Goal: Task Accomplishment & Management: Use online tool/utility

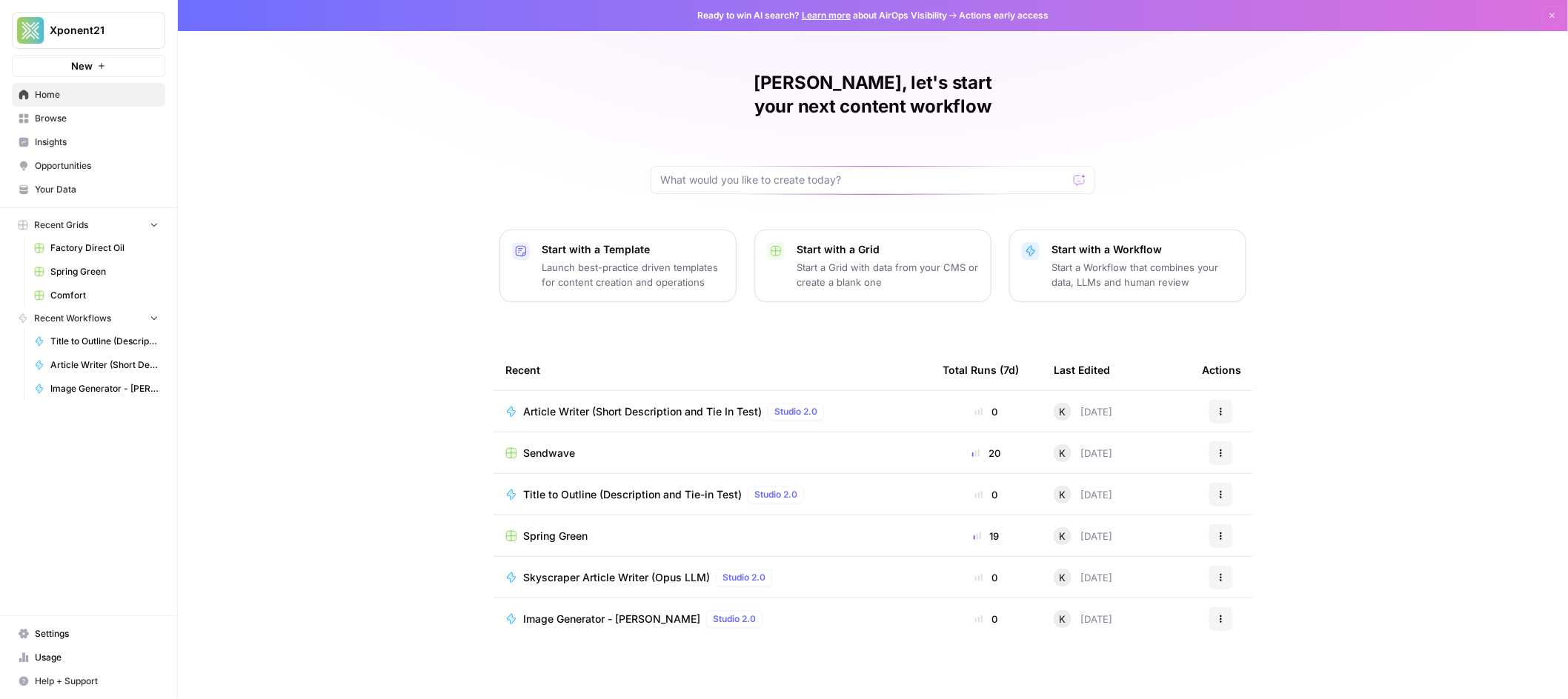
click at [565, 446] on span "Sendwave" at bounding box center [550, 453] width 52 height 15
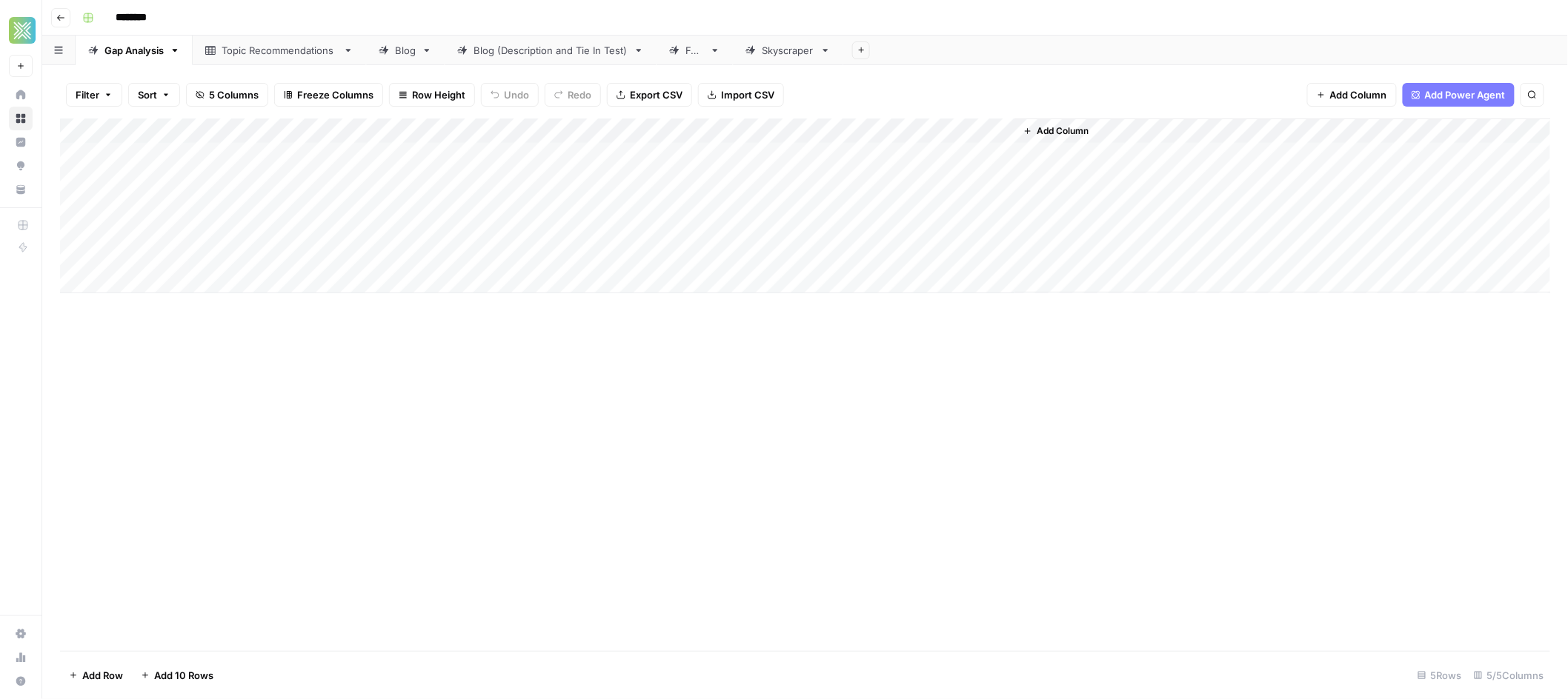
click at [416, 53] on div "Blog" at bounding box center [405, 50] width 20 height 15
click at [1425, 133] on div "Add Column" at bounding box center [805, 231] width 1491 height 225
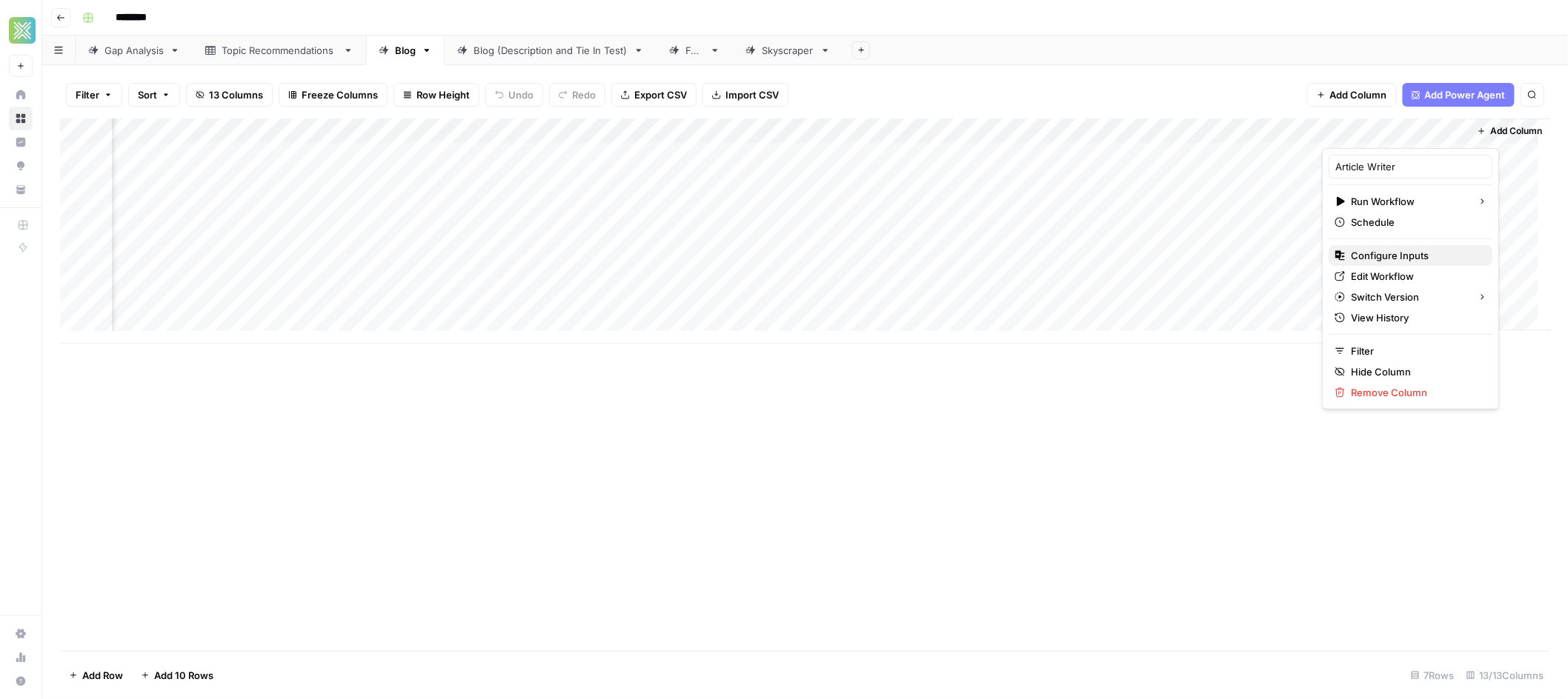
click at [1407, 259] on span "Configure Inputs" at bounding box center [1415, 256] width 129 height 15
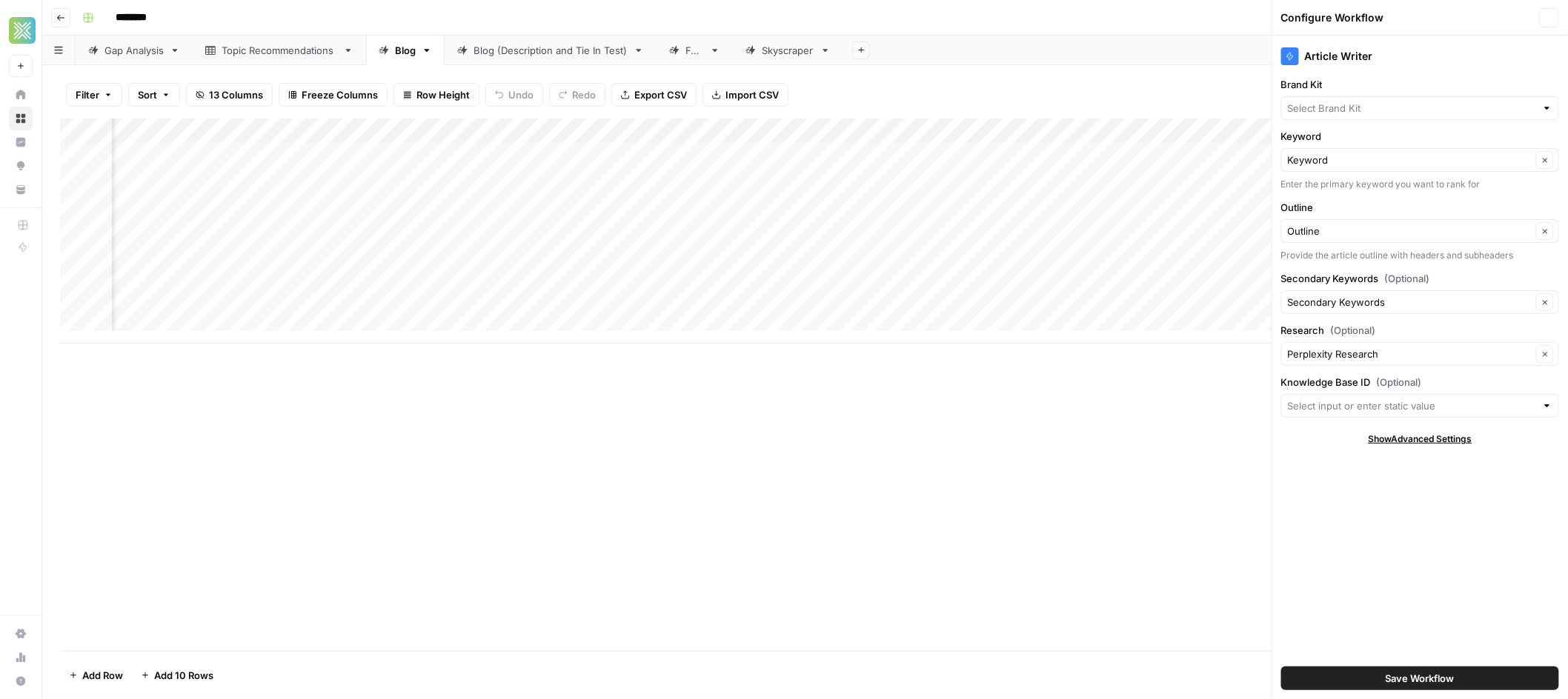
type input "Sendwave"
click at [1140, 452] on div "Add Column" at bounding box center [805, 385] width 1490 height 532
click at [995, 448] on div "Add Column" at bounding box center [805, 385] width 1490 height 532
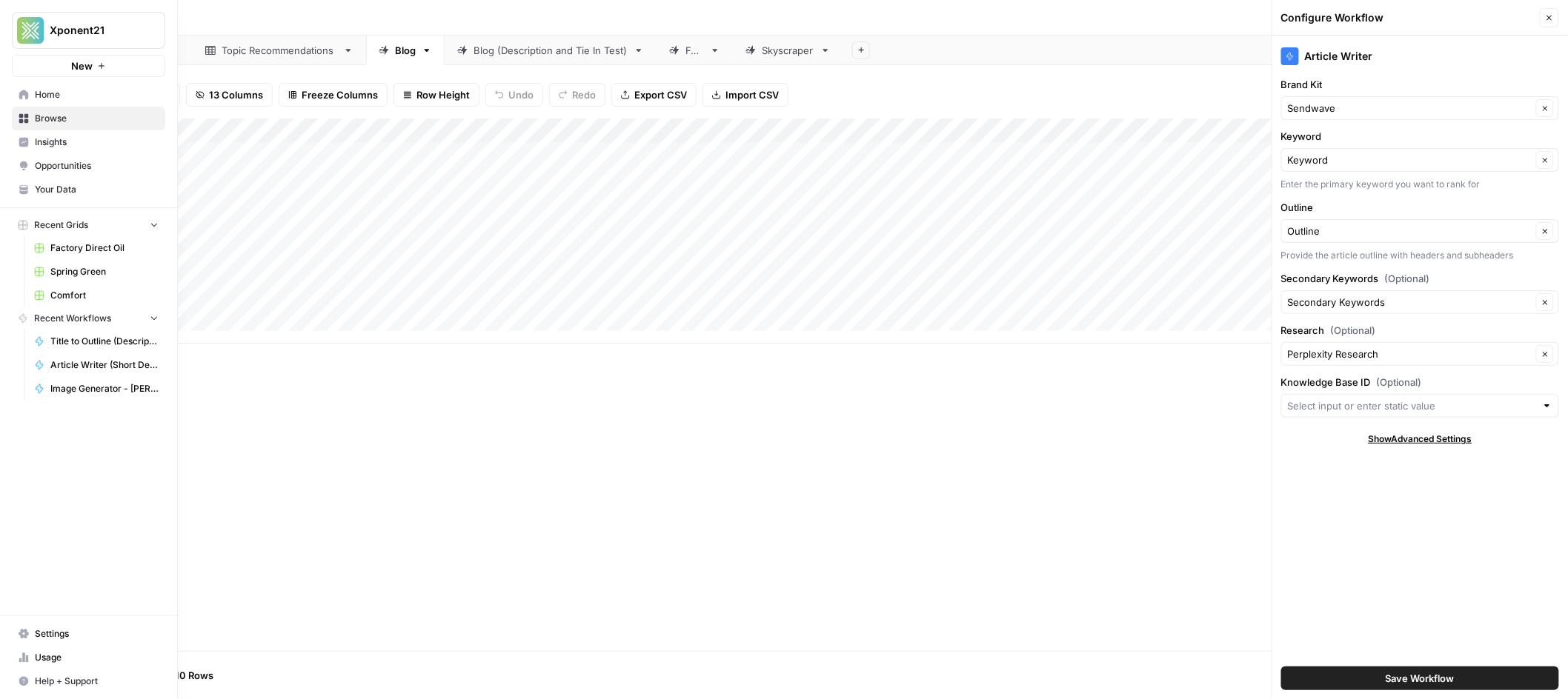
click at [55, 183] on span "Your Data" at bounding box center [97, 190] width 124 height 13
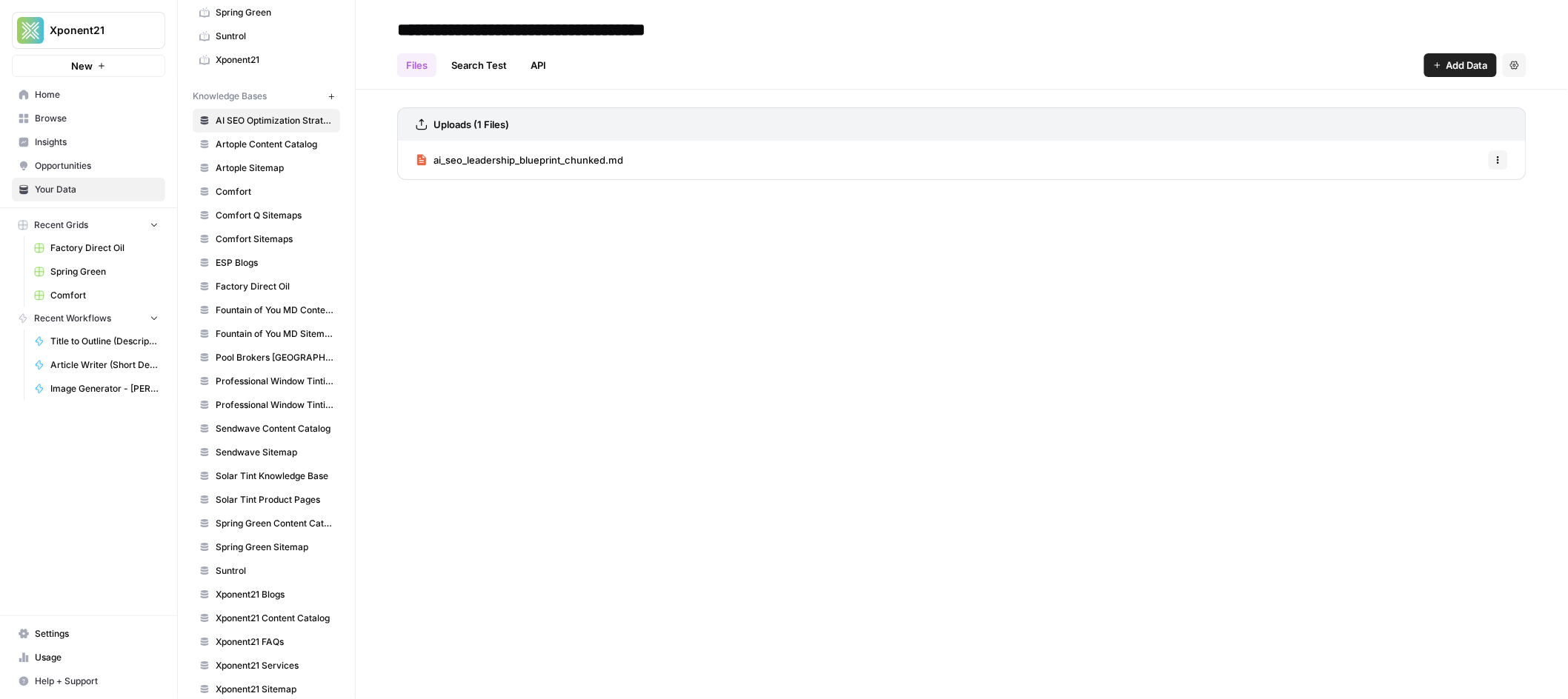
scroll to position [411, 0]
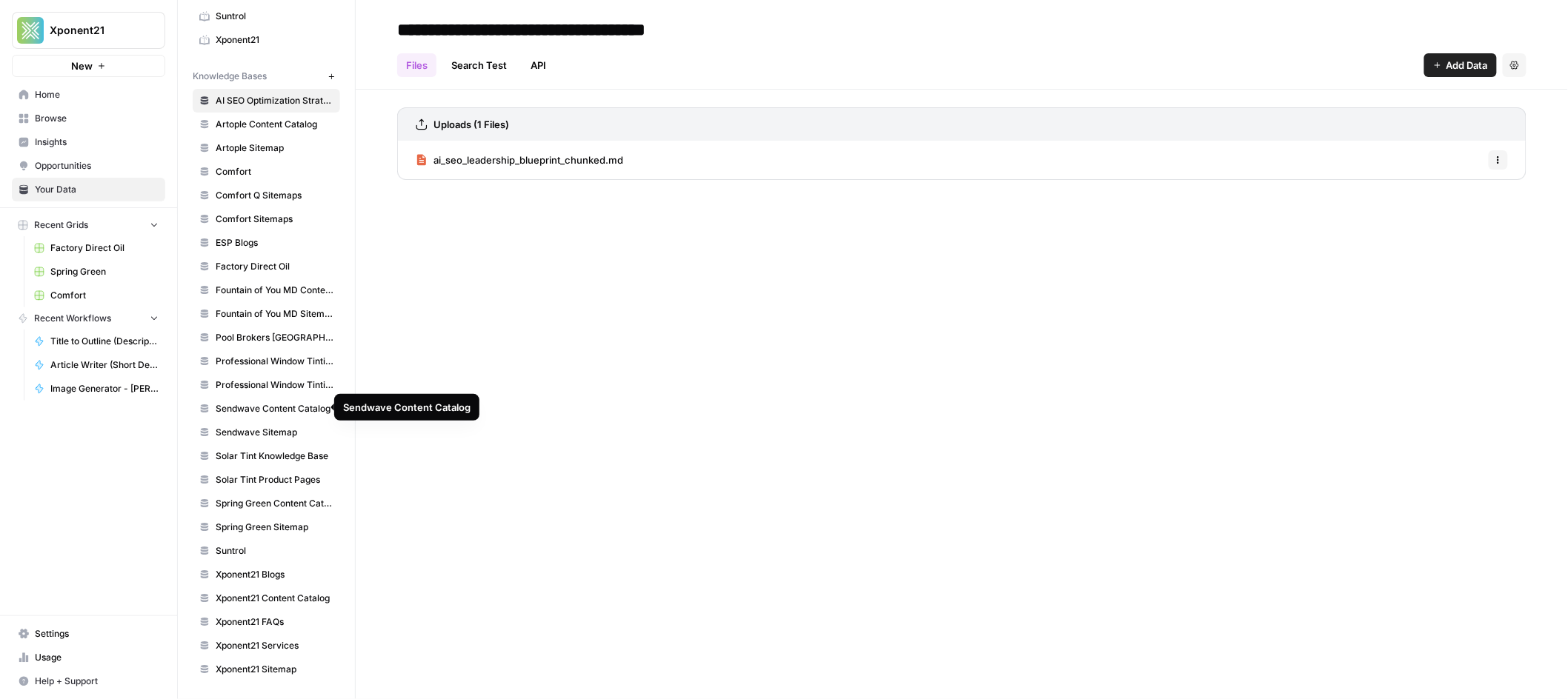
click at [271, 432] on span "Sendwave Sitemap" at bounding box center [274, 432] width 118 height 13
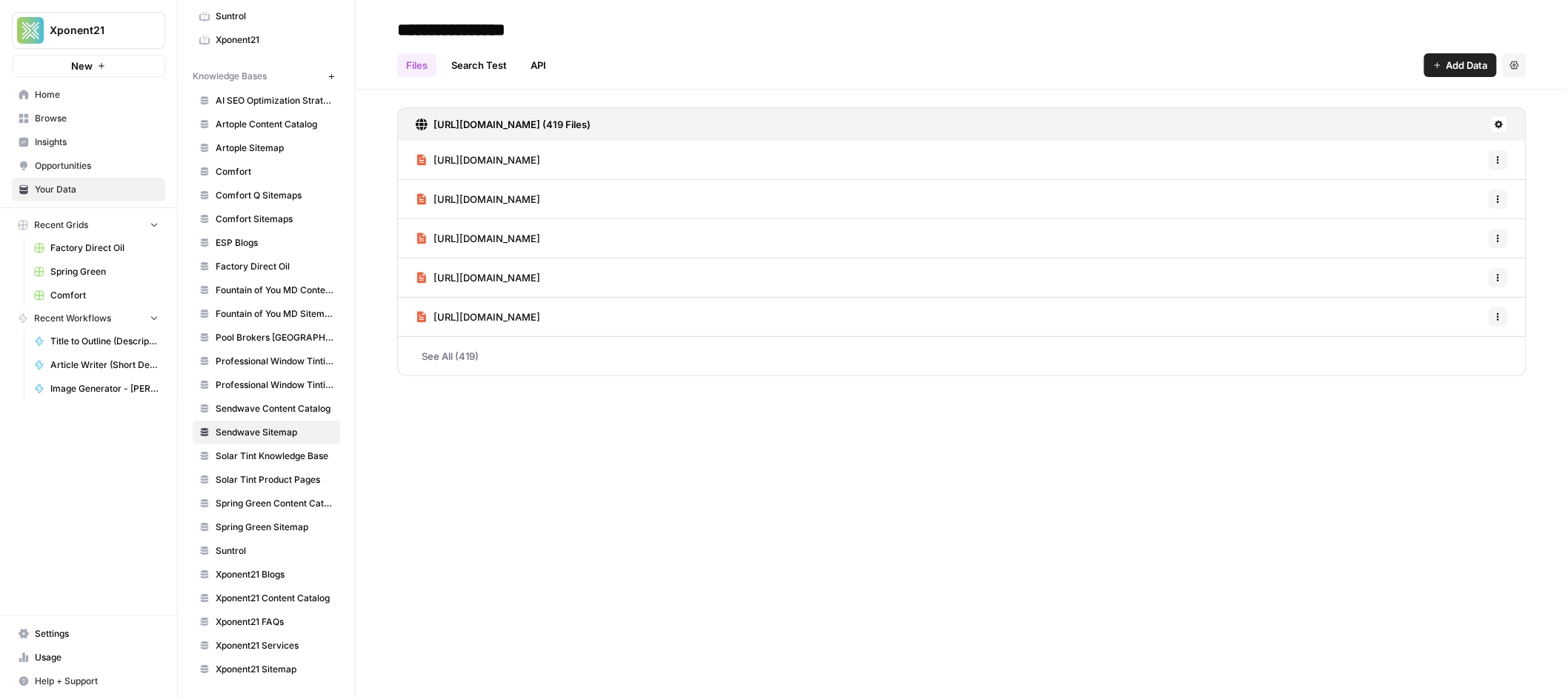
click at [58, 116] on span "Browse" at bounding box center [97, 118] width 124 height 13
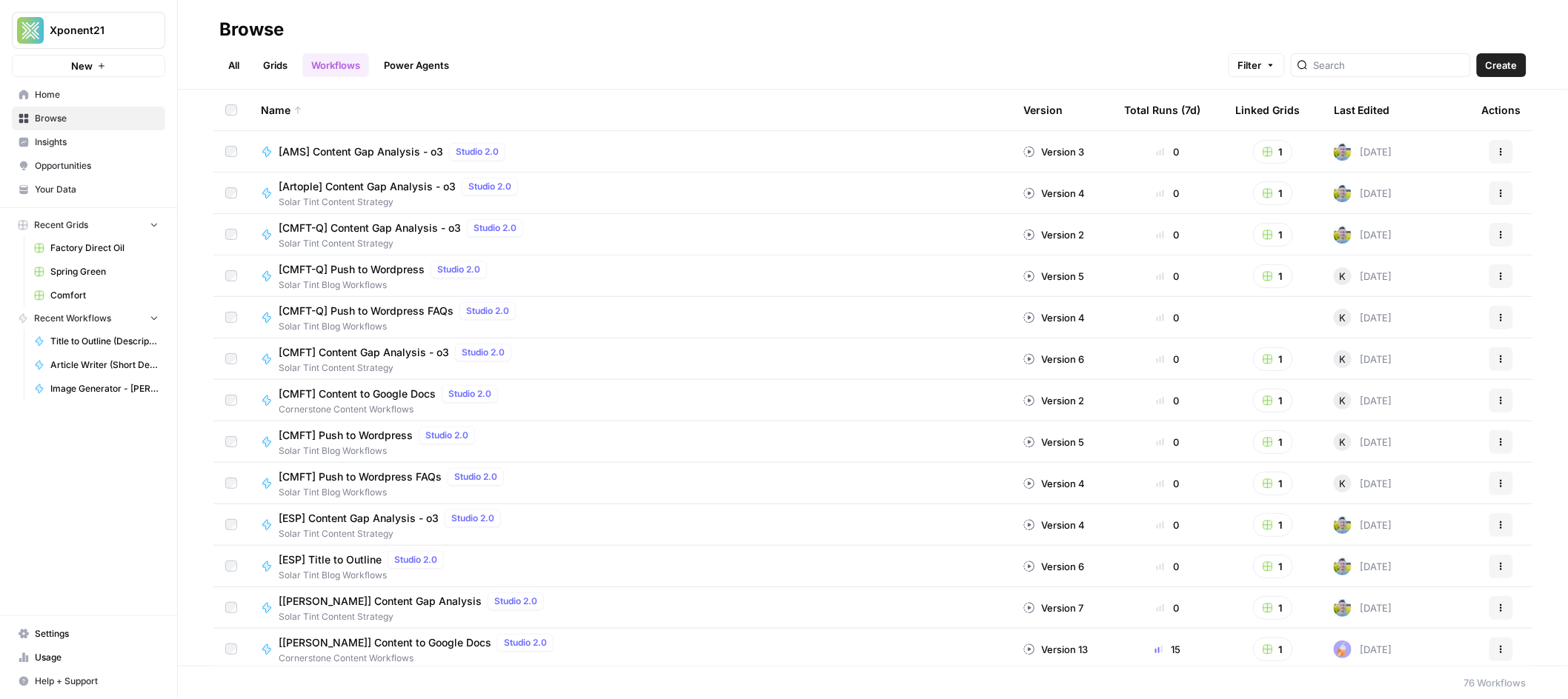
click at [275, 70] on link "Grids" at bounding box center [275, 65] width 42 height 24
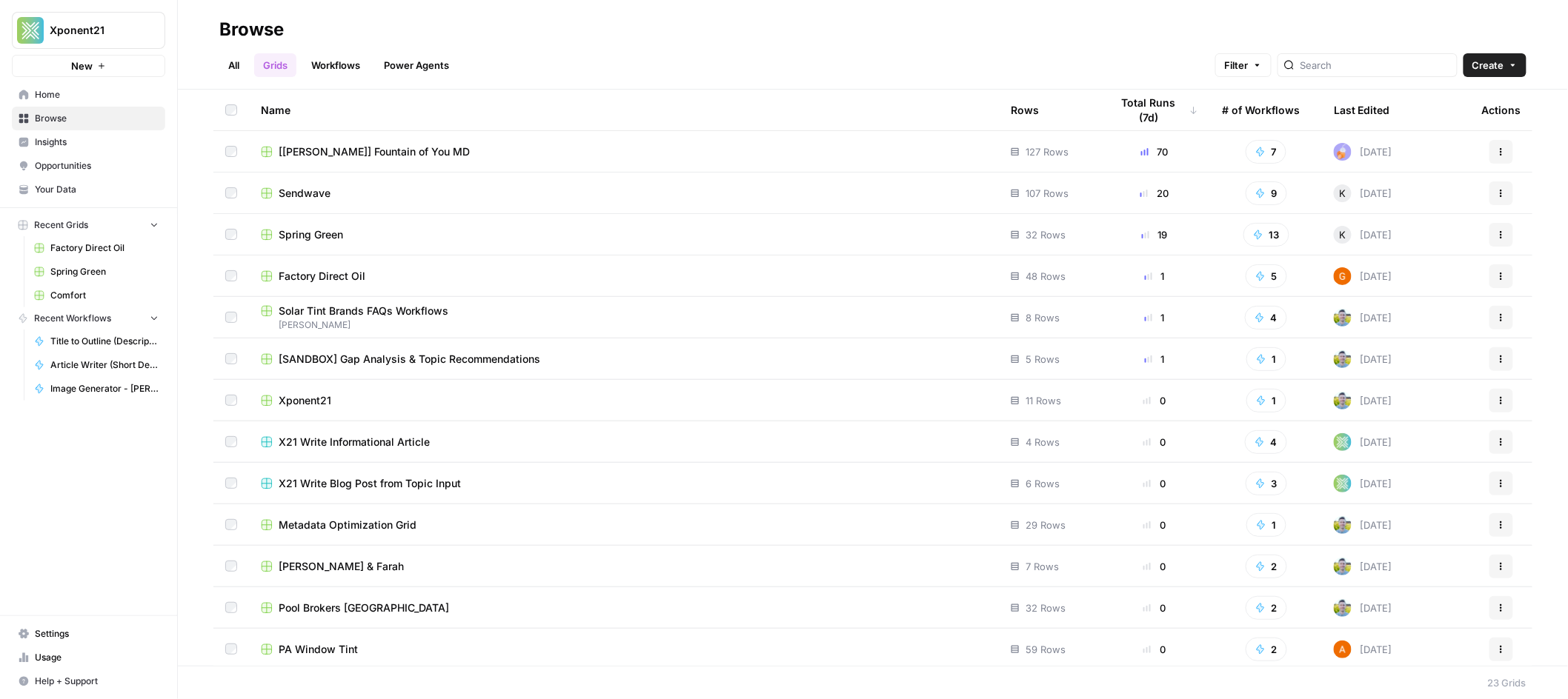
click at [312, 199] on span "Sendwave" at bounding box center [304, 193] width 52 height 15
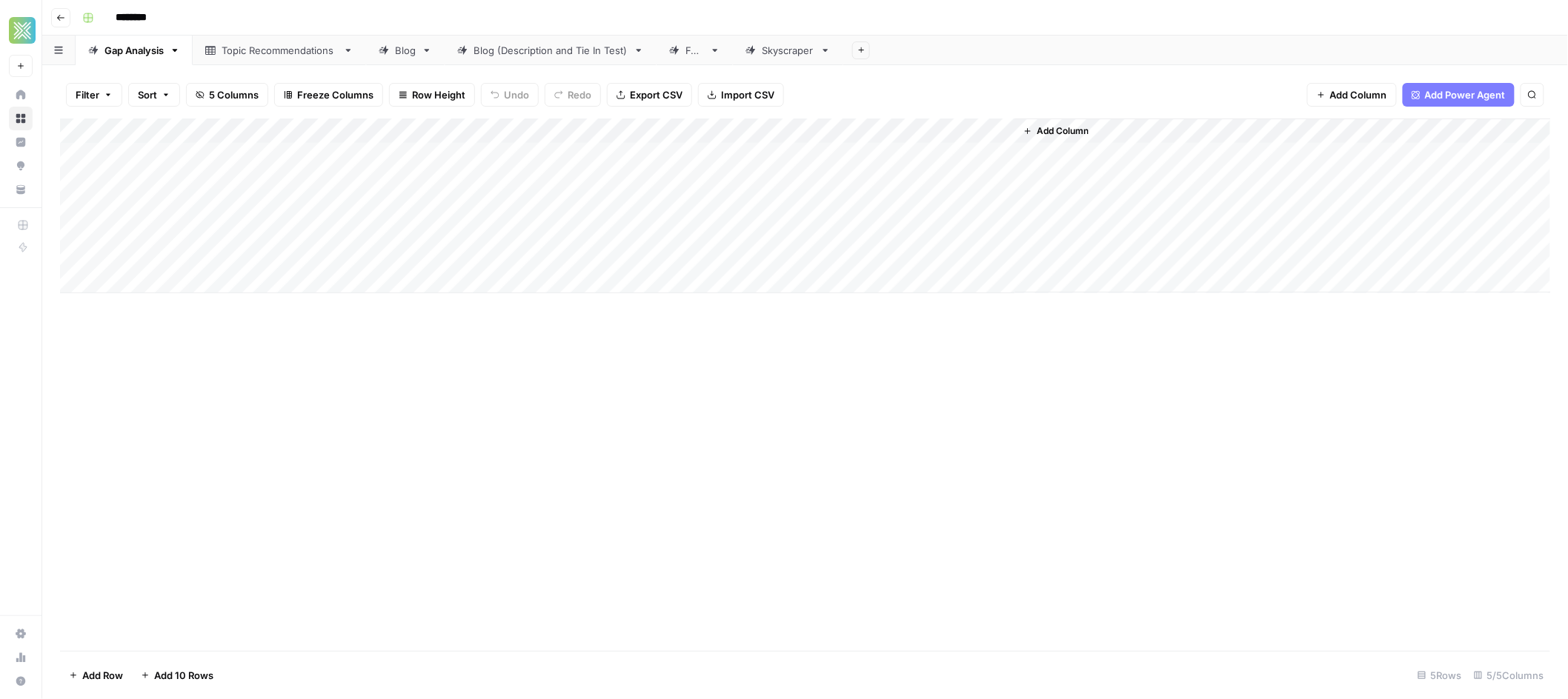
click at [408, 58] on link "Blog" at bounding box center [405, 50] width 78 height 29
click at [407, 54] on div "Blog" at bounding box center [405, 50] width 20 height 15
click at [1425, 129] on div "Add Column" at bounding box center [805, 231] width 1491 height 225
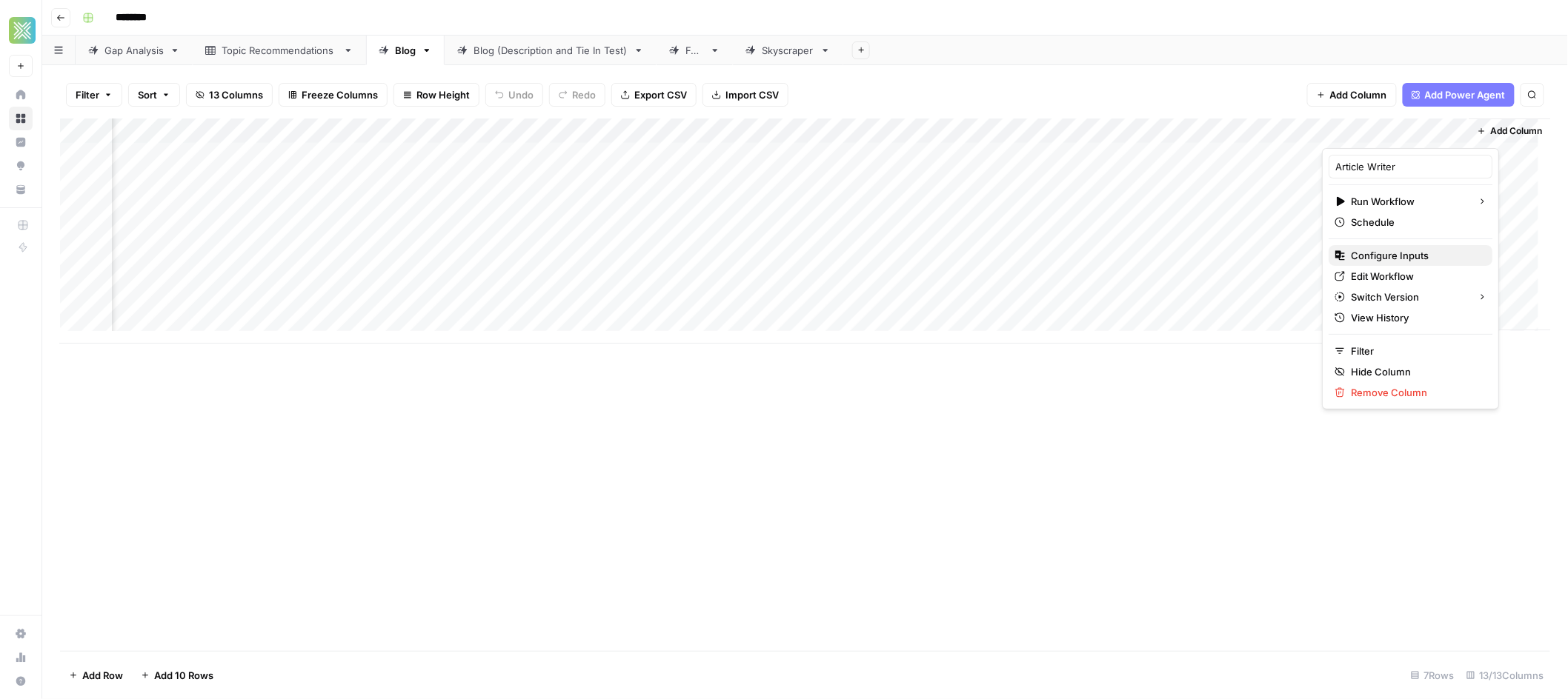
click at [1380, 252] on span "Configure Inputs" at bounding box center [1415, 256] width 129 height 15
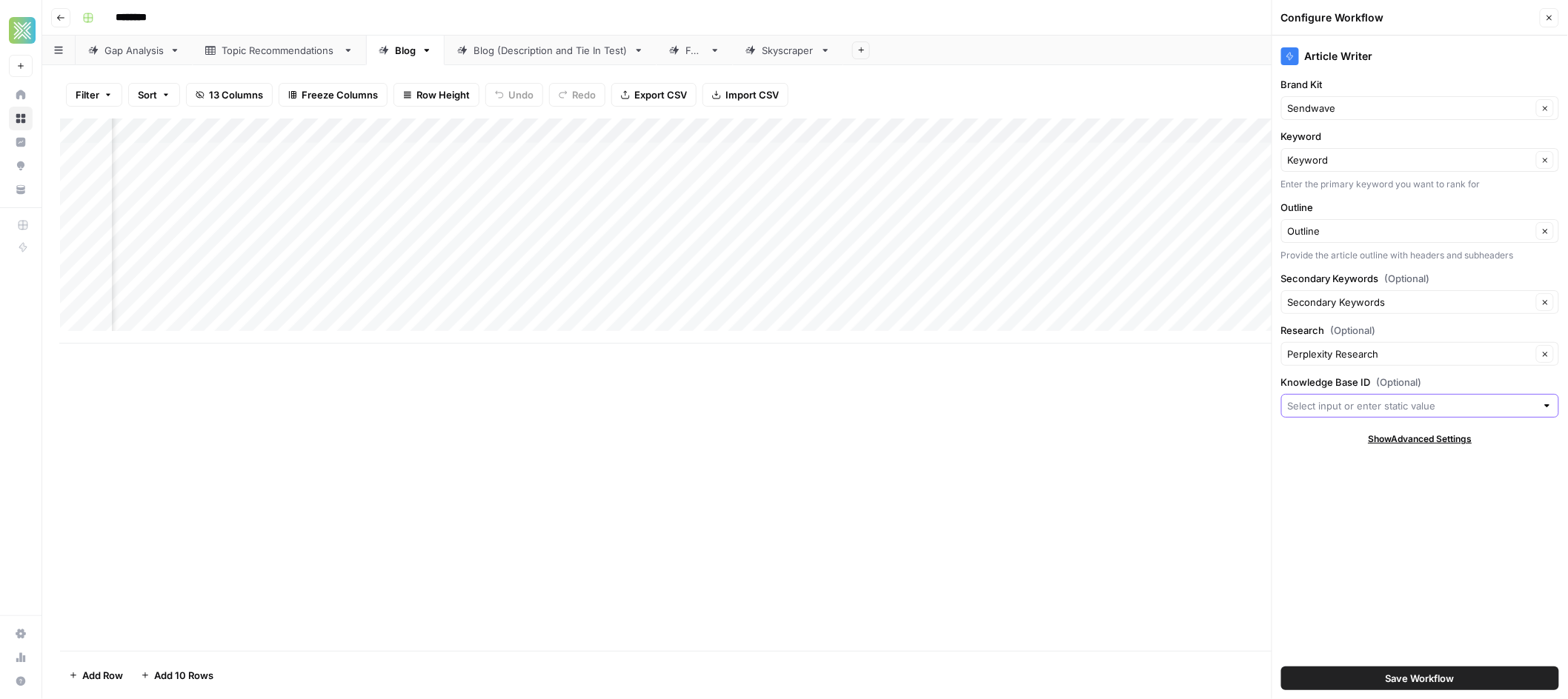
click at [1364, 409] on input "Knowledge Base ID (Optional)" at bounding box center [1412, 406] width 248 height 15
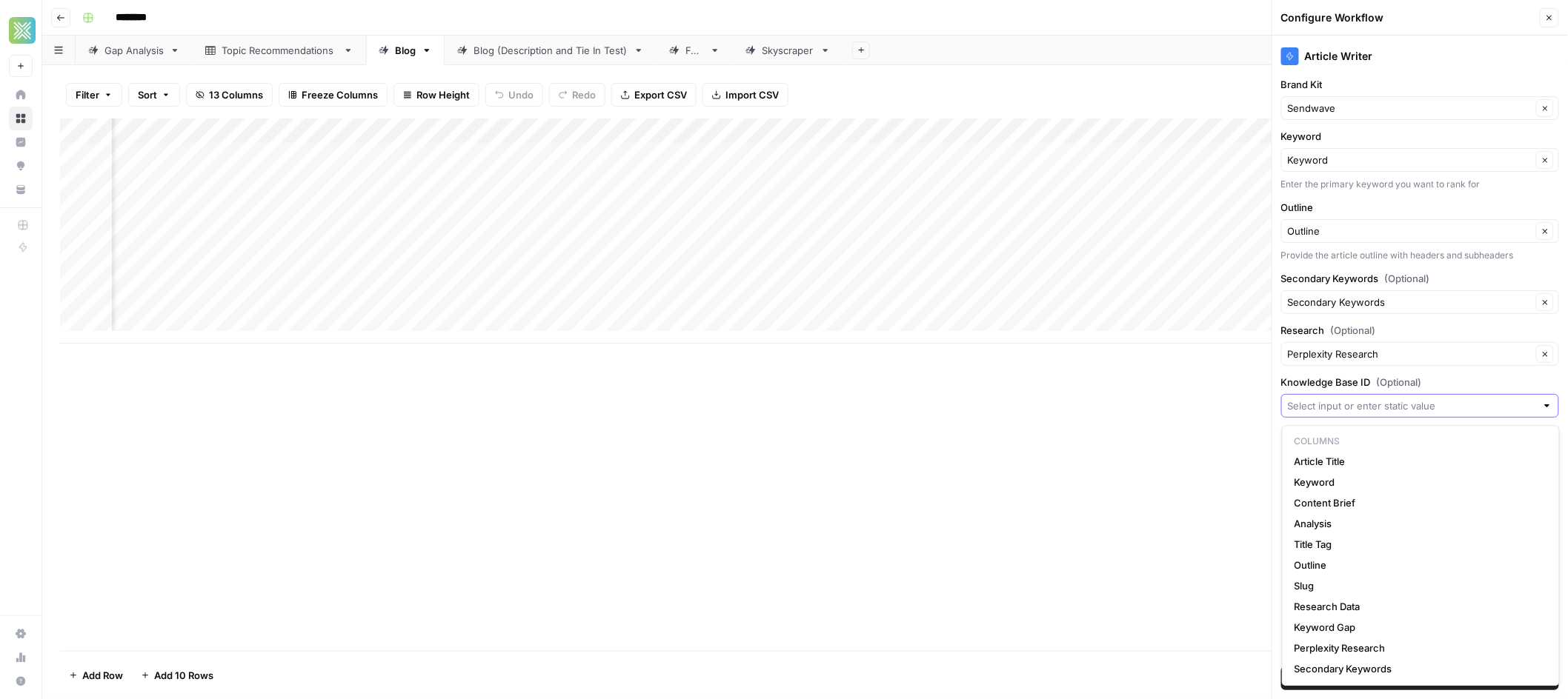
paste input "12405"
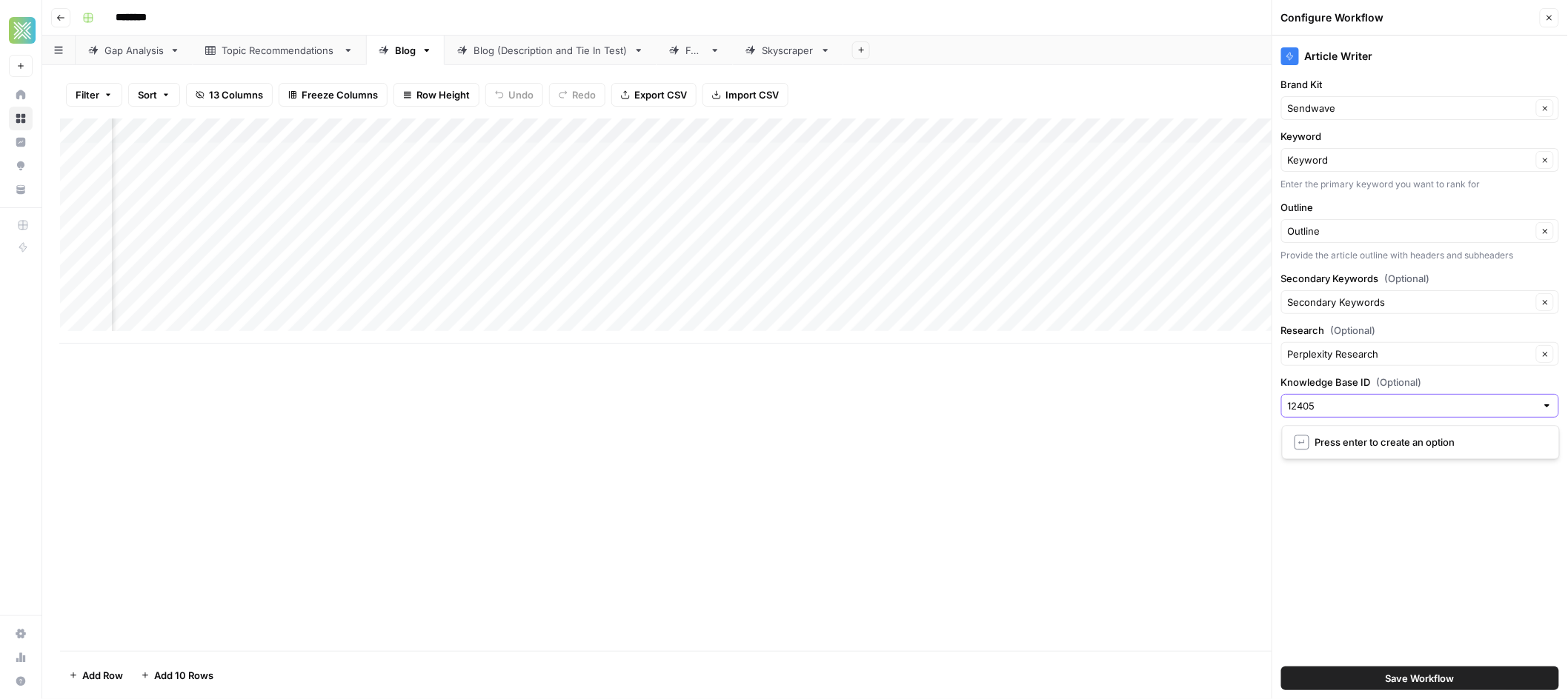
type input "12405"
click at [1391, 675] on span "Save Workflow" at bounding box center [1420, 679] width 69 height 15
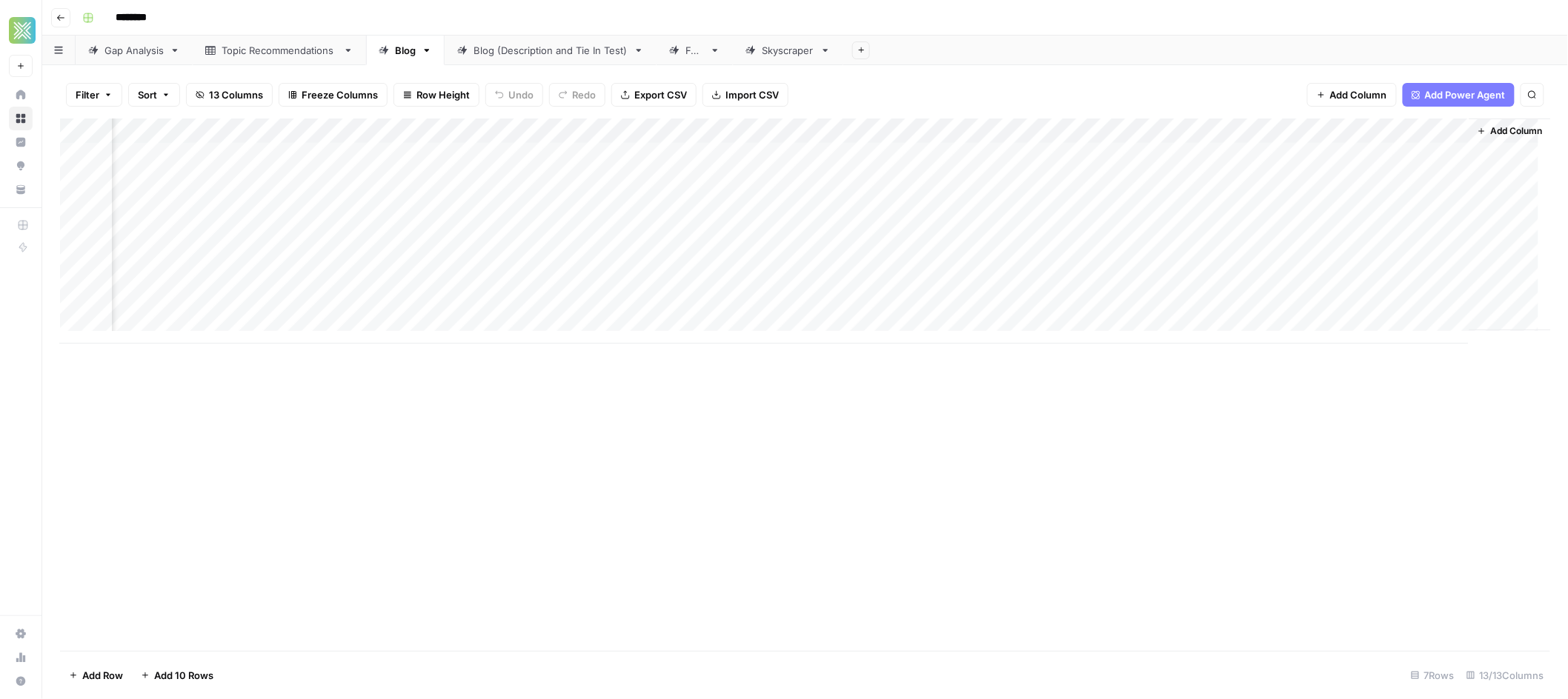
click at [1250, 153] on div "Add Column" at bounding box center [805, 231] width 1491 height 225
click at [1311, 155] on div "Add Column" at bounding box center [805, 231] width 1491 height 225
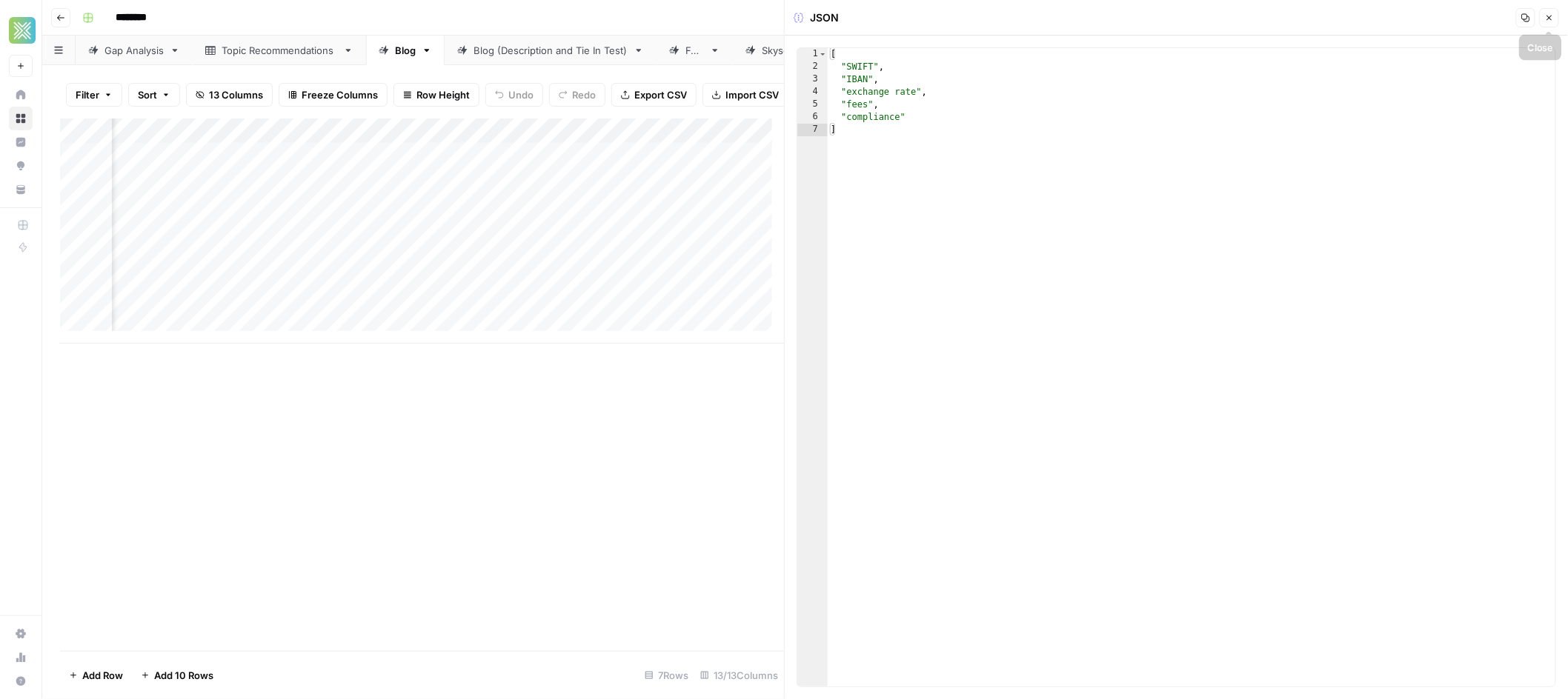
click at [1546, 20] on icon "button" at bounding box center [1549, 17] width 9 height 9
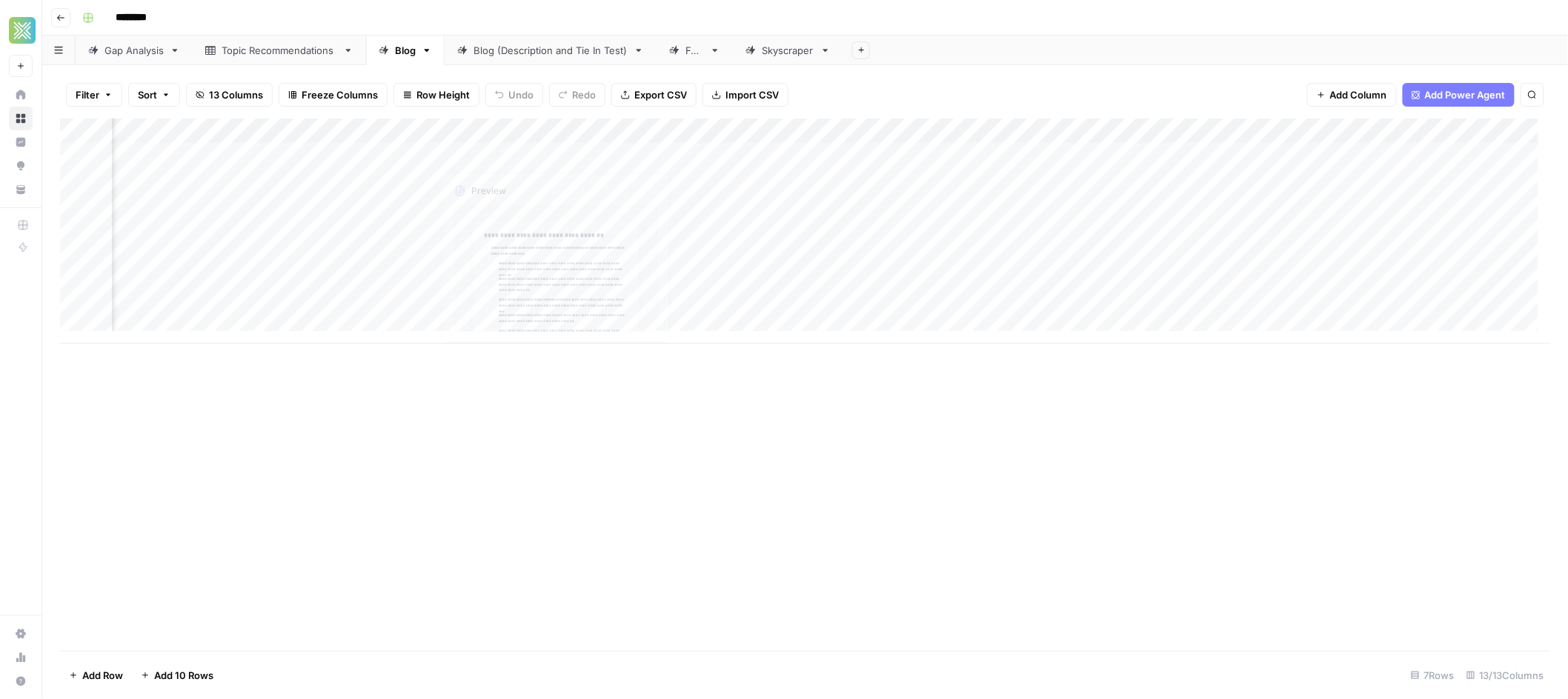
scroll to position [0, 869]
click at [1253, 177] on div "Add Column" at bounding box center [805, 231] width 1491 height 225
click at [1309, 177] on div "Add Column" at bounding box center [805, 231] width 1491 height 225
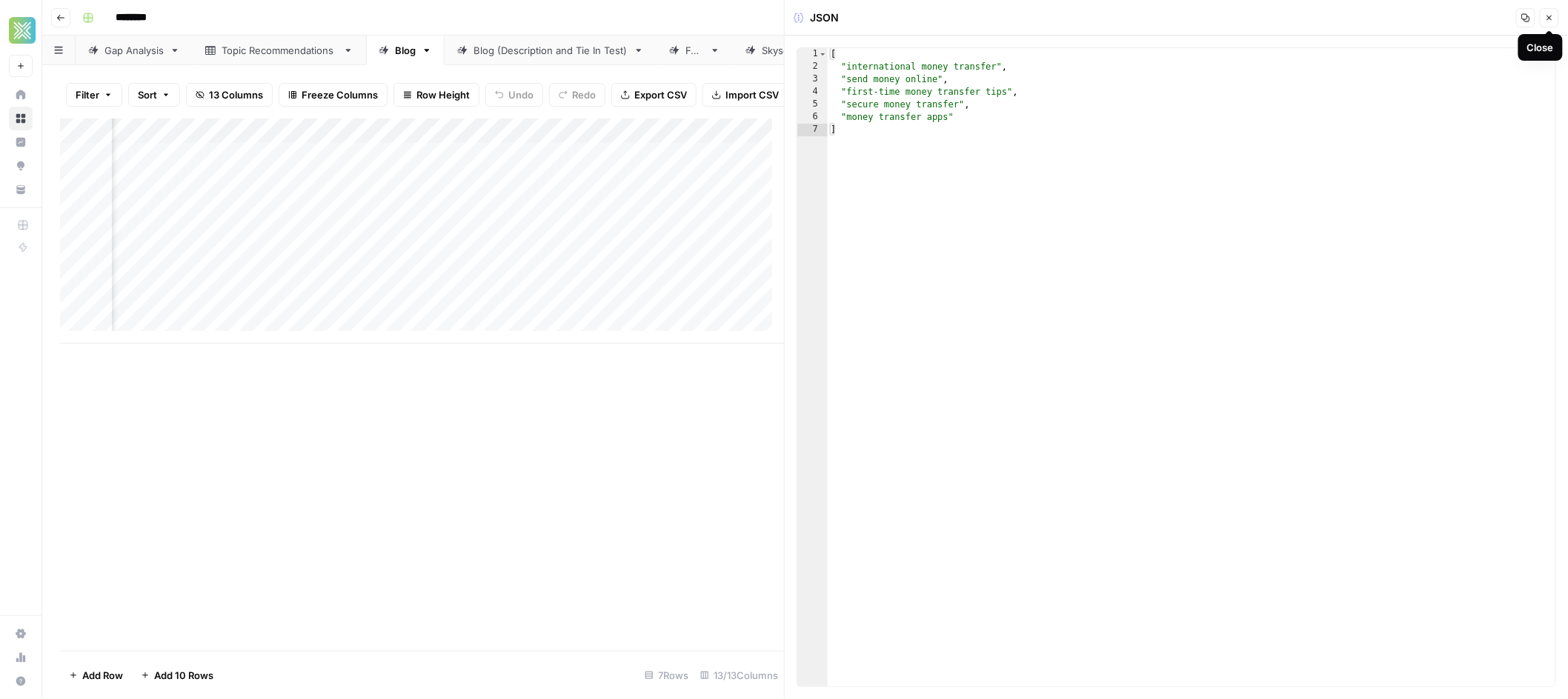
click at [1548, 24] on button "Close" at bounding box center [1549, 18] width 20 height 20
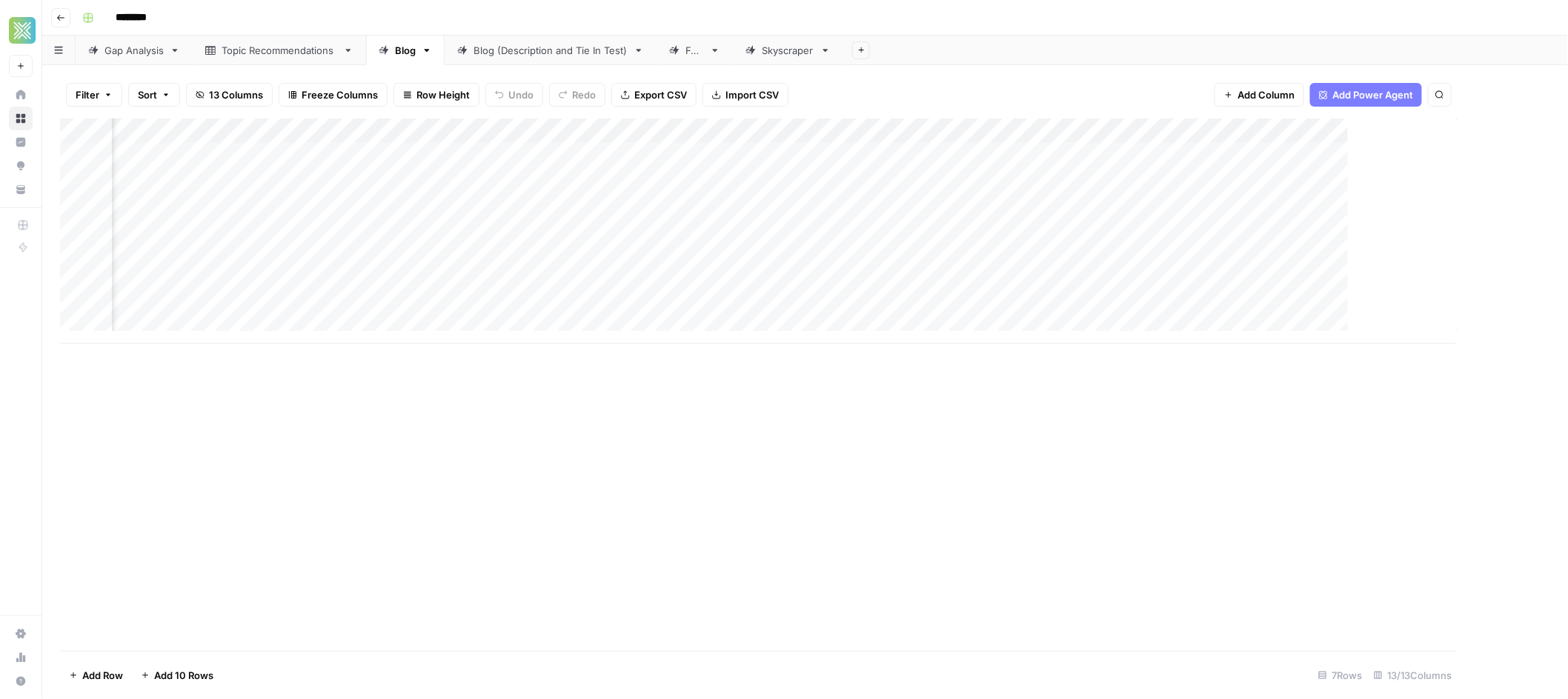
scroll to position [0, 851]
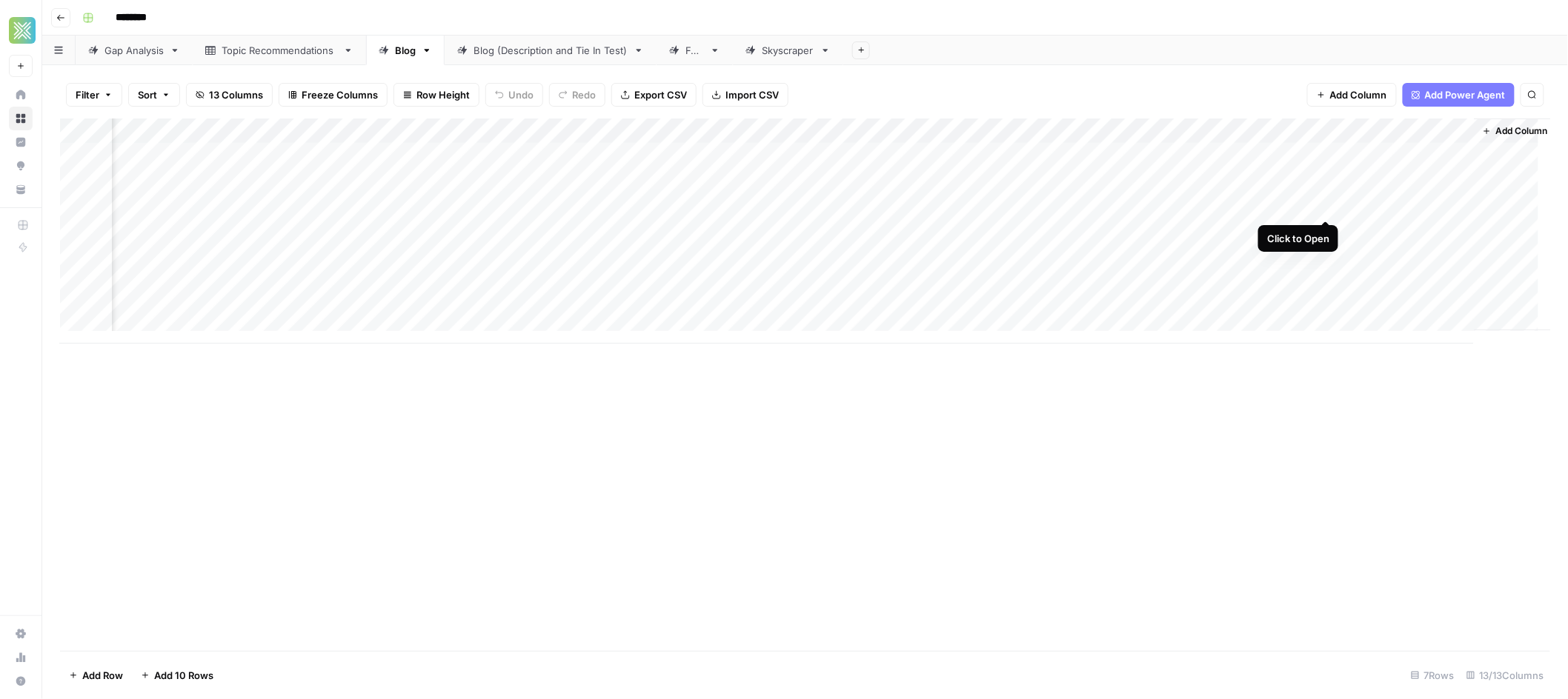
click at [1327, 202] on div "Add Column" at bounding box center [805, 231] width 1491 height 225
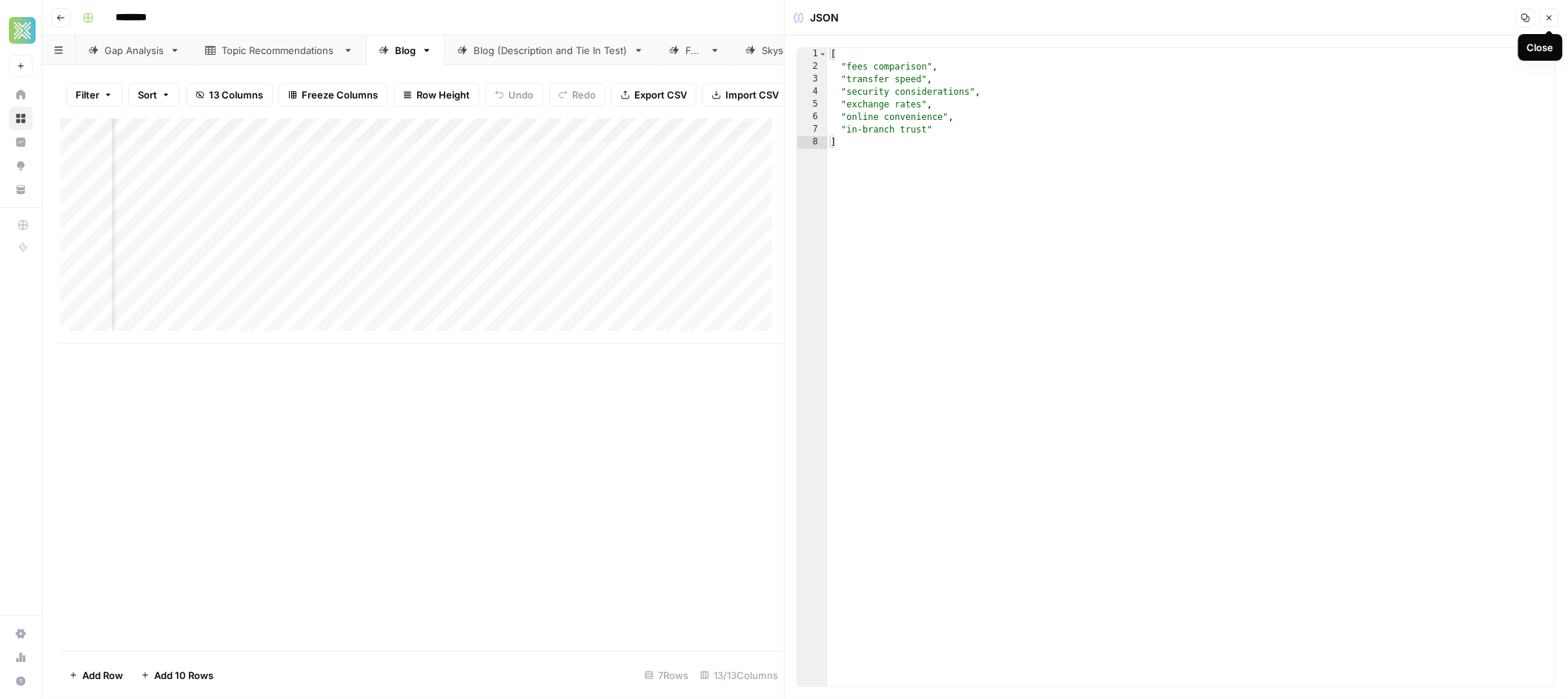
click at [1550, 24] on button "Close" at bounding box center [1549, 18] width 20 height 20
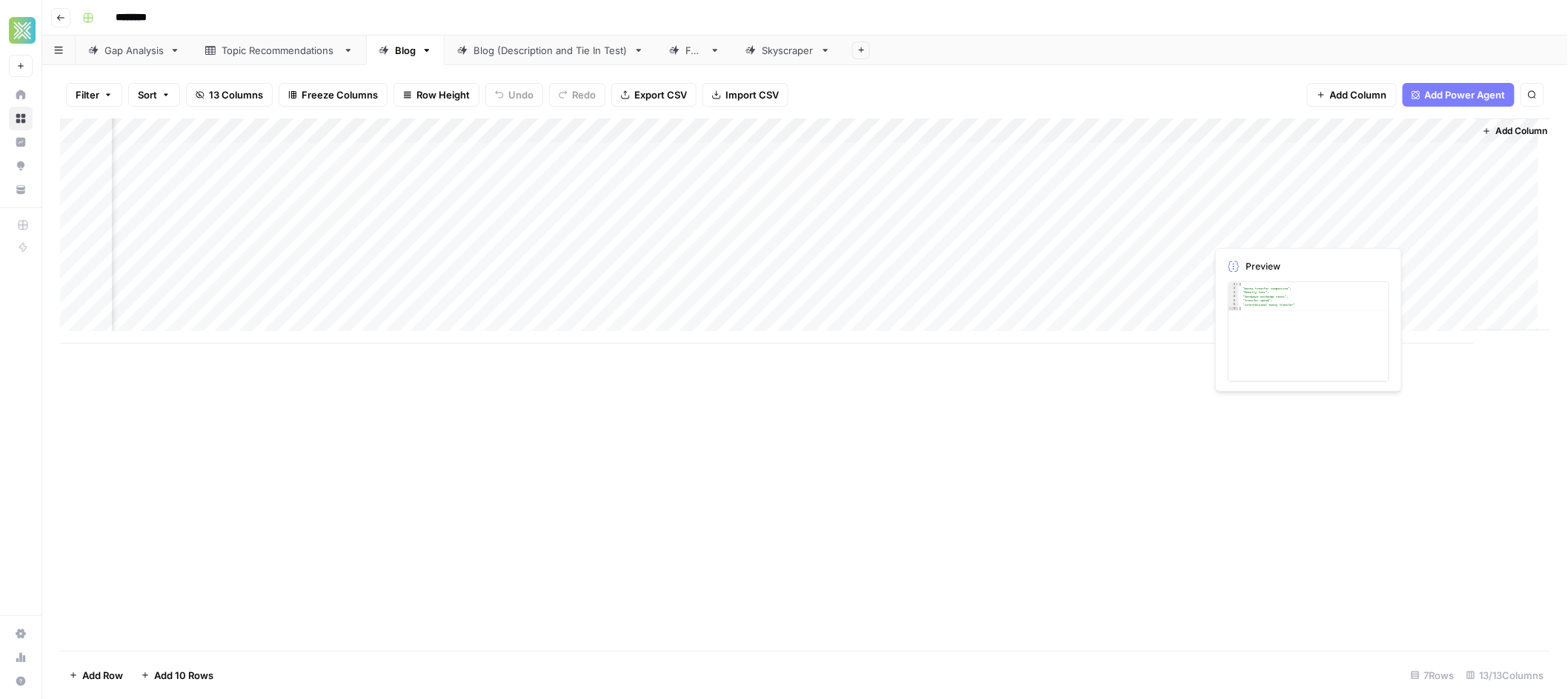
click at [1330, 233] on div "Add Column" at bounding box center [805, 231] width 1491 height 225
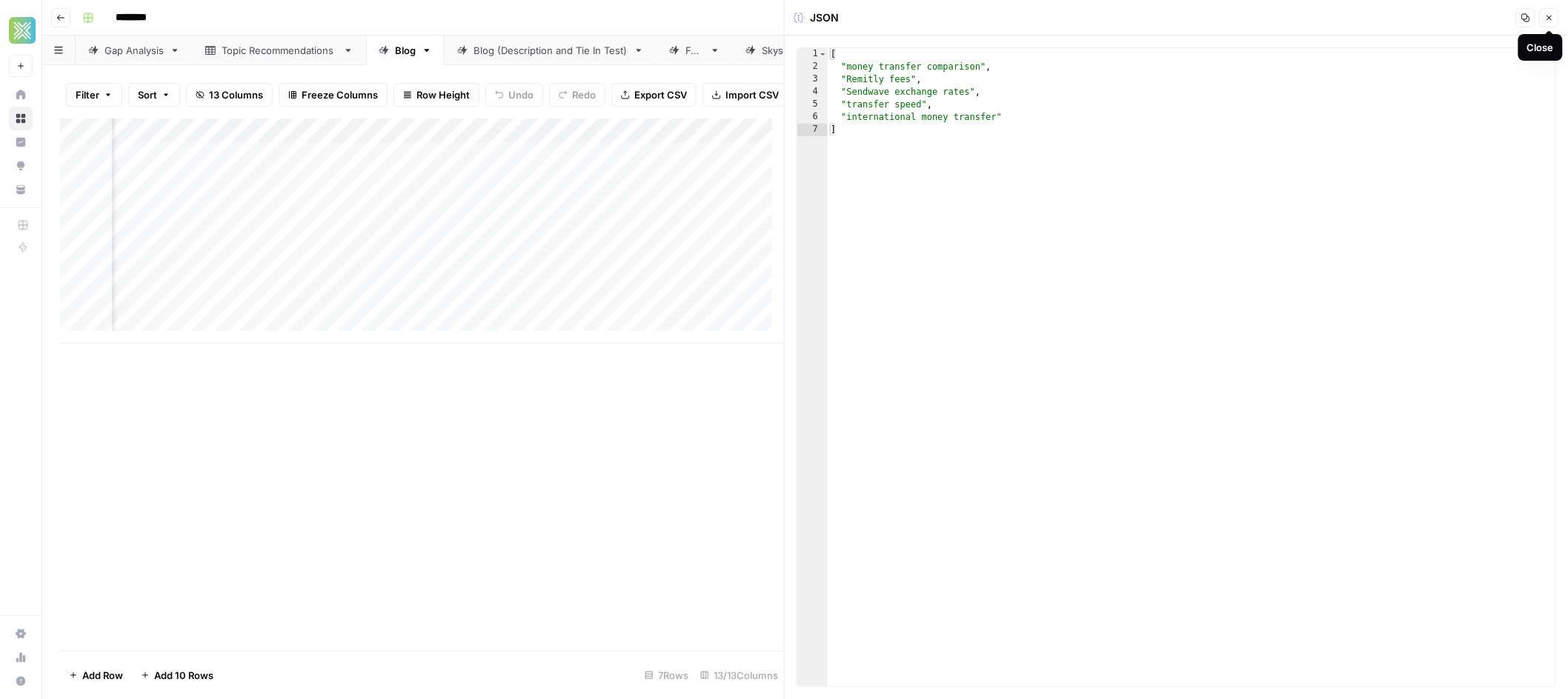
click at [1549, 17] on icon "button" at bounding box center [1550, 18] width 5 height 5
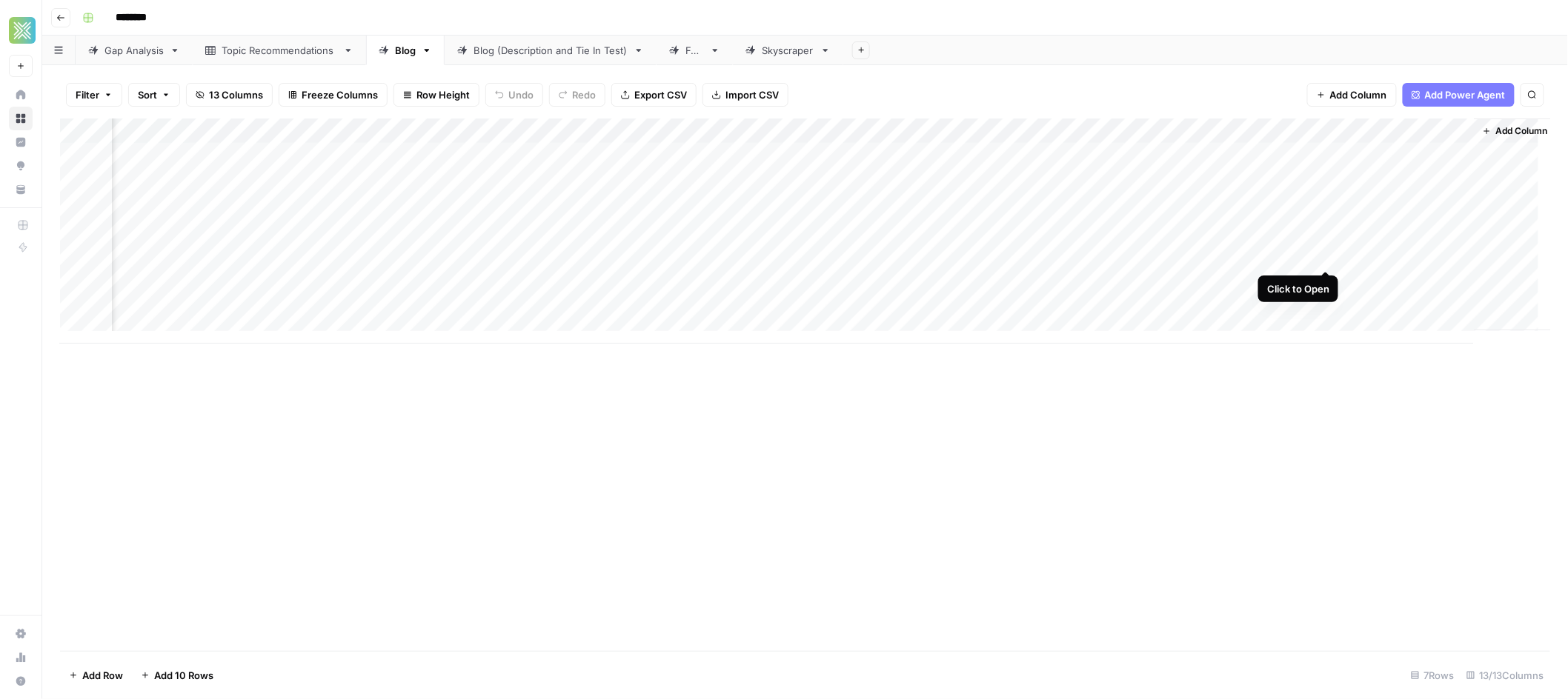
click at [1325, 254] on div "Add Column" at bounding box center [805, 231] width 1491 height 225
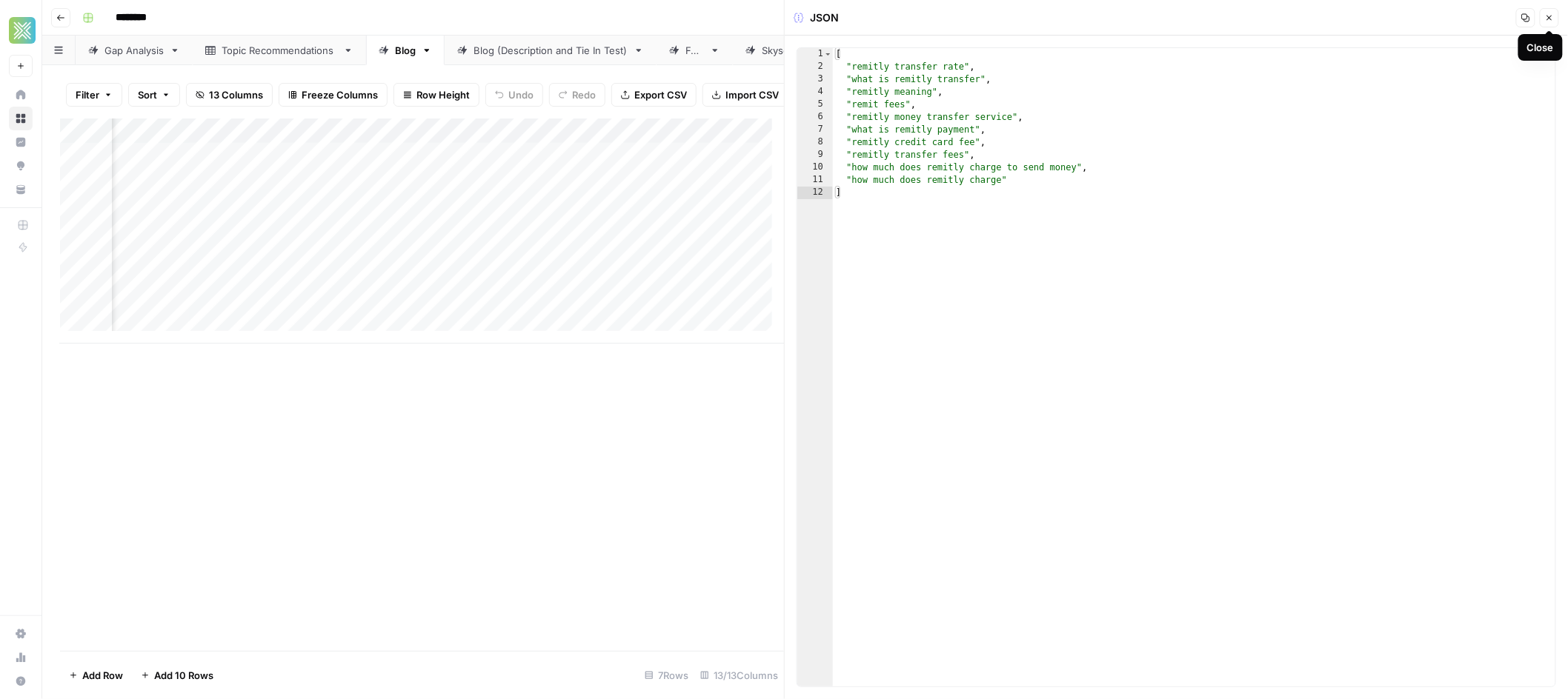
click at [1548, 18] on icon "button" at bounding box center [1550, 18] width 5 height 5
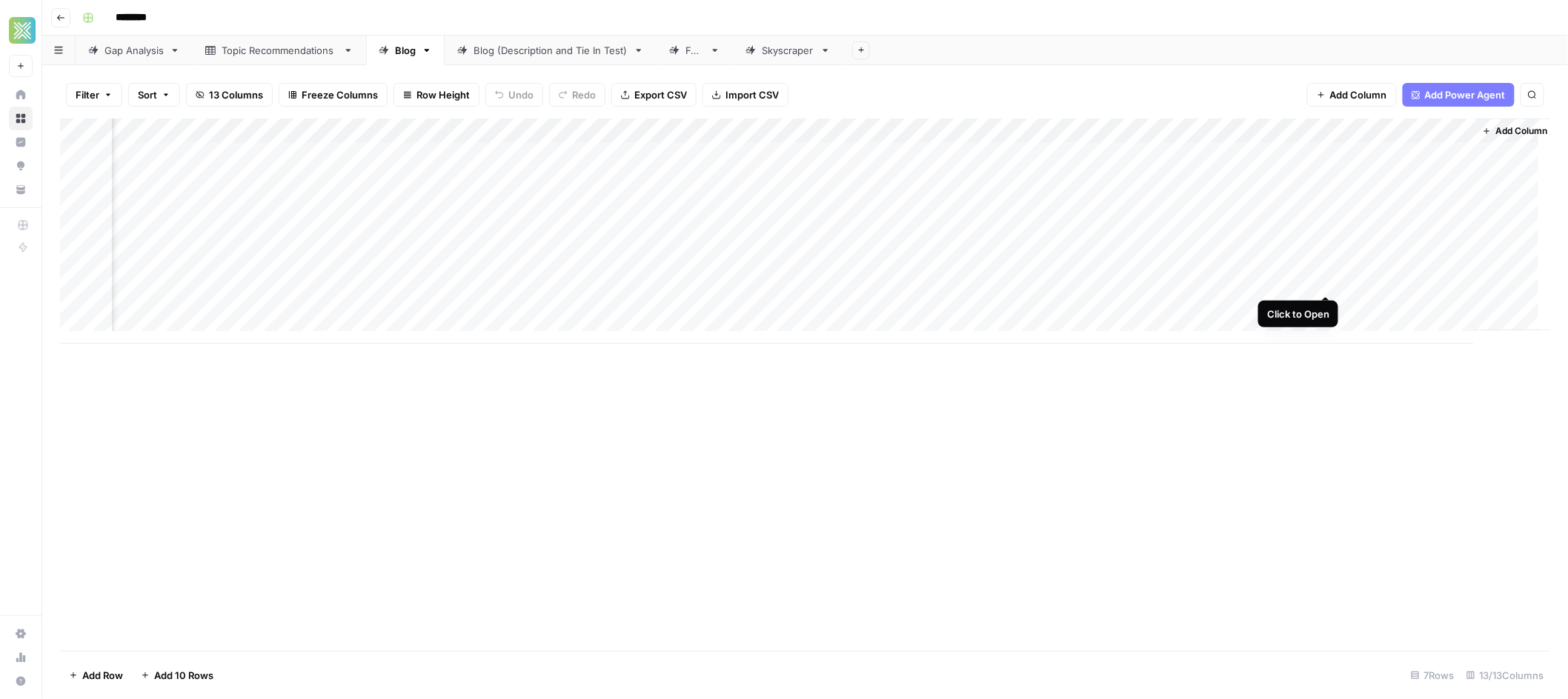
click at [1323, 277] on div "Add Column" at bounding box center [805, 231] width 1491 height 225
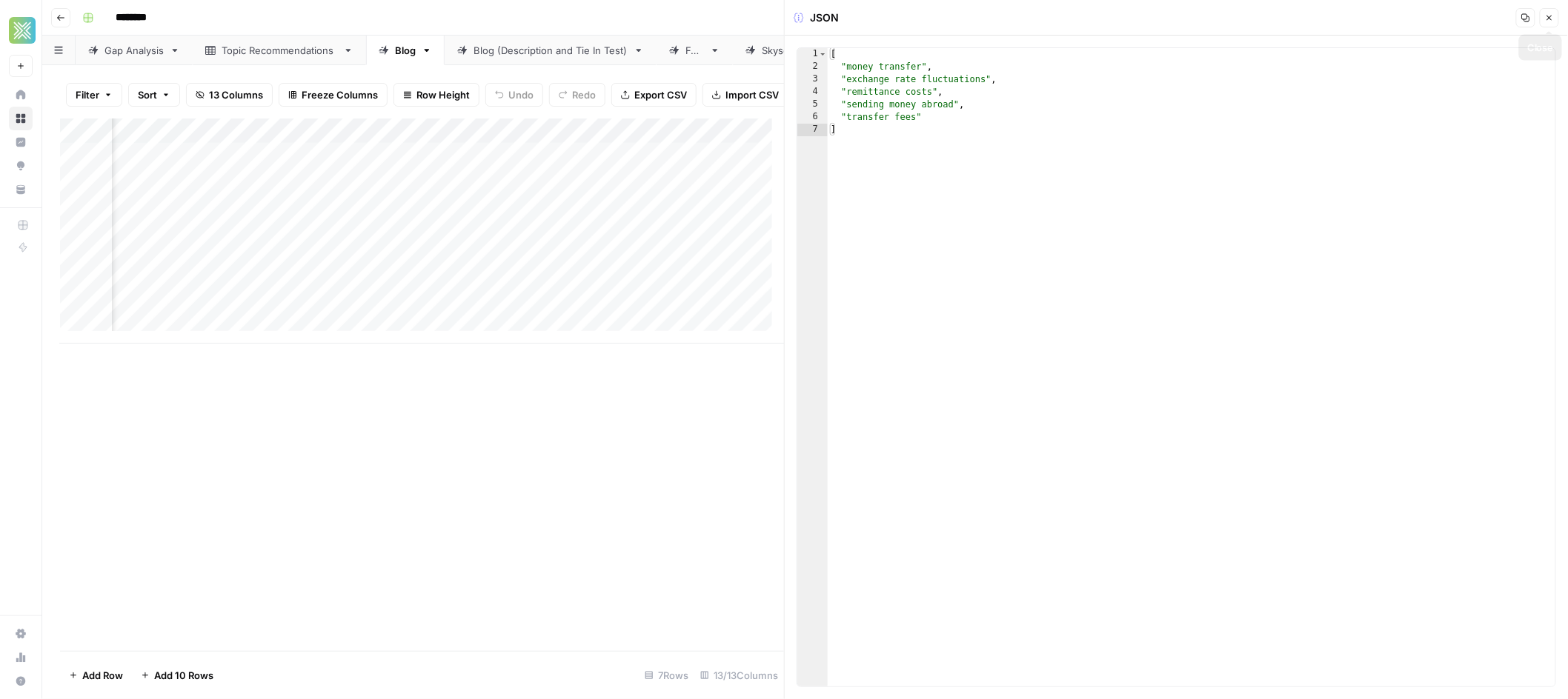
click at [1545, 21] on icon "button" at bounding box center [1549, 17] width 9 height 9
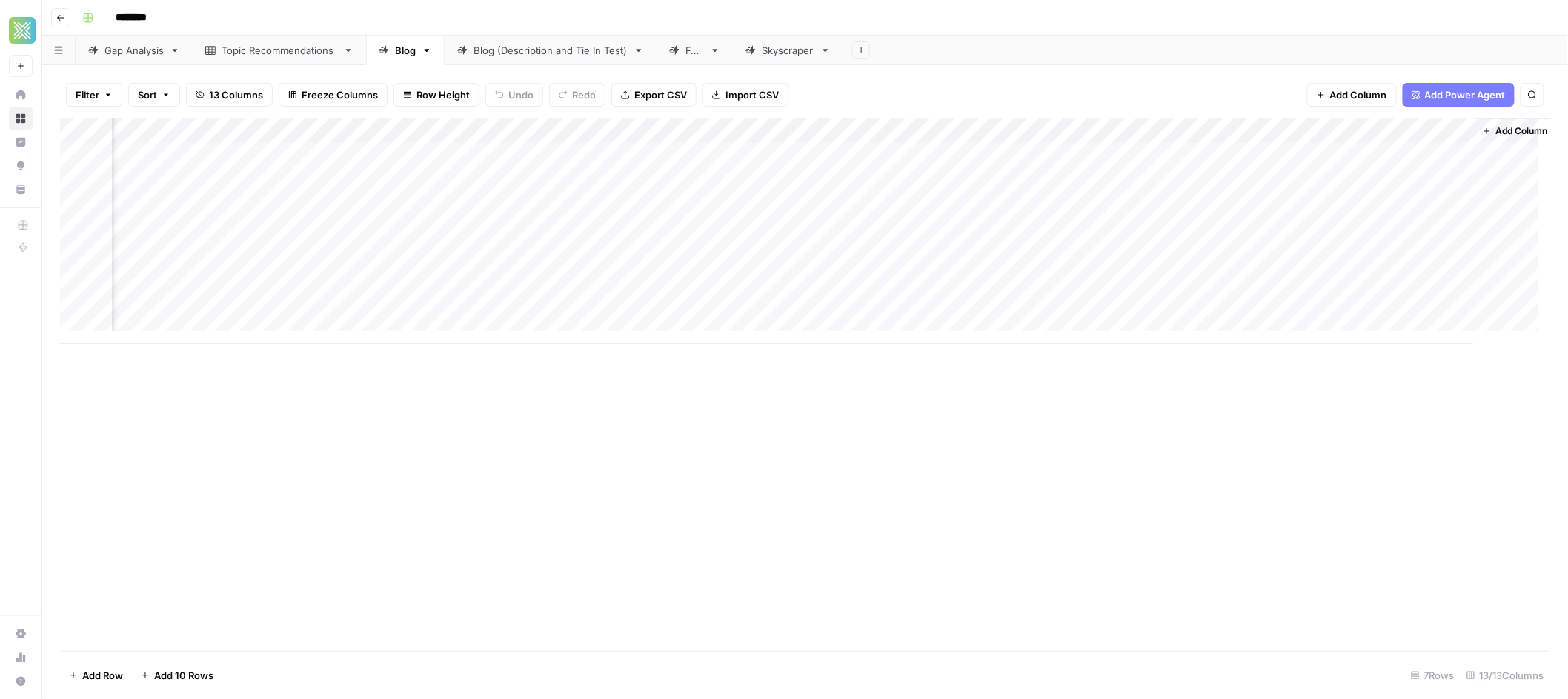
click at [1351, 155] on div "Add Column" at bounding box center [805, 231] width 1491 height 225
click at [1395, 177] on div "Add Column" at bounding box center [805, 231] width 1491 height 225
click at [1399, 203] on div "Add Column" at bounding box center [805, 231] width 1491 height 225
click at [1399, 234] on div "Add Column" at bounding box center [805, 231] width 1491 height 225
click at [1400, 248] on div "Add Column" at bounding box center [805, 231] width 1491 height 225
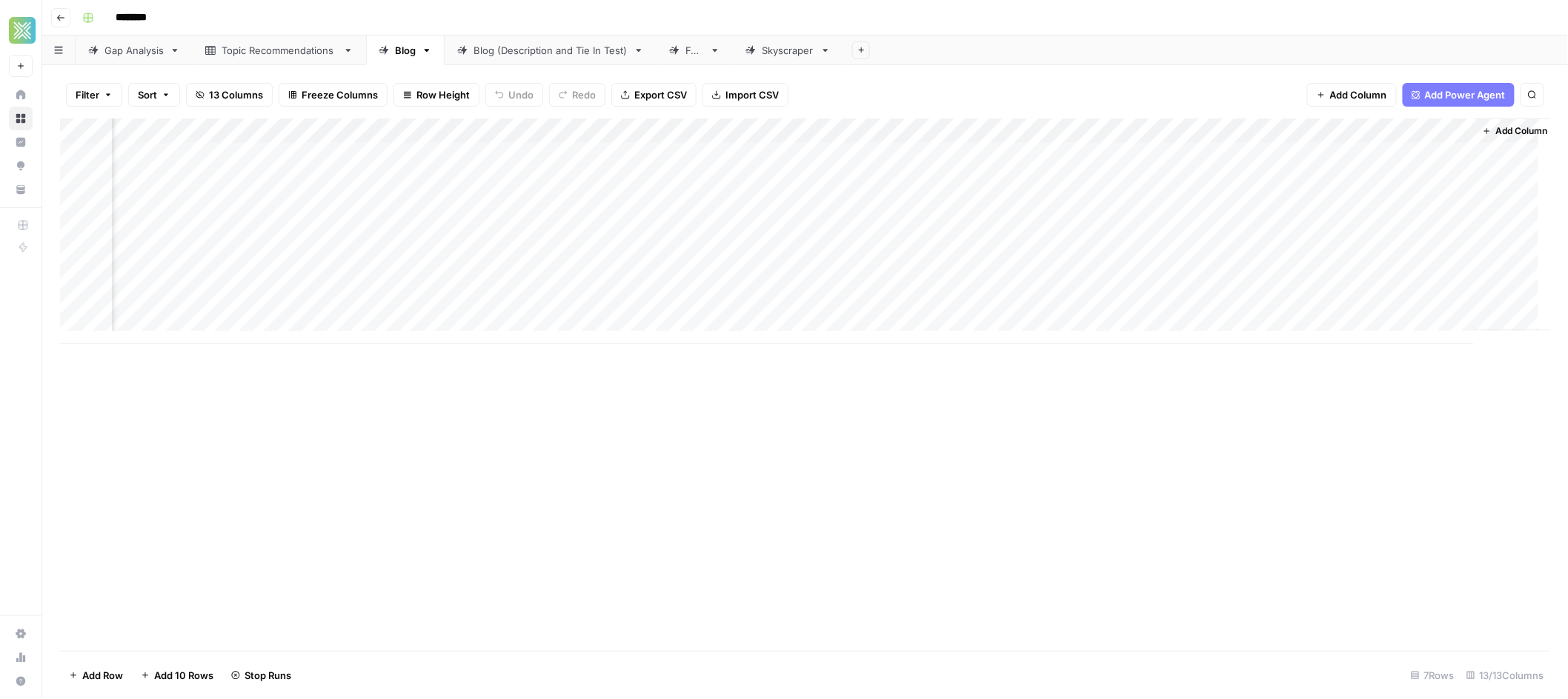
click at [1400, 280] on div "Add Column" at bounding box center [805, 231] width 1491 height 225
click at [558, 57] on div "Blog (Description and Tie In Test)" at bounding box center [550, 50] width 154 height 15
click at [1150, 152] on div "Add Column" at bounding box center [805, 382] width 1491 height 527
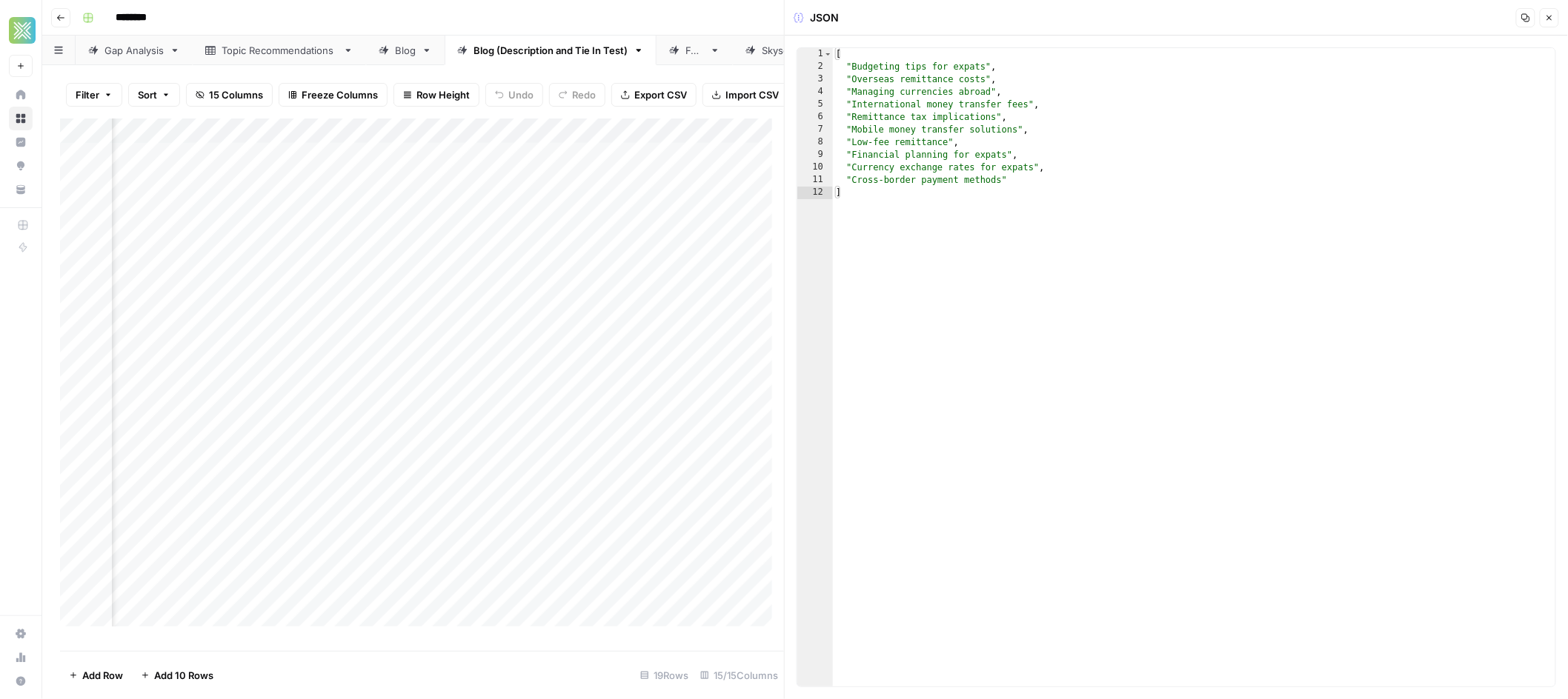
click at [1550, 14] on icon "button" at bounding box center [1549, 17] width 9 height 9
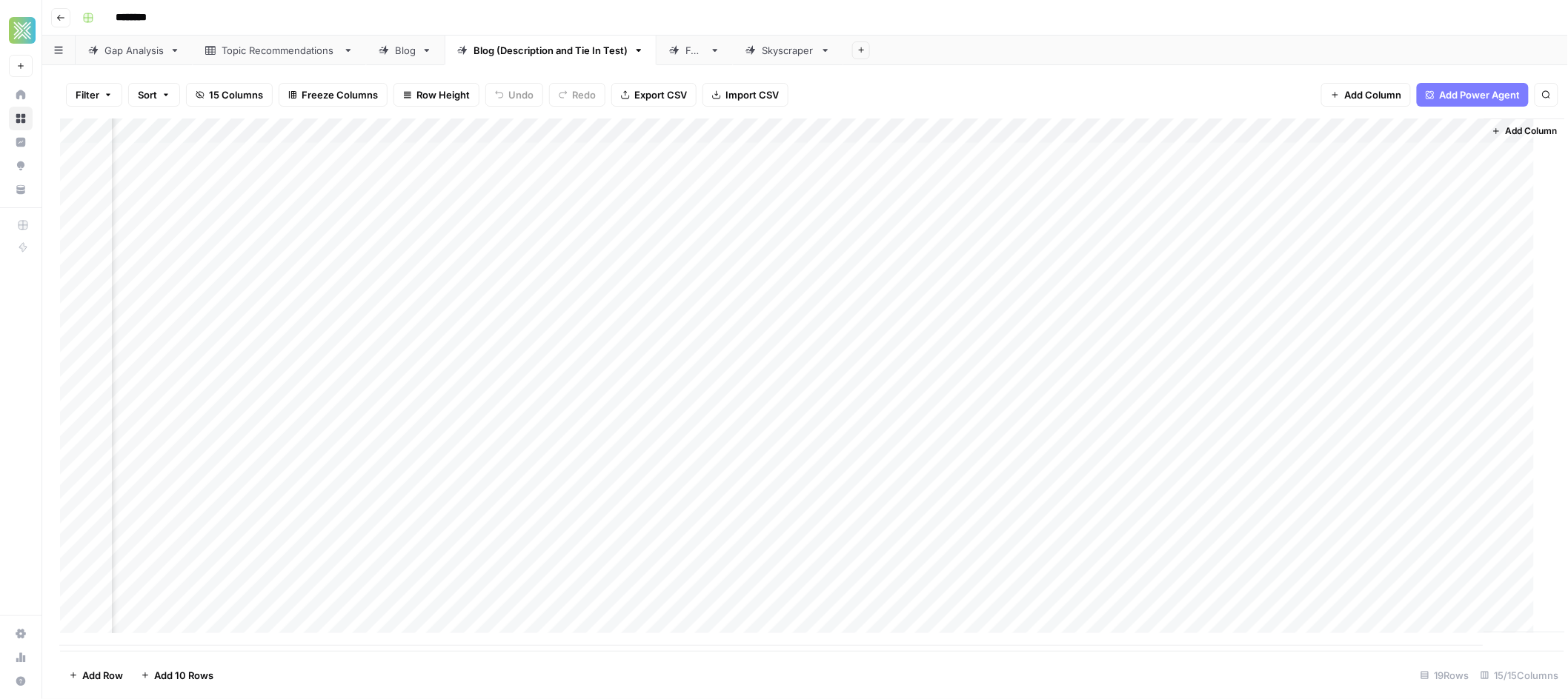
scroll to position [0, 1380]
click at [1172, 178] on div "Add Column" at bounding box center [805, 382] width 1491 height 527
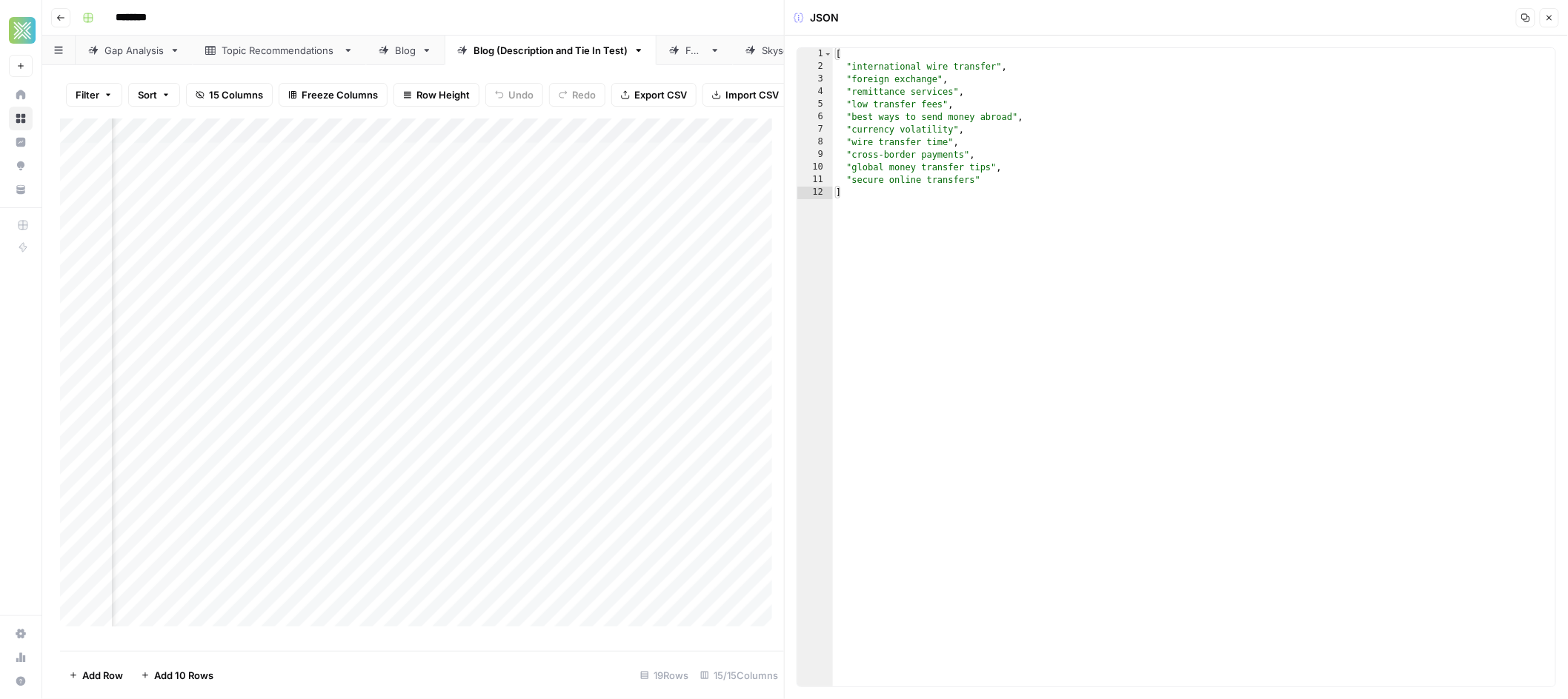
click at [1551, 20] on icon "button" at bounding box center [1549, 17] width 9 height 9
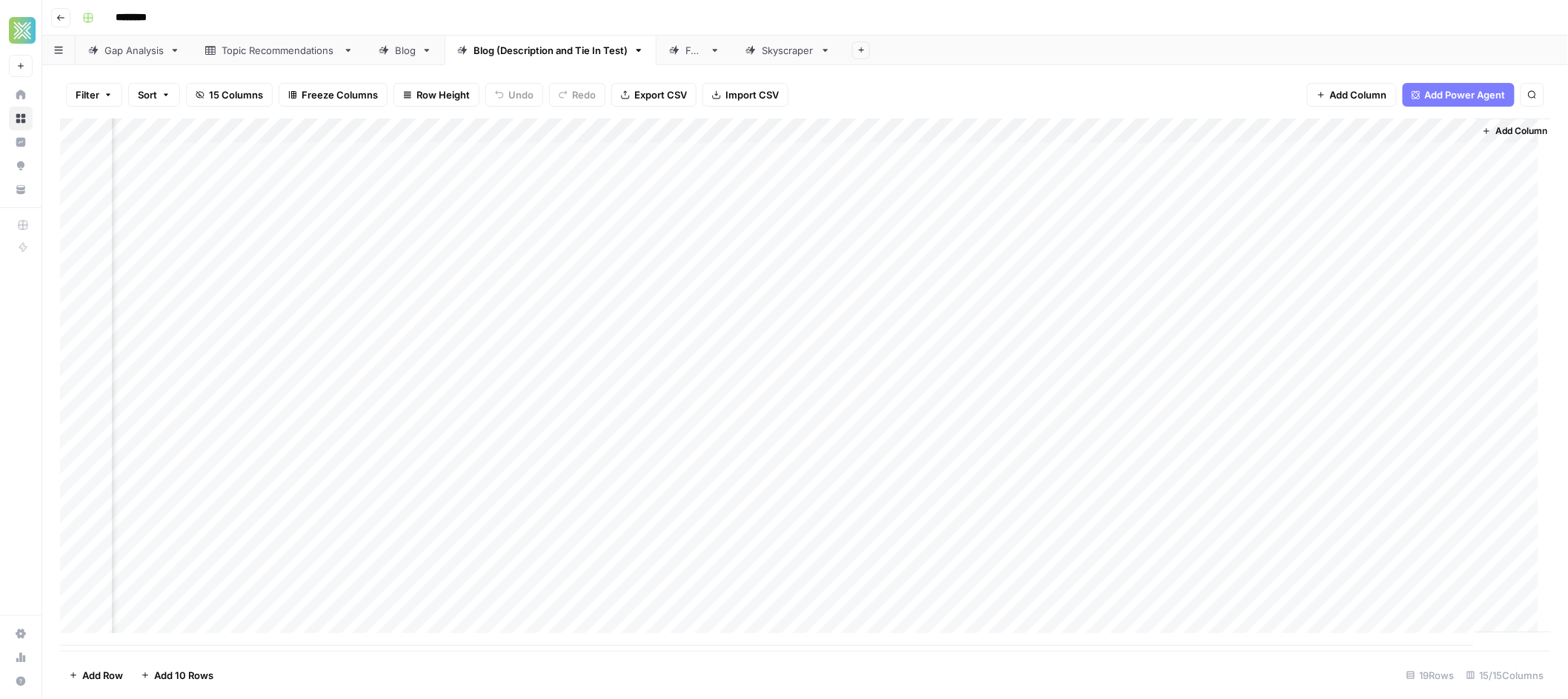
click at [1325, 154] on div "Add Column" at bounding box center [805, 382] width 1491 height 527
click at [1330, 177] on div "Add Column" at bounding box center [805, 382] width 1491 height 527
click at [696, 57] on link "FAQ" at bounding box center [694, 50] width 77 height 29
click at [1307, 155] on div "Add Column" at bounding box center [805, 269] width 1491 height 301
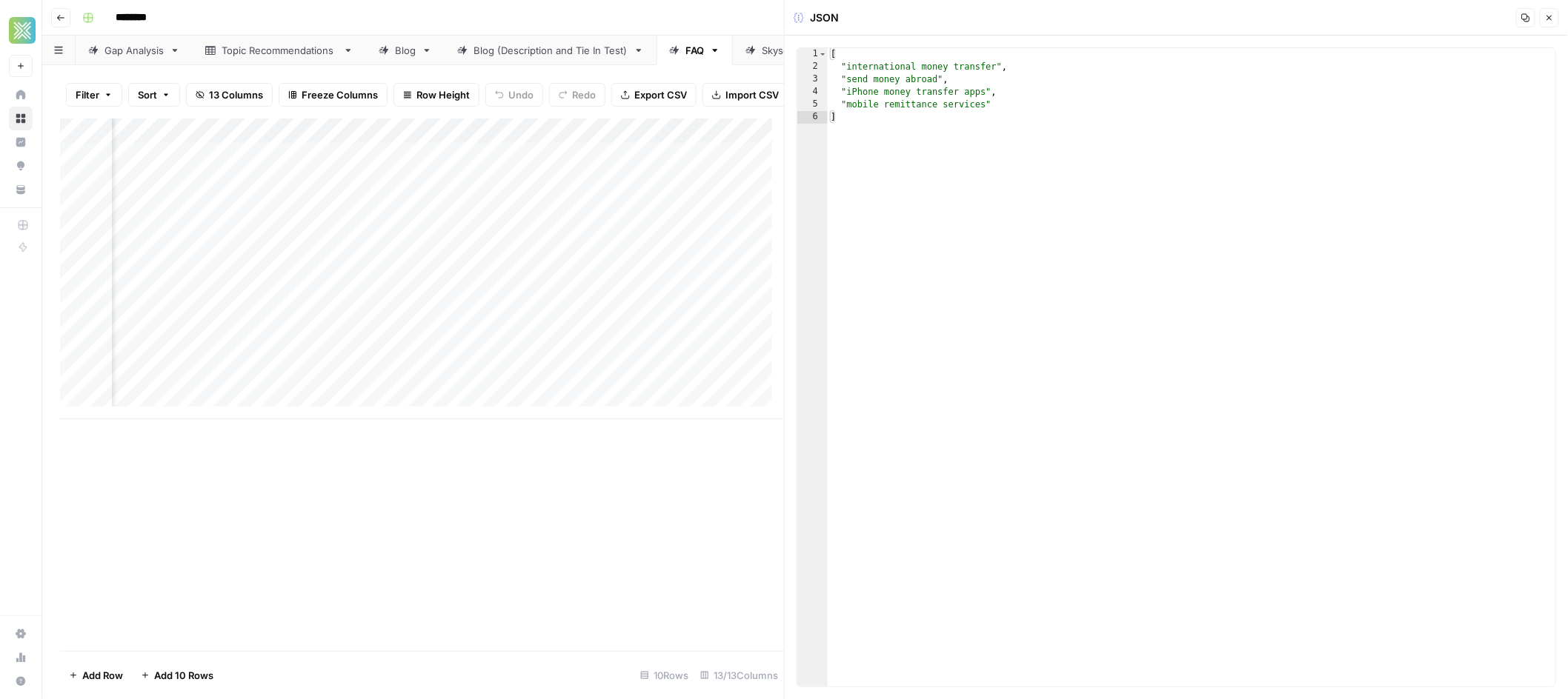
click at [1549, 14] on icon "button" at bounding box center [1549, 17] width 9 height 9
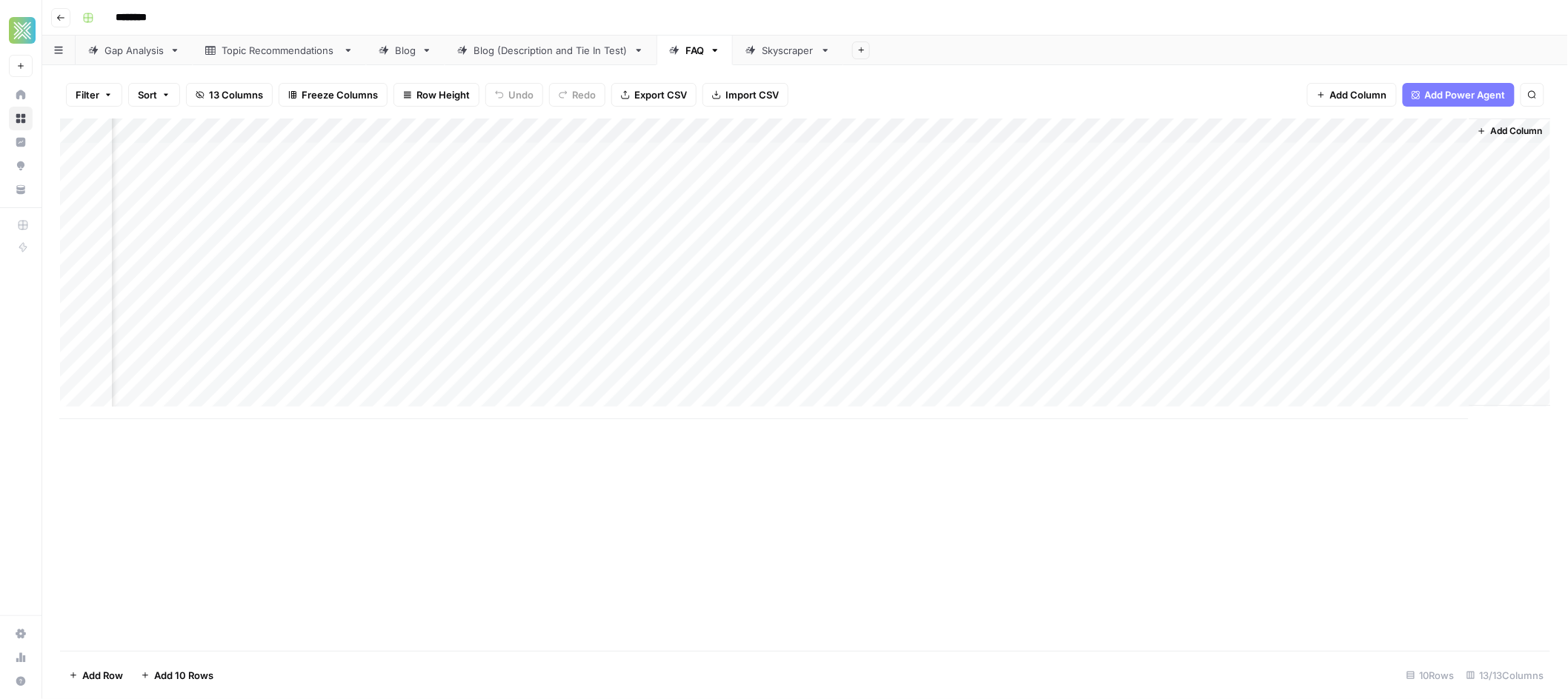
scroll to position [0, 558]
click at [1325, 177] on div "Add Column" at bounding box center [805, 269] width 1491 height 301
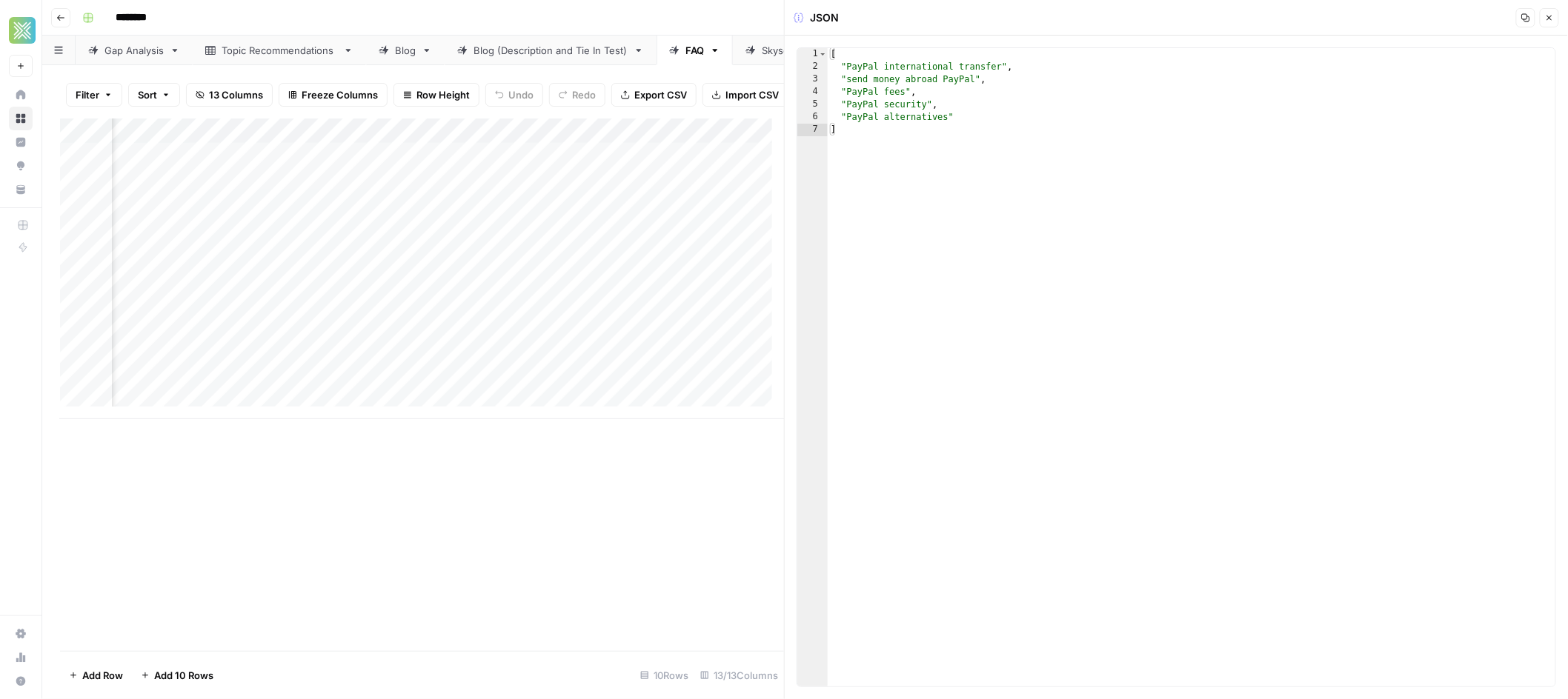
click at [1549, 13] on icon "button" at bounding box center [1549, 17] width 9 height 9
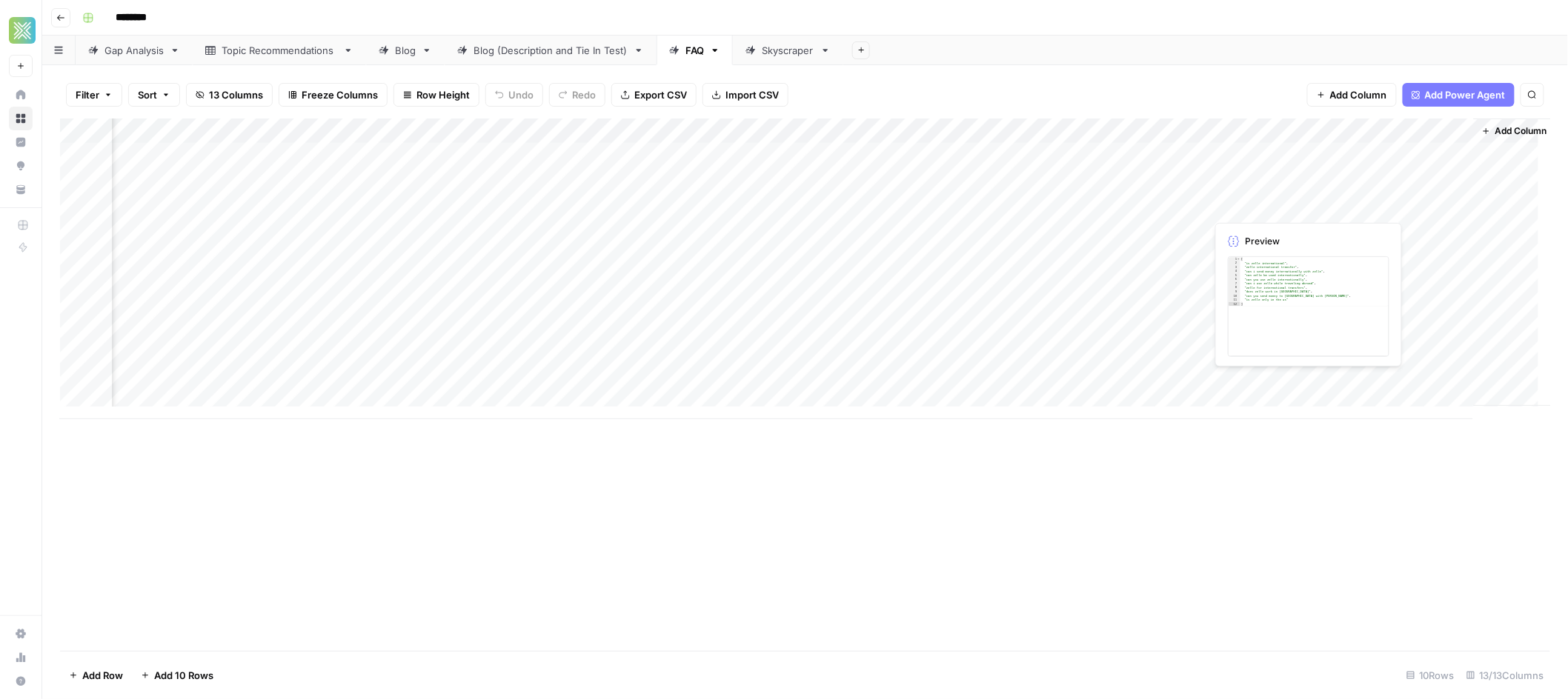
click at [1323, 203] on div "Add Column" at bounding box center [805, 269] width 1491 height 301
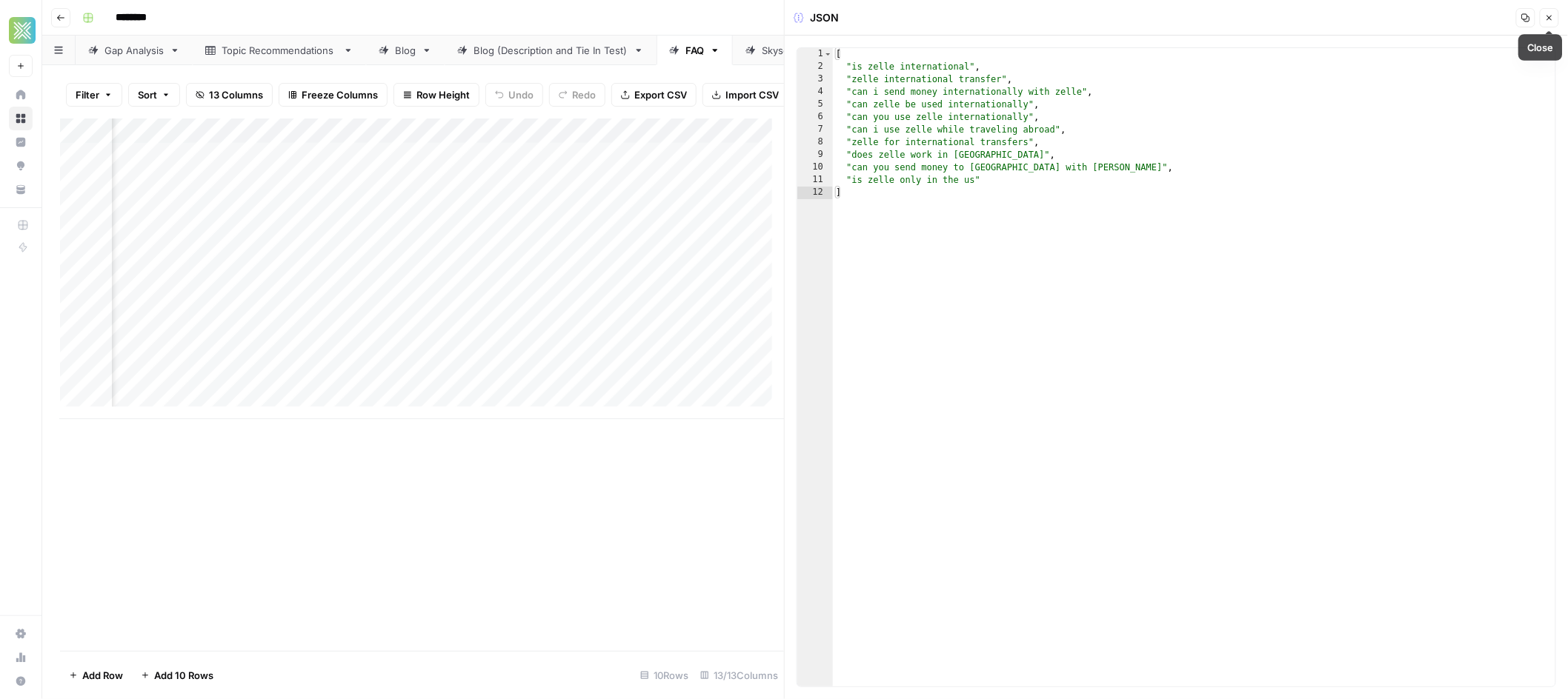
click at [1545, 18] on icon "button" at bounding box center [1549, 17] width 9 height 9
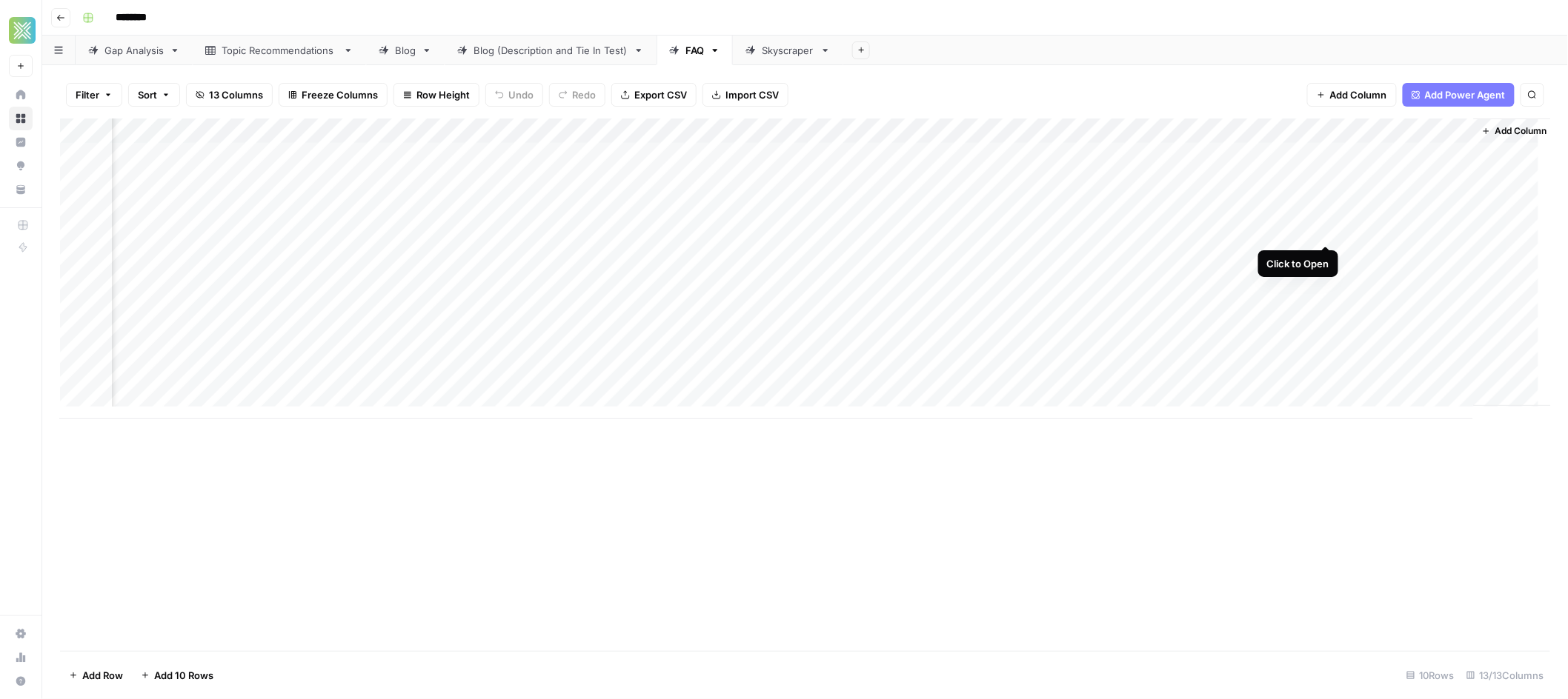
click at [1322, 230] on div "Add Column" at bounding box center [805, 269] width 1491 height 301
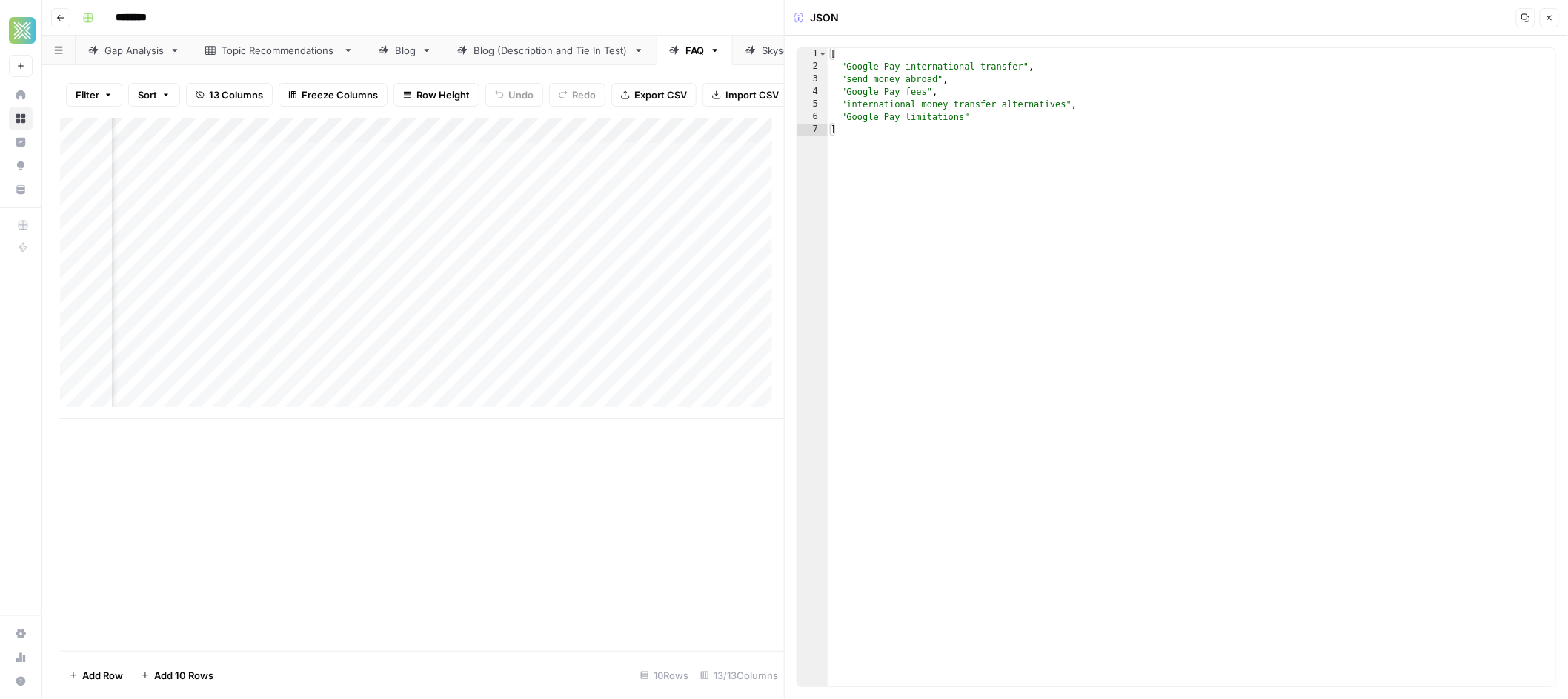
click at [1548, 15] on icon "button" at bounding box center [1549, 17] width 9 height 9
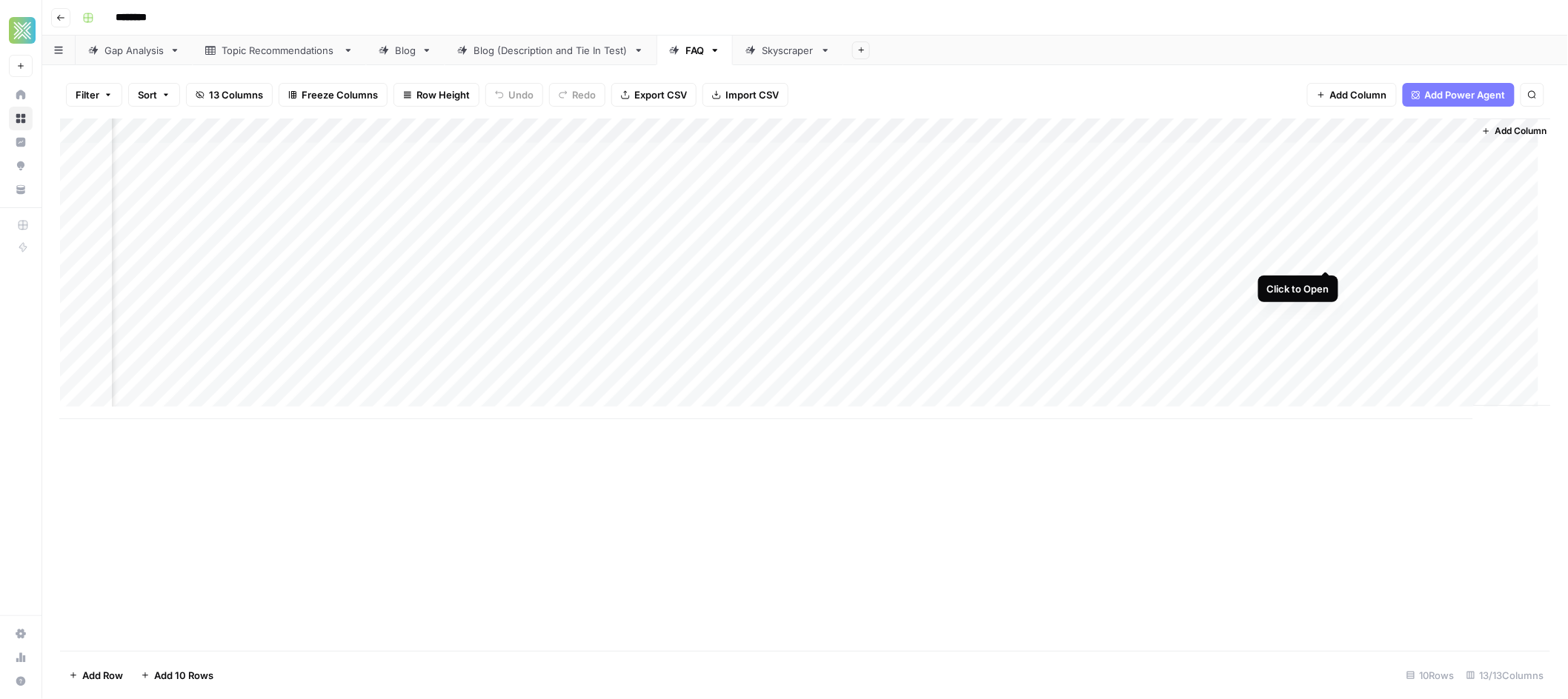
click at [1327, 251] on div "Add Column" at bounding box center [805, 269] width 1491 height 301
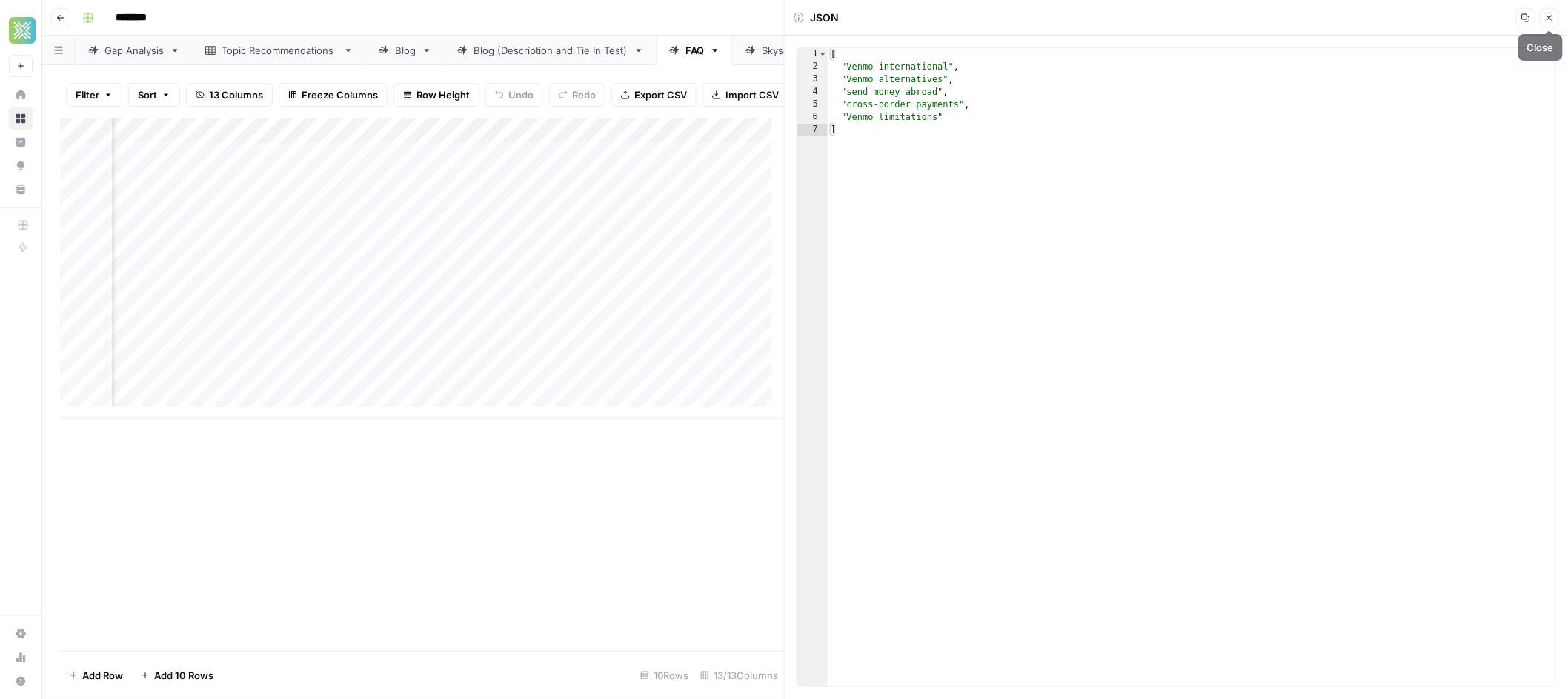
click at [1552, 15] on icon "button" at bounding box center [1549, 17] width 9 height 9
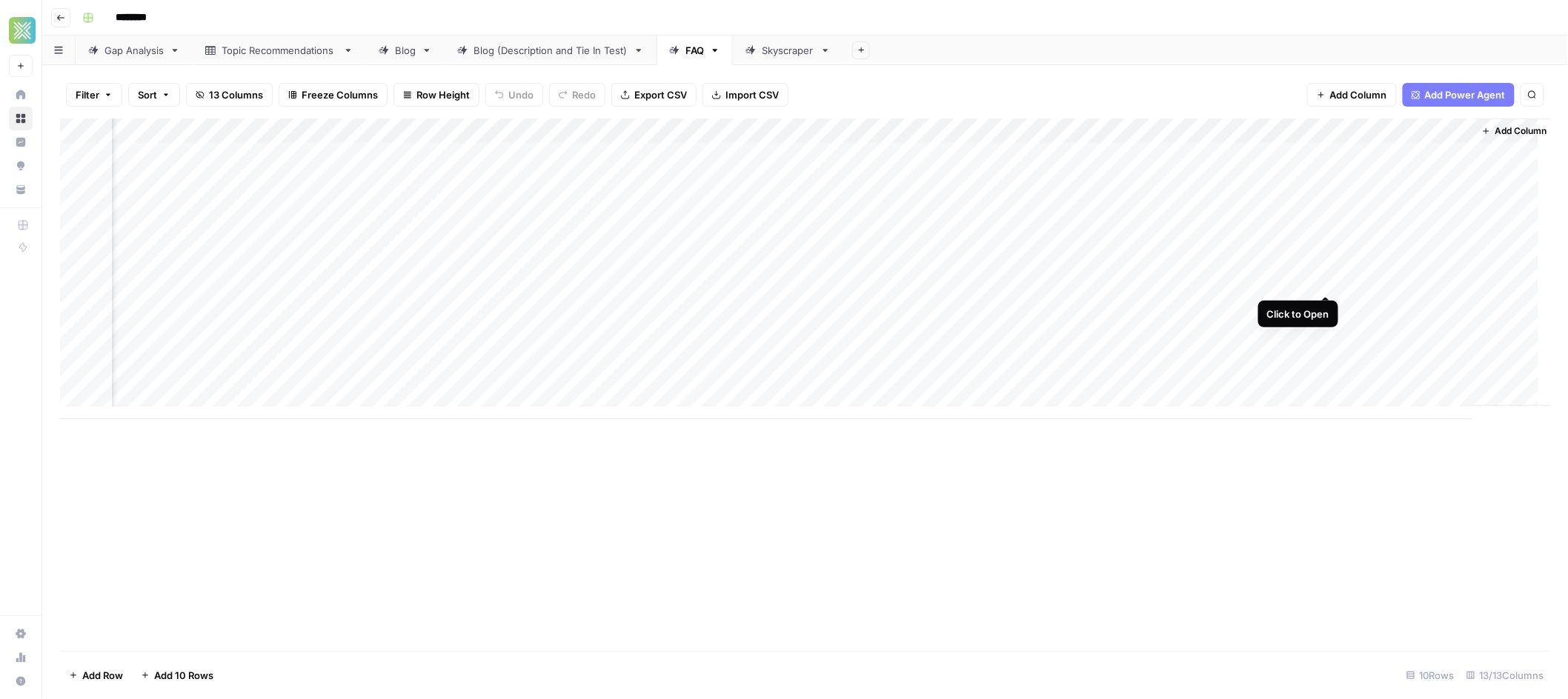
click at [1321, 279] on div "Add Column" at bounding box center [805, 269] width 1491 height 301
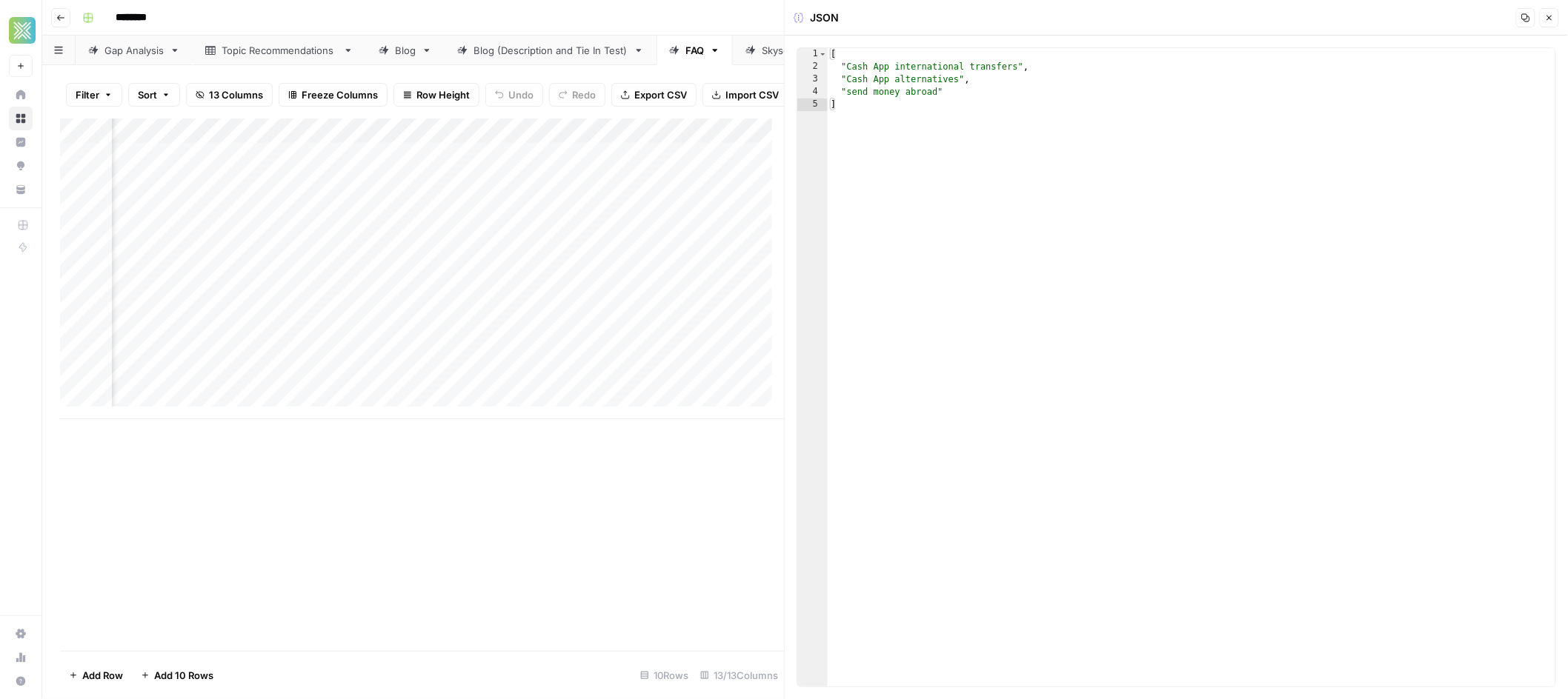
click at [1548, 15] on icon "button" at bounding box center [1549, 17] width 9 height 9
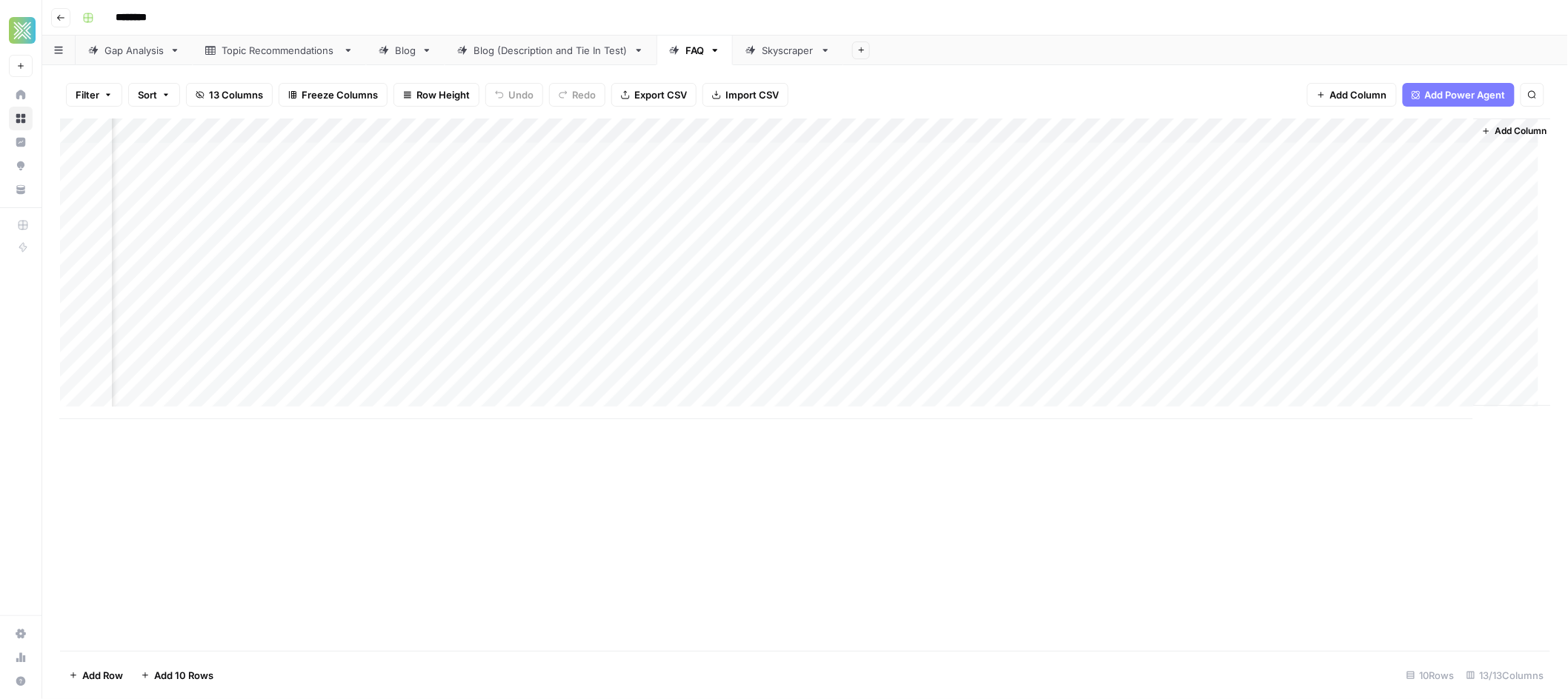
click at [1324, 310] on div "Add Column" at bounding box center [805, 269] width 1491 height 301
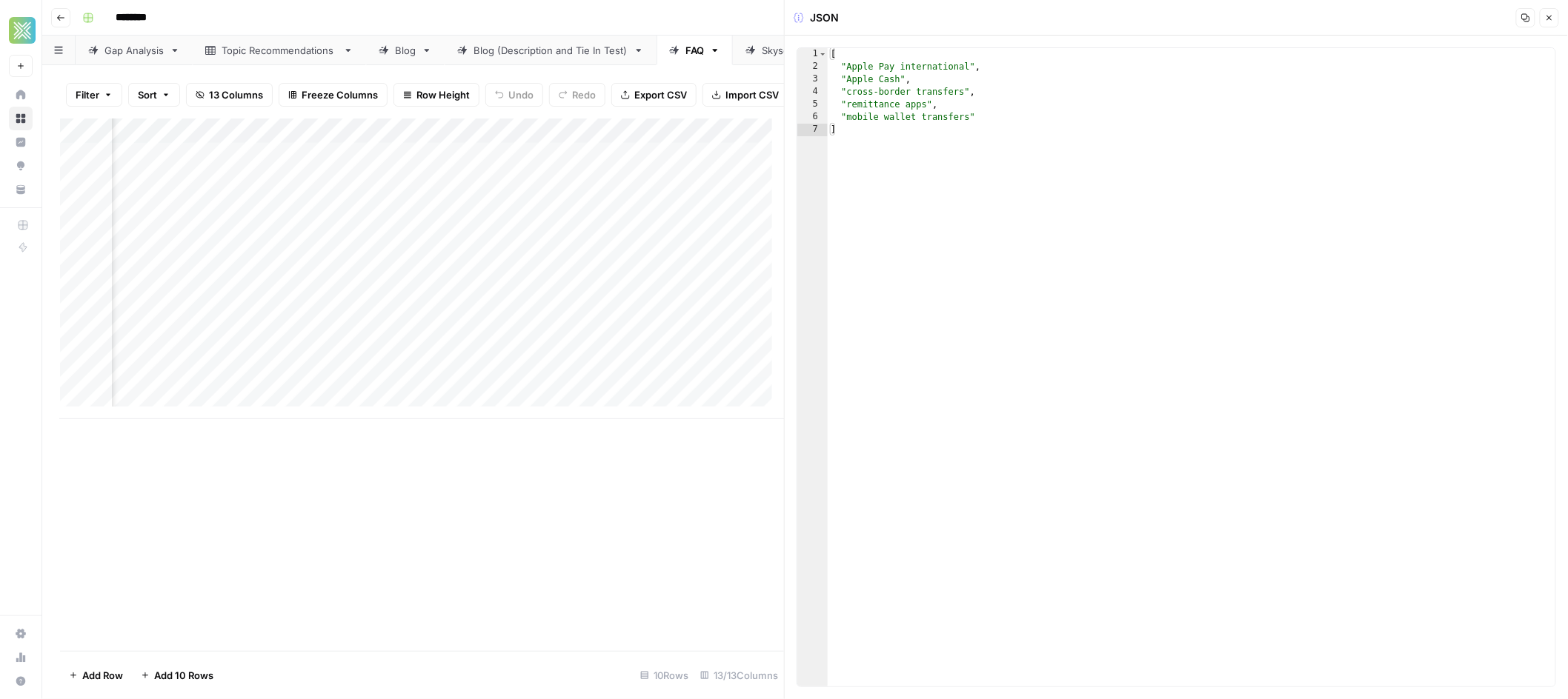
click at [1556, 18] on button "Close" at bounding box center [1549, 18] width 20 height 20
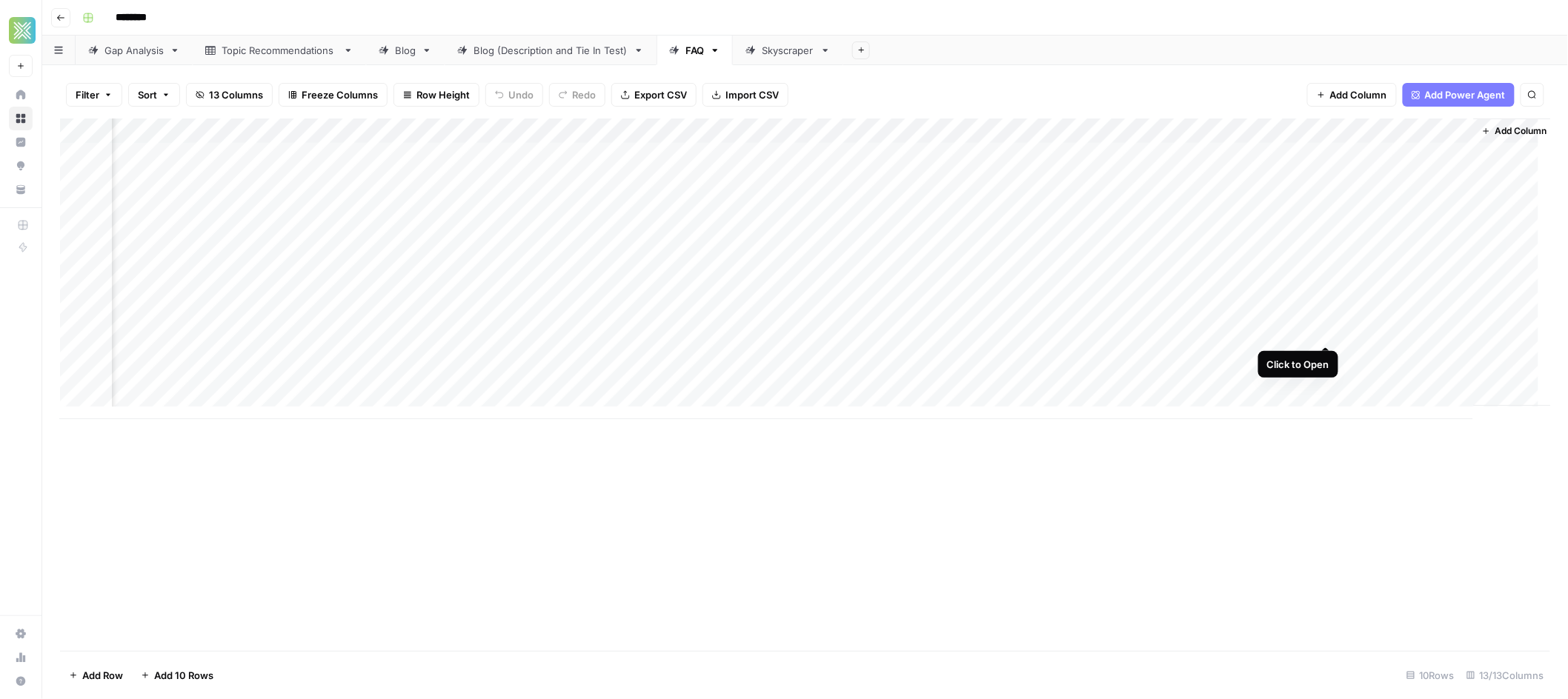
click at [1325, 334] on div "Add Column" at bounding box center [805, 269] width 1491 height 301
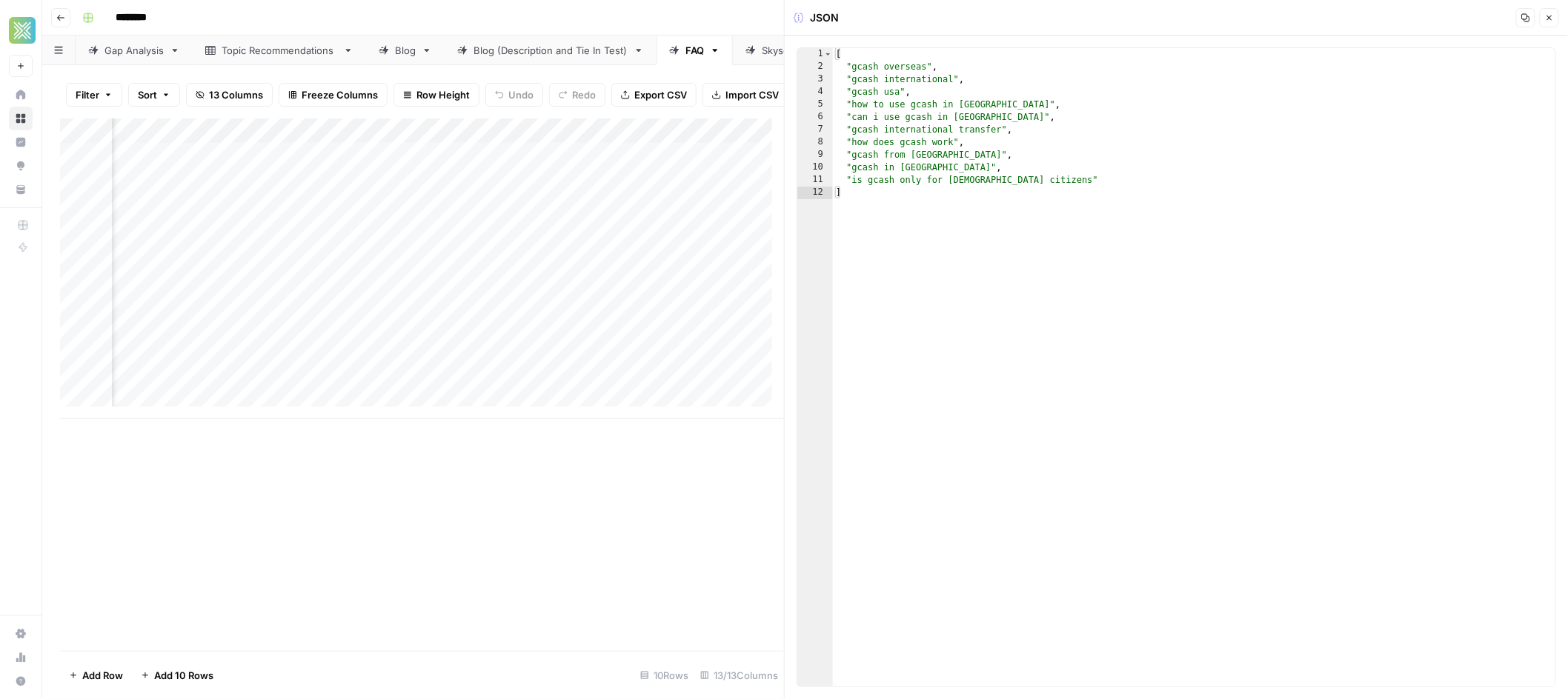
click at [1545, 15] on icon "button" at bounding box center [1549, 17] width 9 height 9
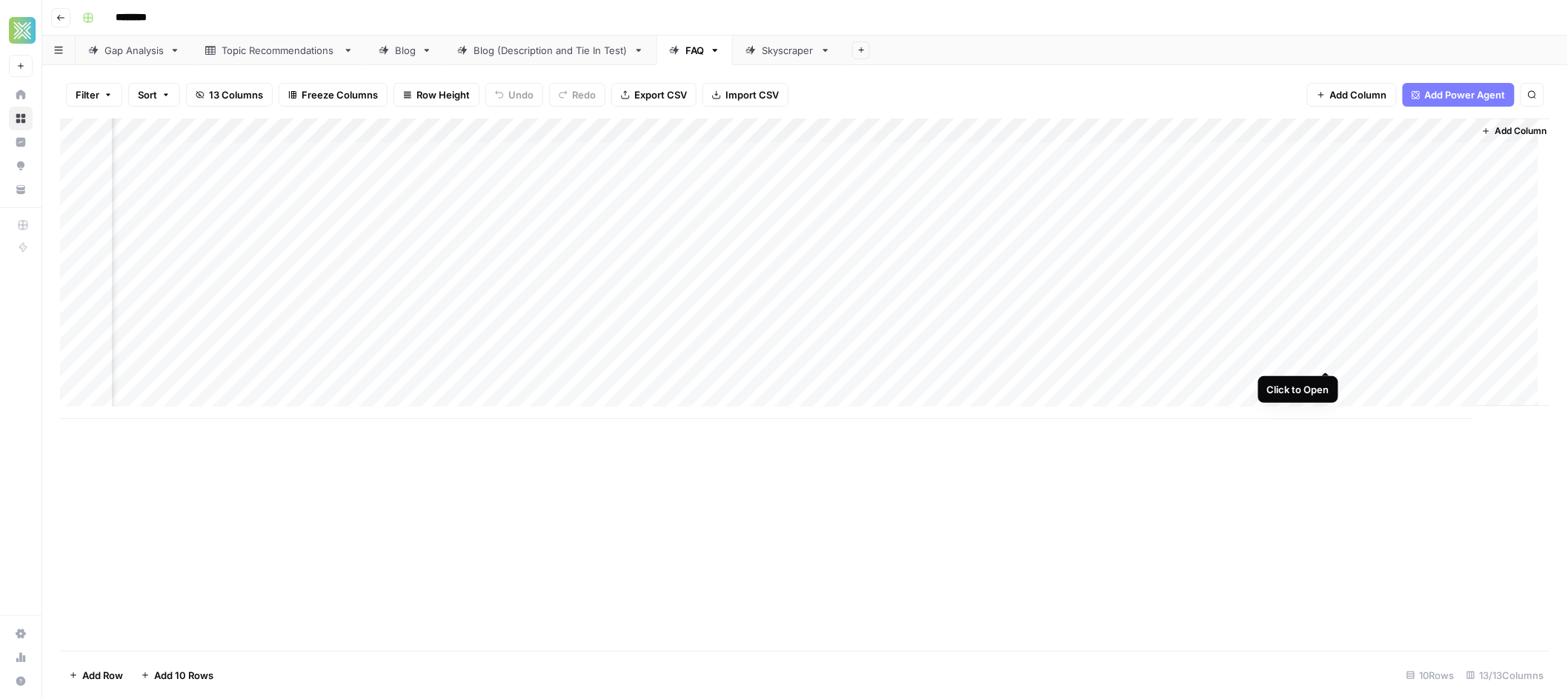
click at [1325, 357] on div "Add Column" at bounding box center [805, 269] width 1491 height 301
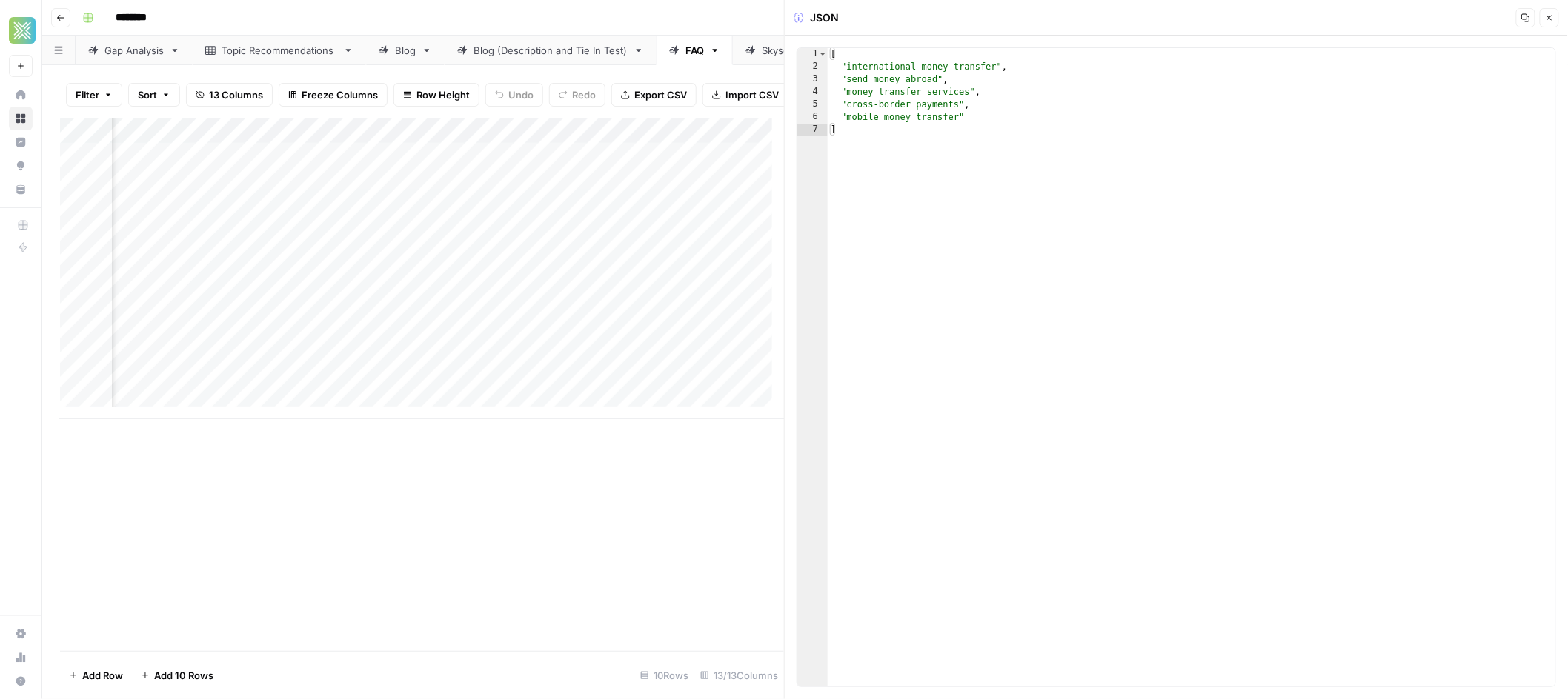
click at [1555, 15] on button "Close" at bounding box center [1549, 18] width 20 height 20
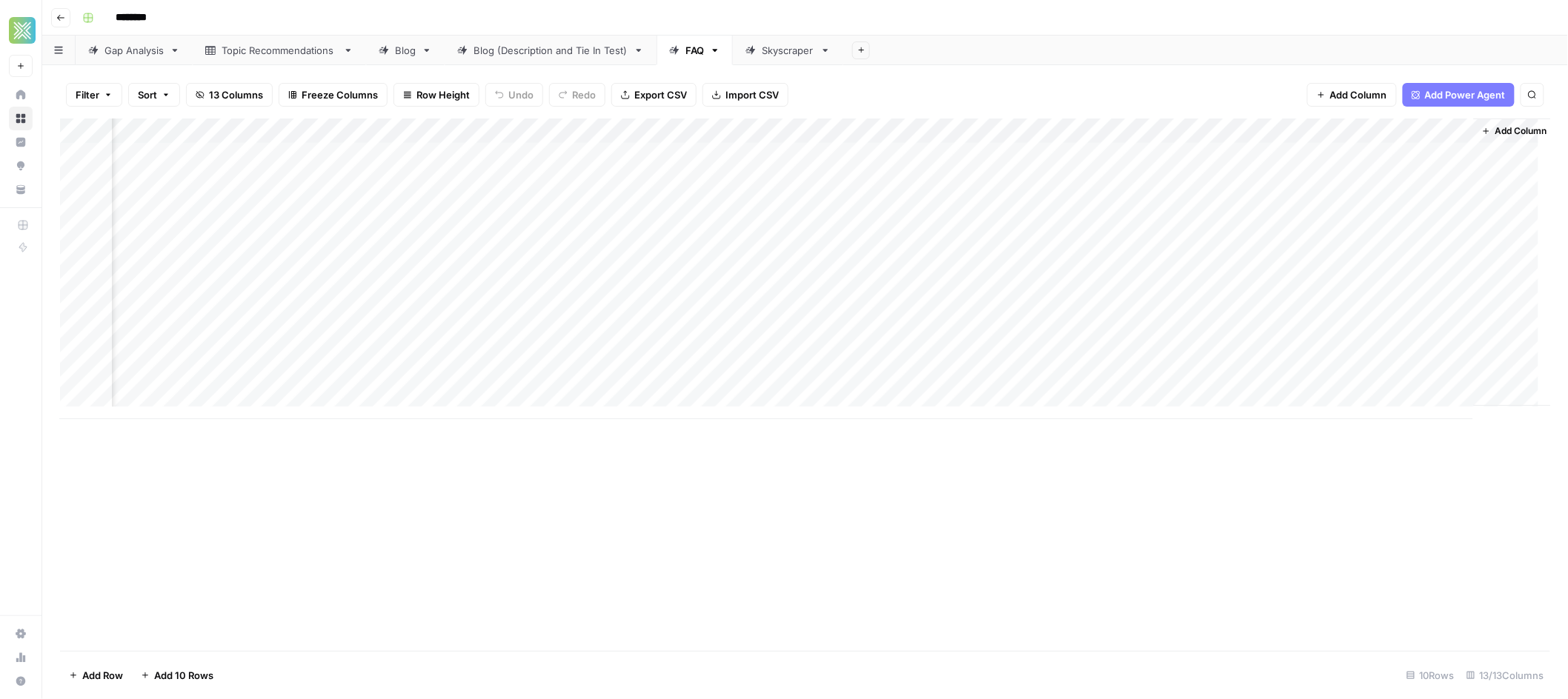
click at [1326, 378] on div "Add Column" at bounding box center [805, 269] width 1491 height 301
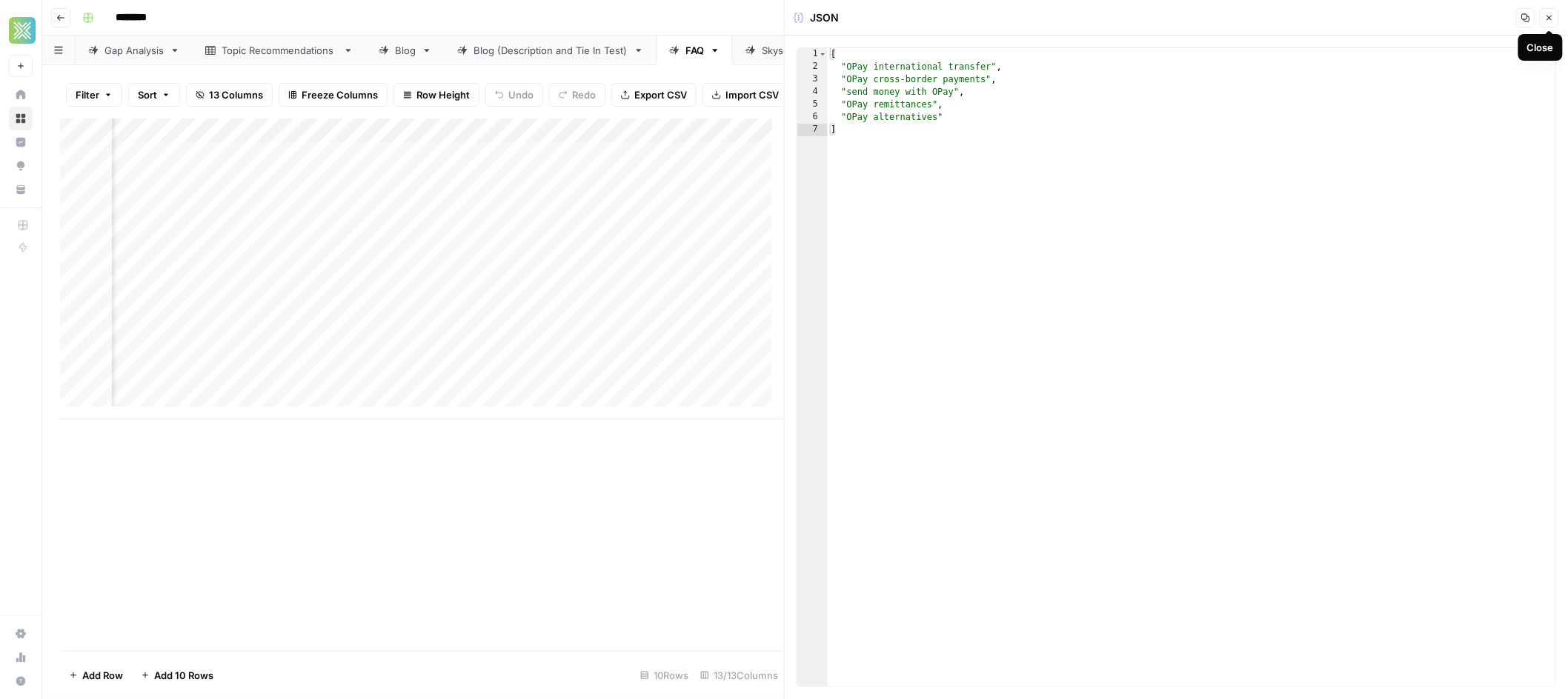
click at [1553, 18] on span "Close" at bounding box center [1553, 18] width 1 height 1
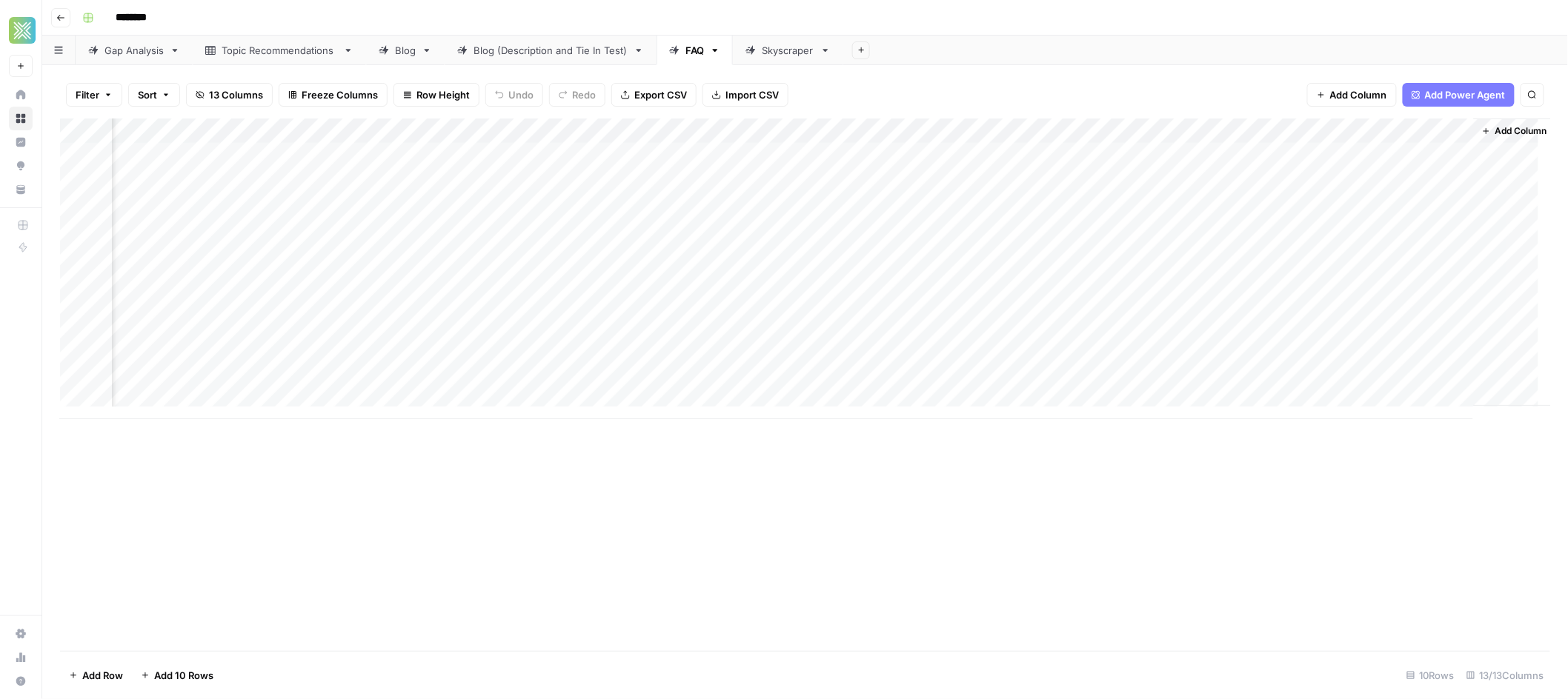
click at [1403, 153] on div "Add Column" at bounding box center [805, 269] width 1491 height 301
drag, startPoint x: 1404, startPoint y: 177, endPoint x: 1399, endPoint y: 186, distance: 10.3
click at [1403, 177] on div "Add Column" at bounding box center [805, 269] width 1491 height 301
click at [1395, 208] on div "Add Column" at bounding box center [805, 269] width 1491 height 301
click at [1395, 230] on div "Add Column" at bounding box center [805, 269] width 1491 height 301
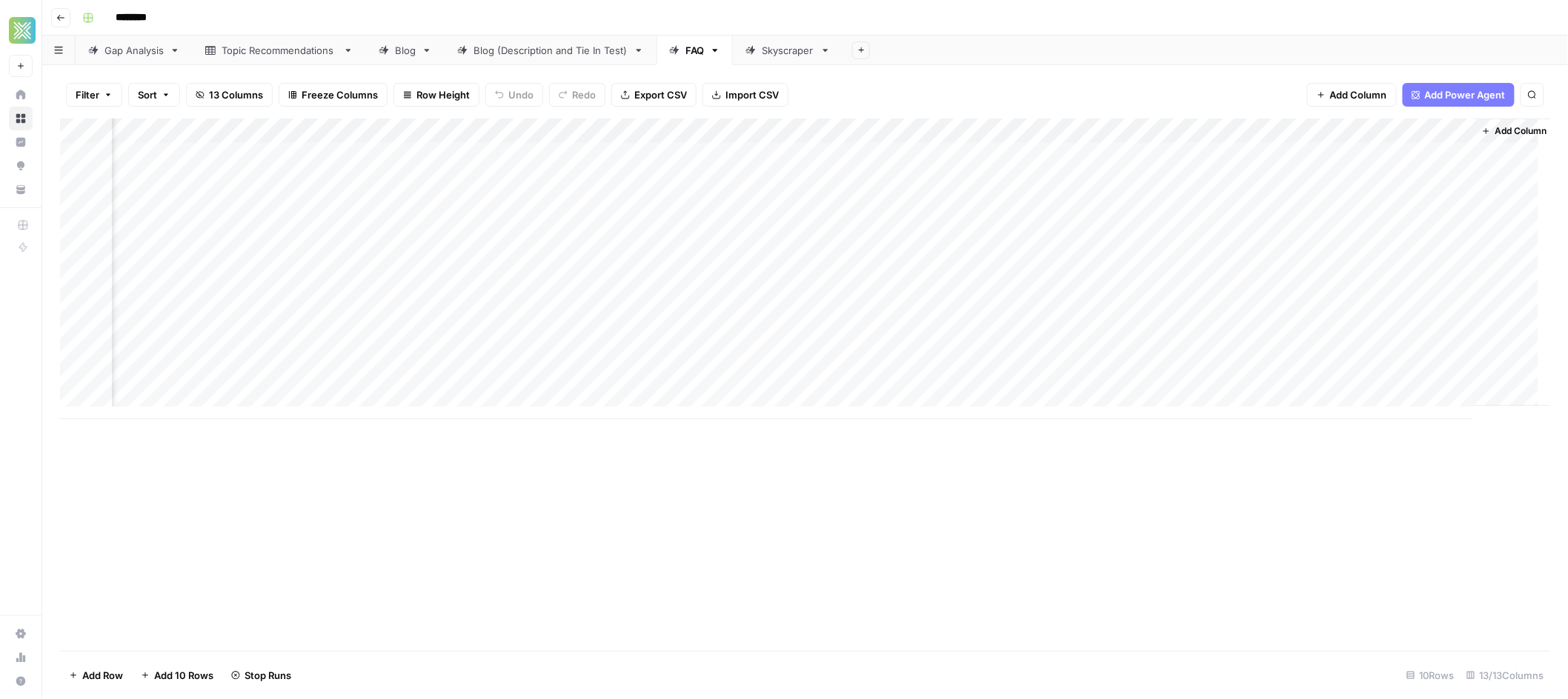
click at [1392, 260] on div "Add Column" at bounding box center [805, 269] width 1491 height 301
click at [1392, 286] on div "Add Column" at bounding box center [805, 269] width 1491 height 301
click at [1392, 311] on div "Add Column" at bounding box center [805, 269] width 1491 height 301
click at [1392, 334] on div "Add Column" at bounding box center [805, 269] width 1491 height 301
click at [1398, 253] on div "Add Column" at bounding box center [805, 269] width 1491 height 301
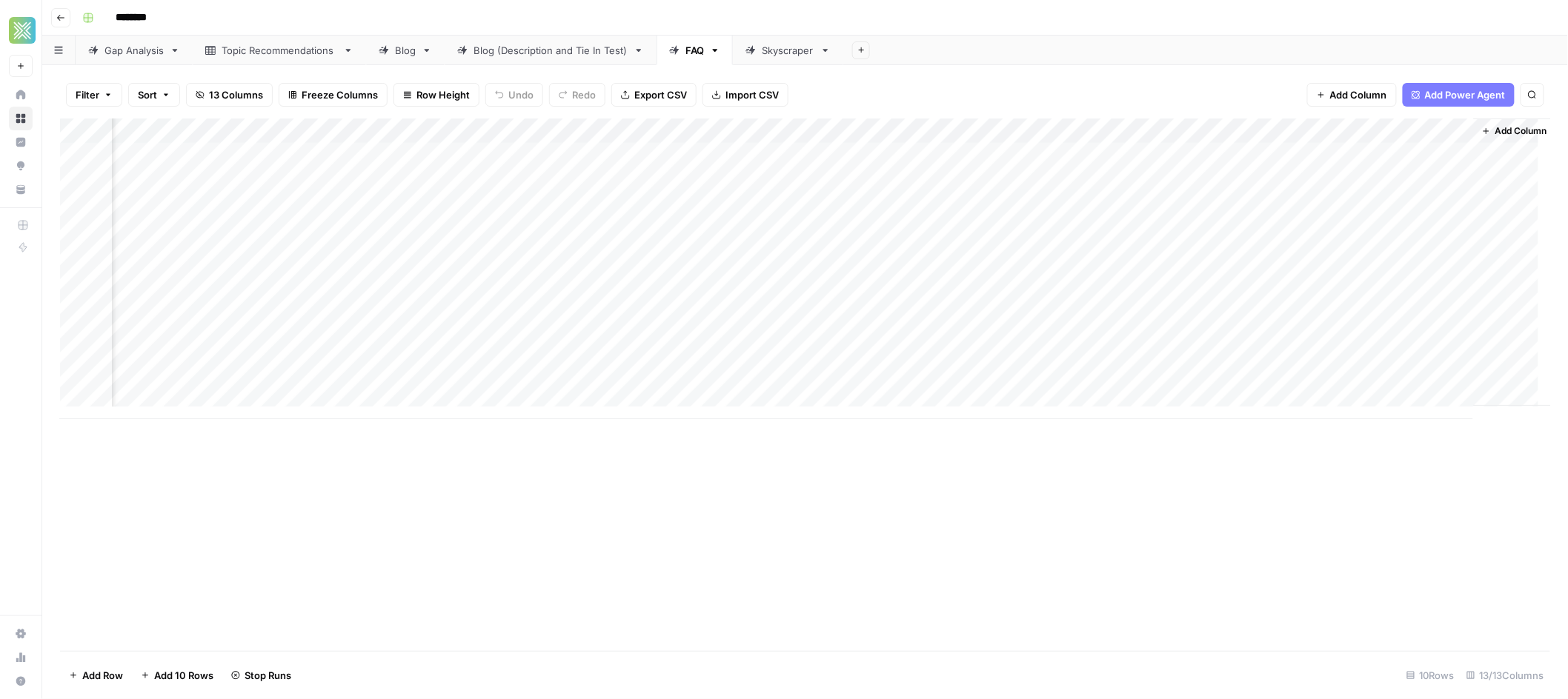
click at [1404, 304] on div "Add Column" at bounding box center [805, 269] width 1491 height 301
click at [1408, 351] on div "Add Column" at bounding box center [805, 269] width 1491 height 301
click at [1407, 378] on div "Add Column" at bounding box center [805, 269] width 1491 height 301
click at [780, 49] on div "Skyscraper" at bounding box center [788, 50] width 53 height 15
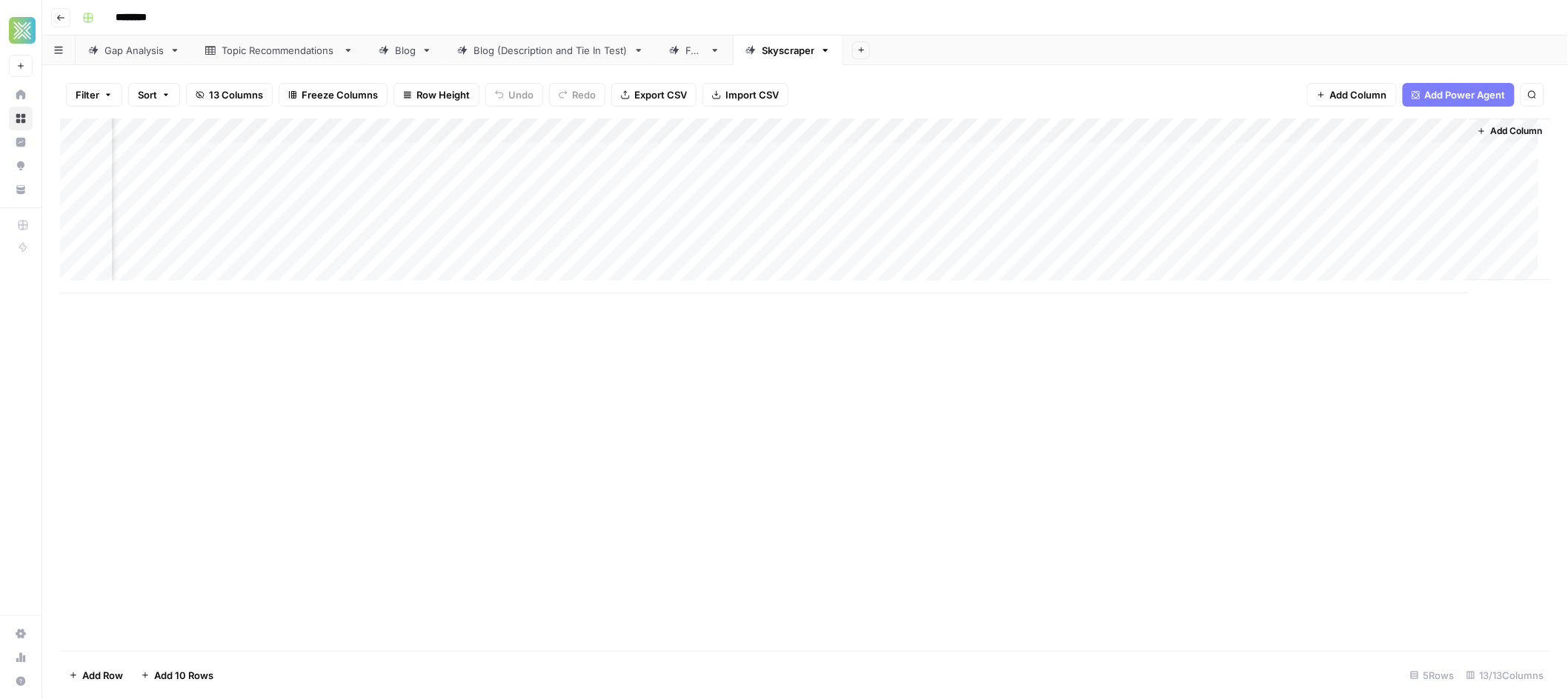
click at [1428, 131] on div "Add Column" at bounding box center [805, 206] width 1491 height 175
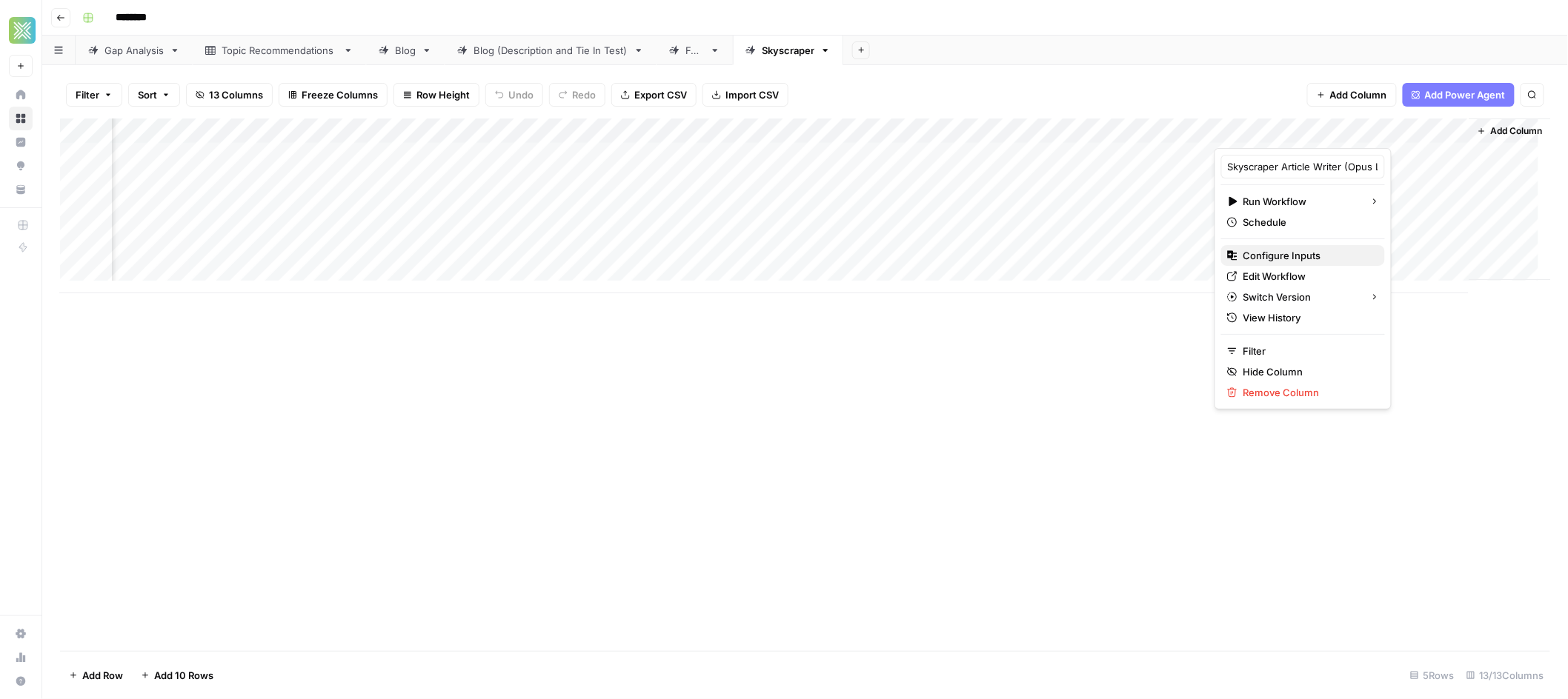
click at [1299, 251] on span "Configure Inputs" at bounding box center [1307, 256] width 129 height 15
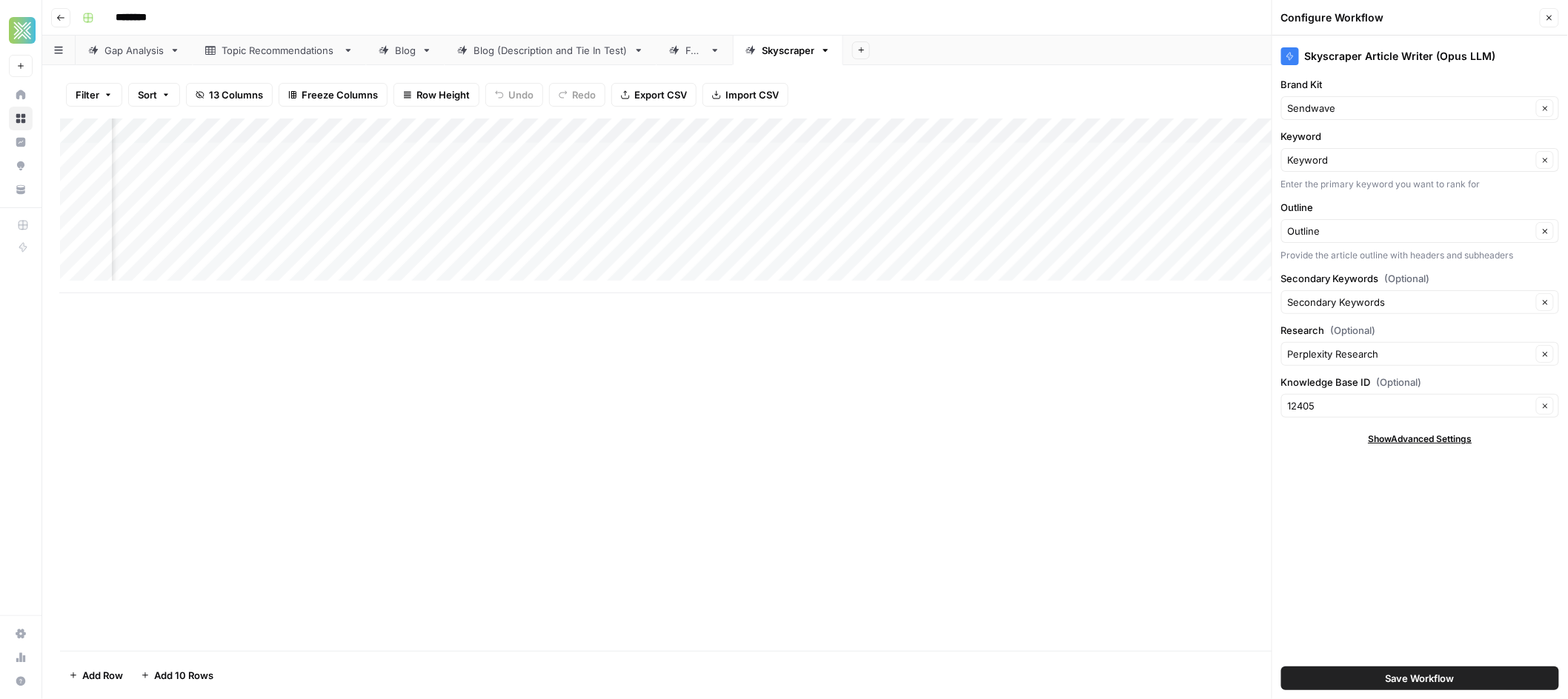
click at [1176, 562] on div "Add Column" at bounding box center [805, 385] width 1490 height 532
drag, startPoint x: 1172, startPoint y: 471, endPoint x: 1200, endPoint y: 448, distance: 36.2
click at [1173, 470] on div "Add Column" at bounding box center [805, 385] width 1490 height 532
click at [1551, 18] on icon "button" at bounding box center [1549, 17] width 9 height 9
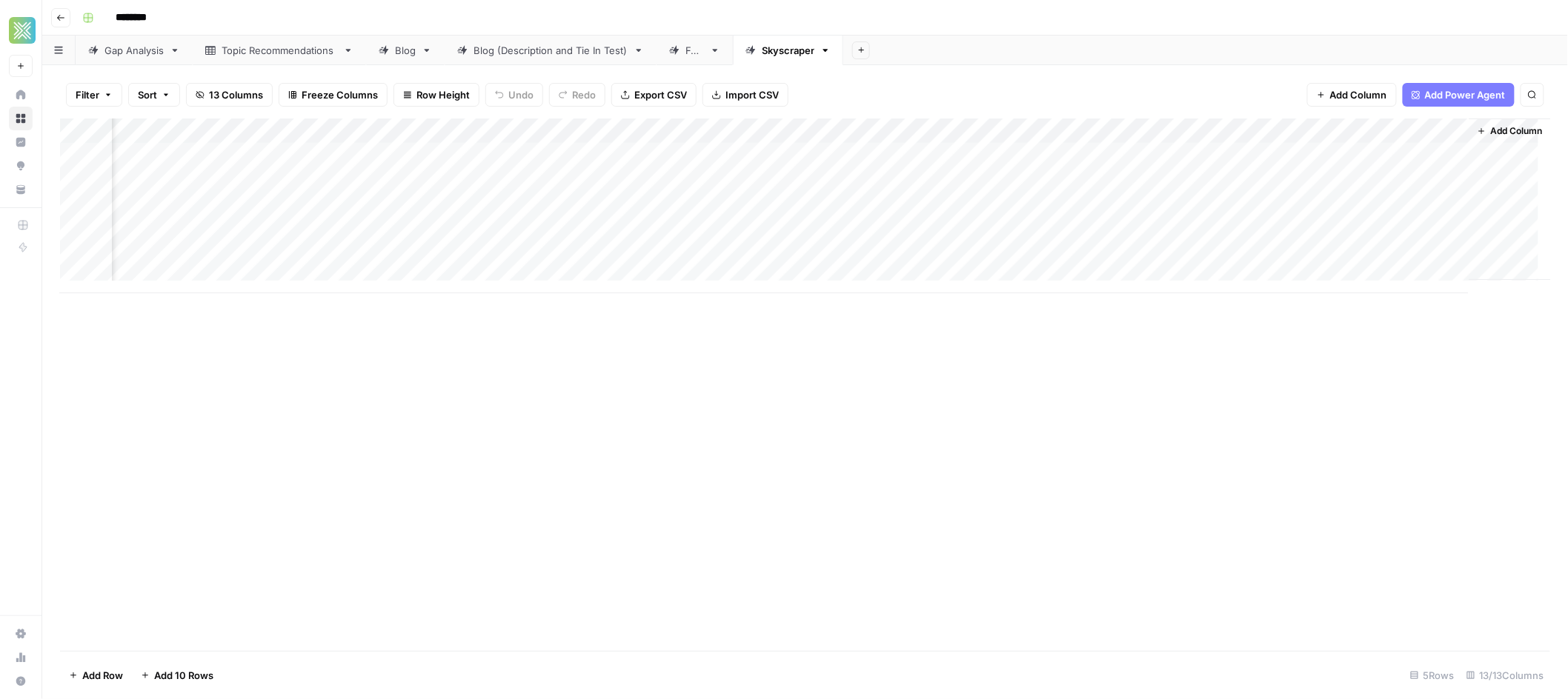
click at [1331, 155] on div "Add Column" at bounding box center [805, 206] width 1491 height 175
click at [1329, 182] on div "Add Column" at bounding box center [805, 206] width 1491 height 175
click at [687, 53] on div "FAQ" at bounding box center [694, 50] width 19 height 15
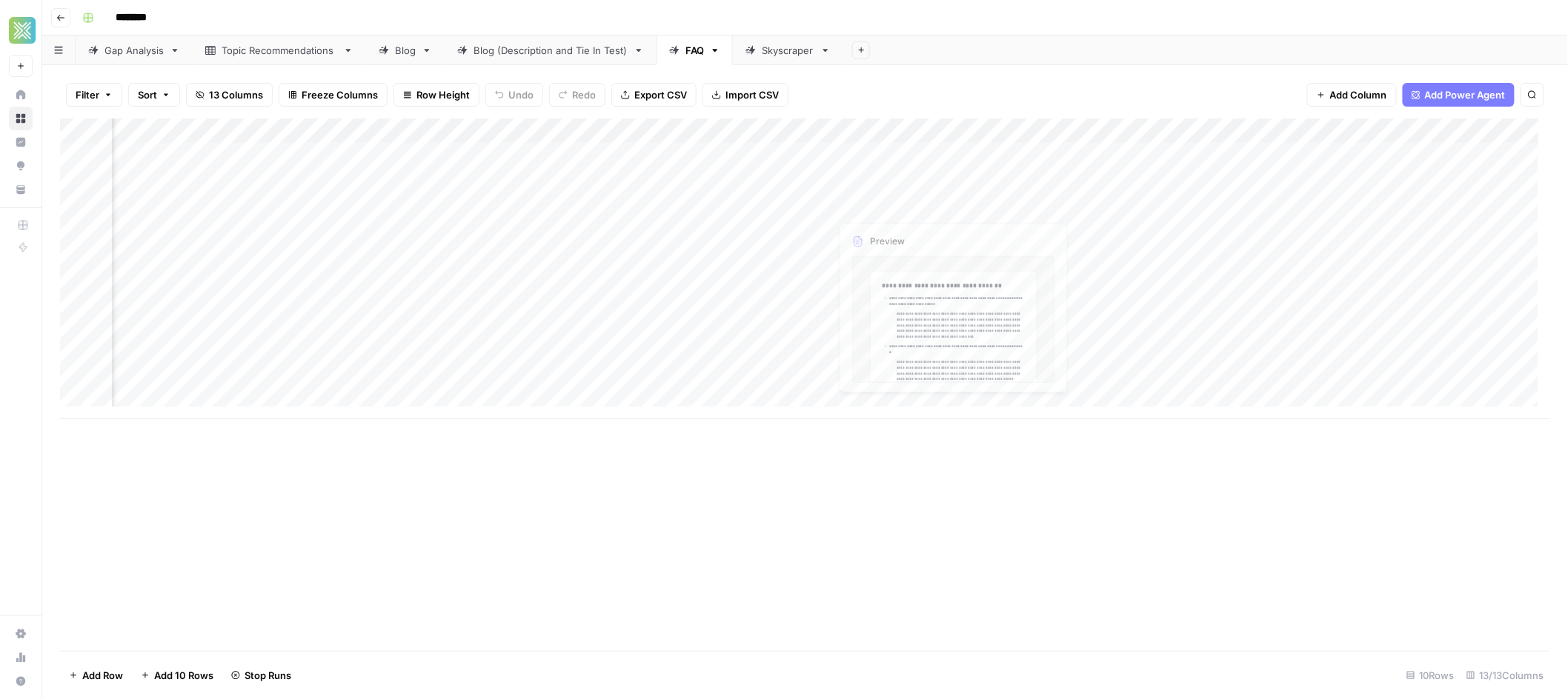
scroll to position [0, 575]
click at [1424, 129] on div "Add Column" at bounding box center [805, 269] width 1491 height 301
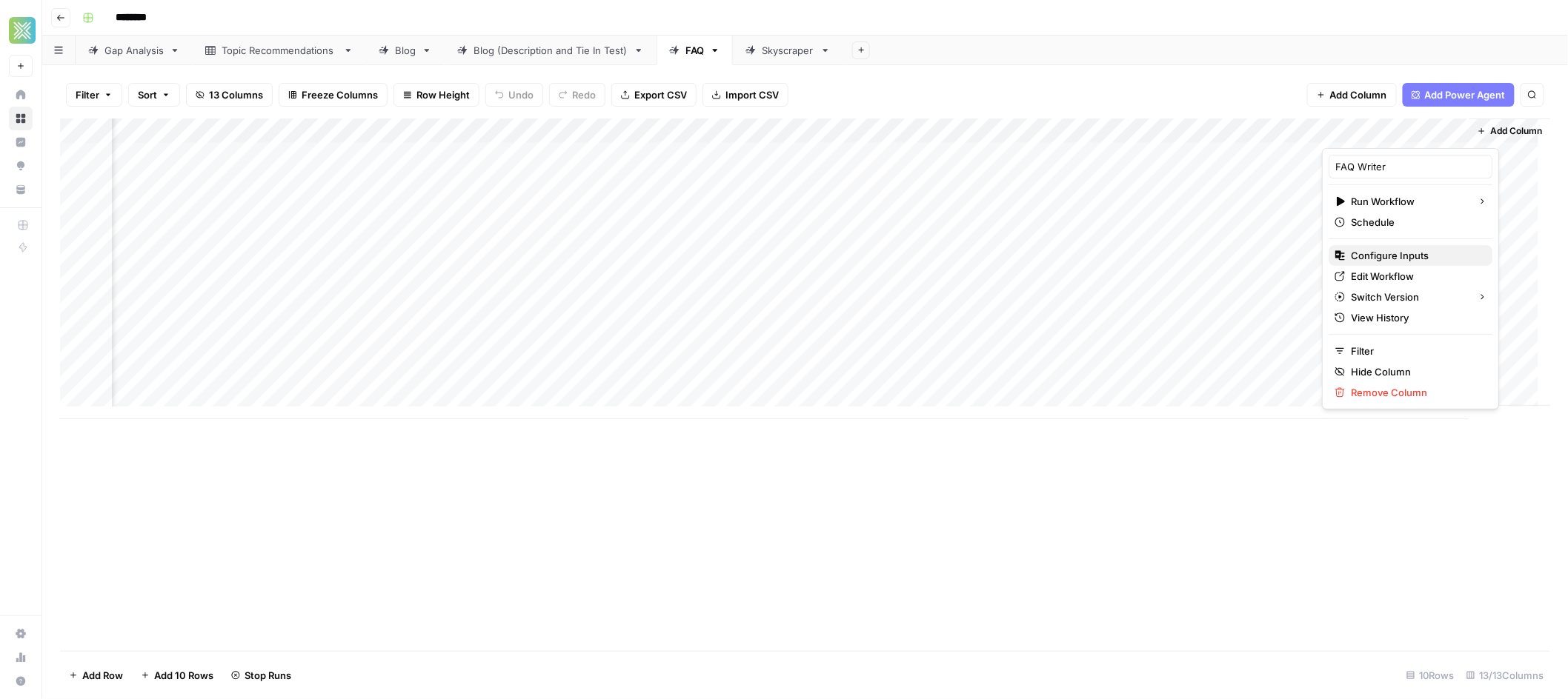
click at [1392, 254] on span "Configure Inputs" at bounding box center [1415, 256] width 129 height 15
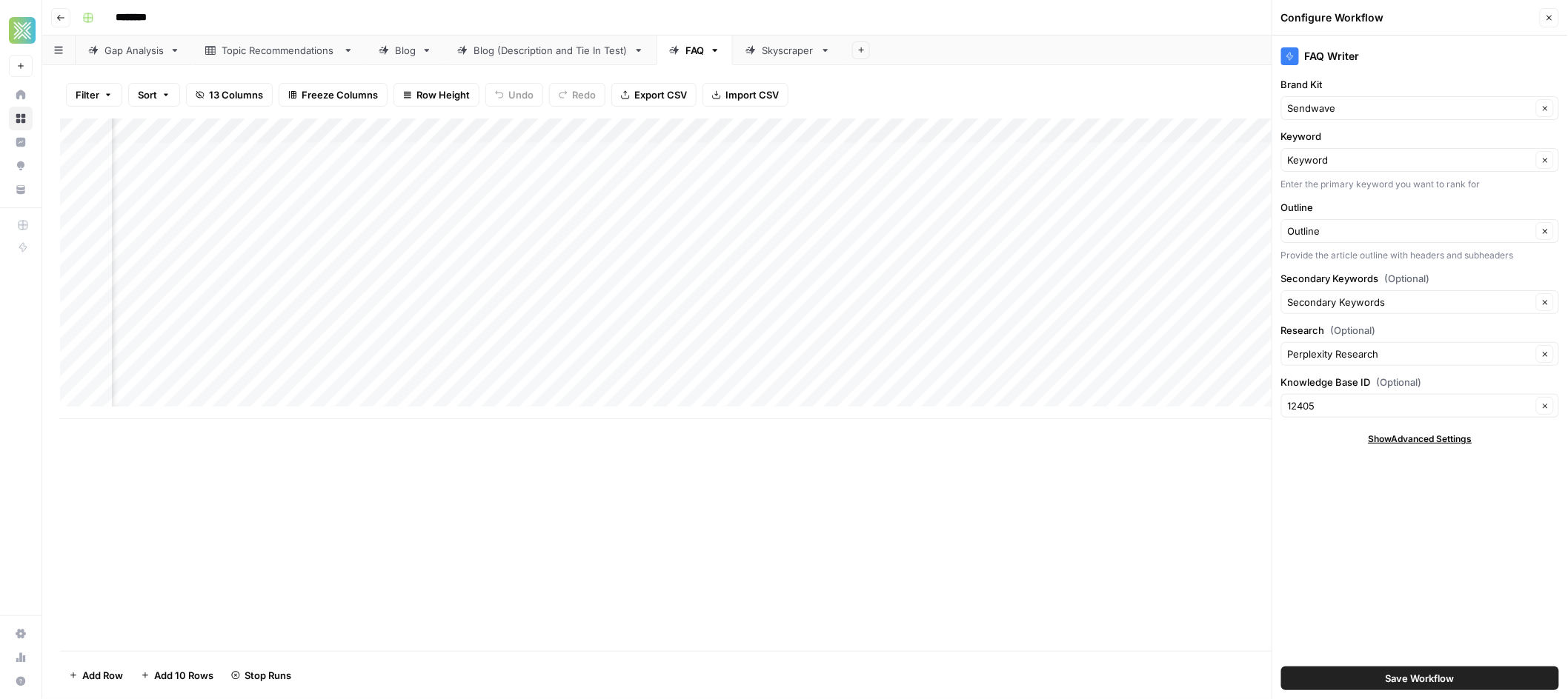
click at [1550, 21] on icon "button" at bounding box center [1549, 17] width 9 height 9
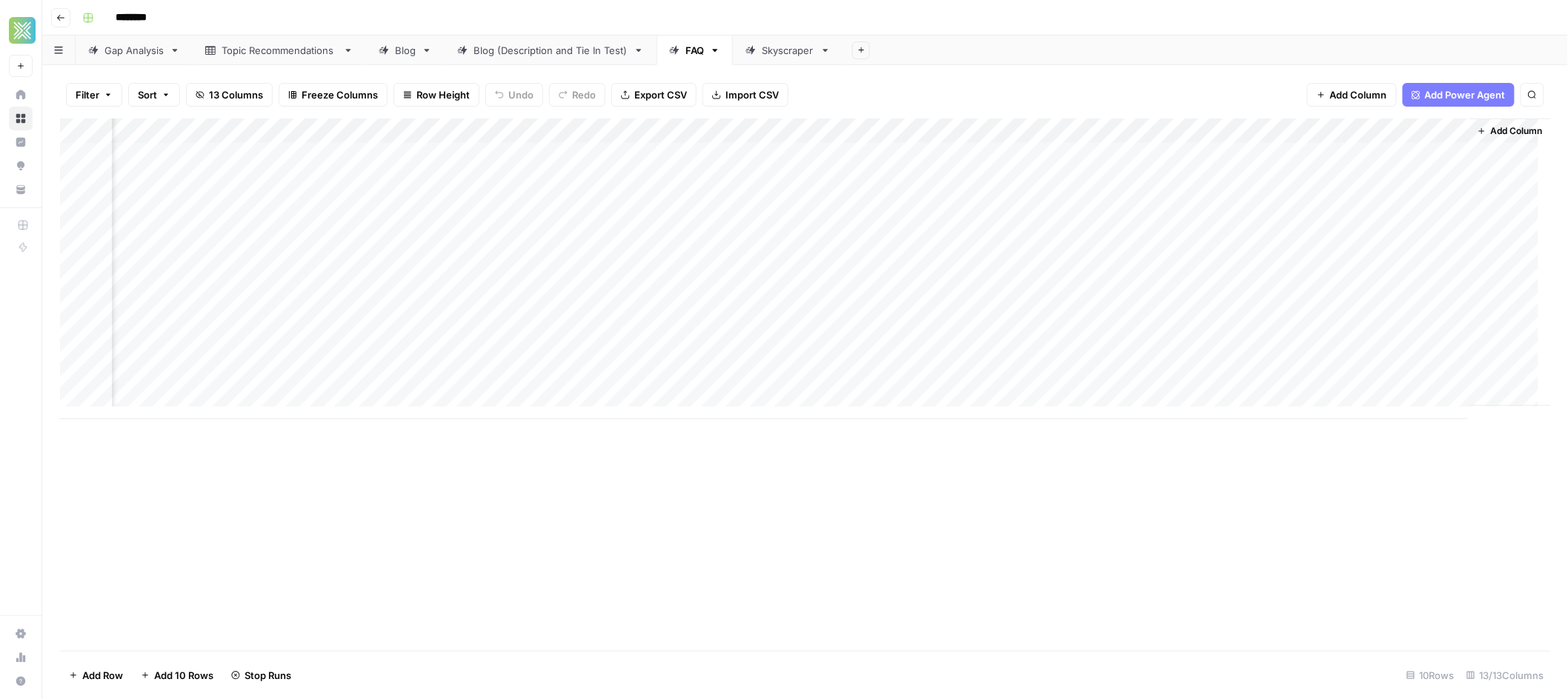
click at [616, 52] on div "Blog (Description and Tie In Test)" at bounding box center [550, 50] width 154 height 15
click at [1426, 126] on div "Add Column" at bounding box center [805, 382] width 1491 height 527
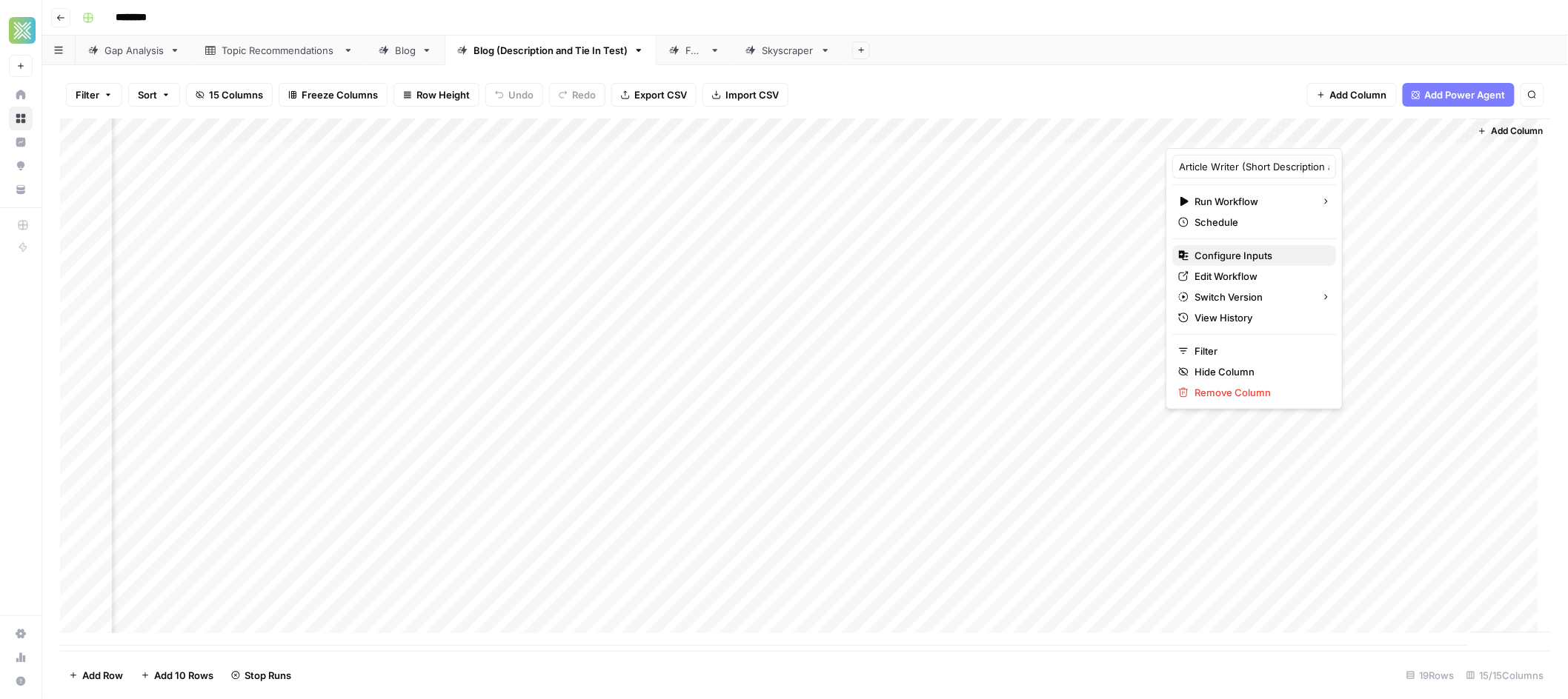
click at [1240, 256] on span "Configure Inputs" at bounding box center [1259, 256] width 129 height 15
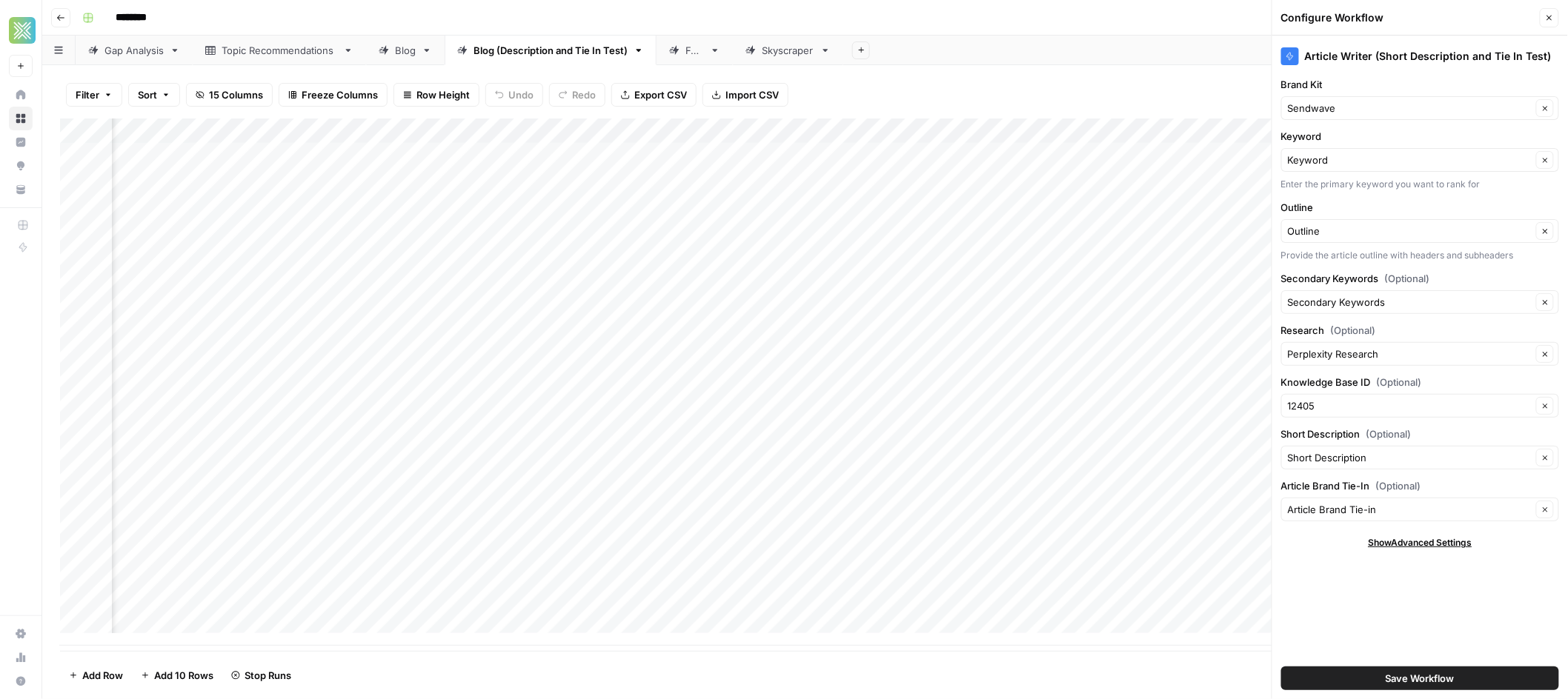
click at [1225, 37] on div "Add Sheet" at bounding box center [1206, 50] width 725 height 29
click at [1549, 16] on icon "button" at bounding box center [1549, 17] width 9 height 9
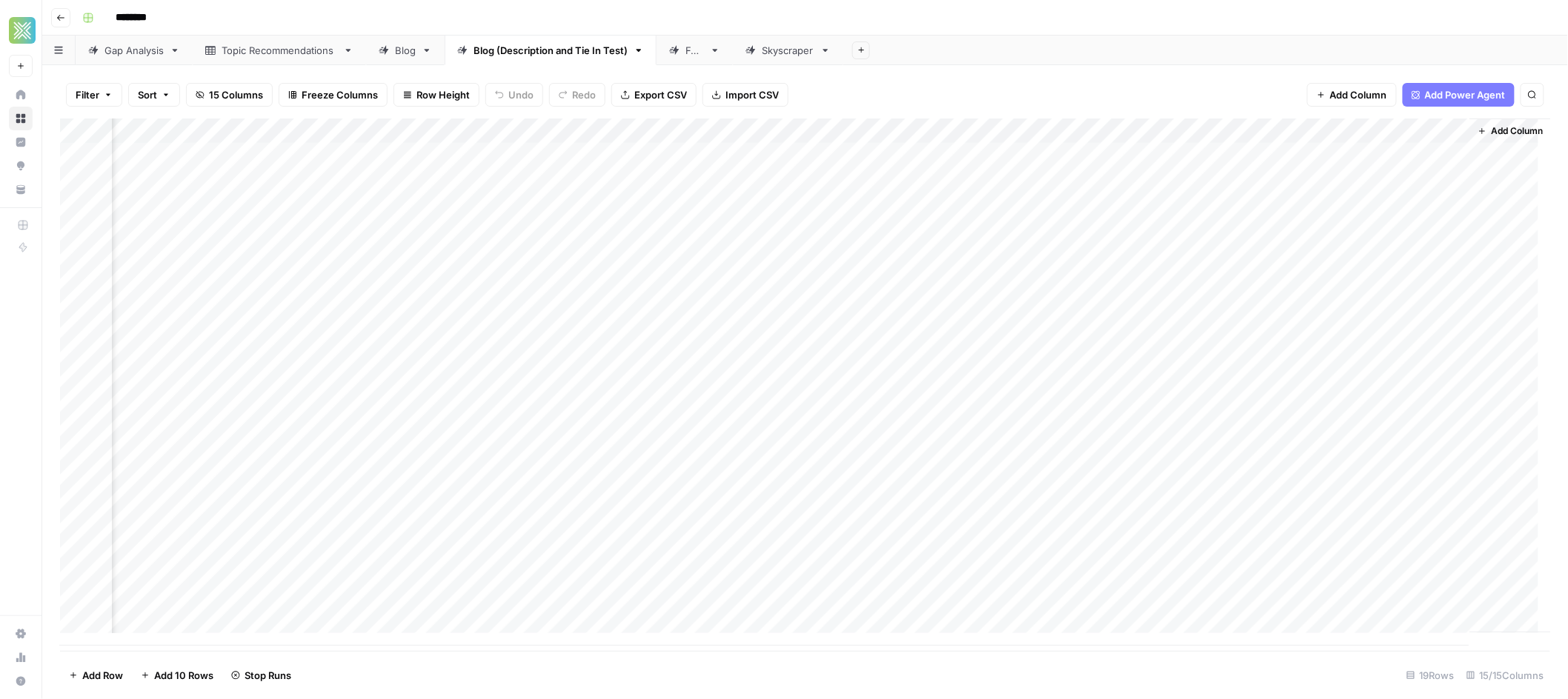
click at [405, 54] on div "Blog" at bounding box center [405, 50] width 20 height 15
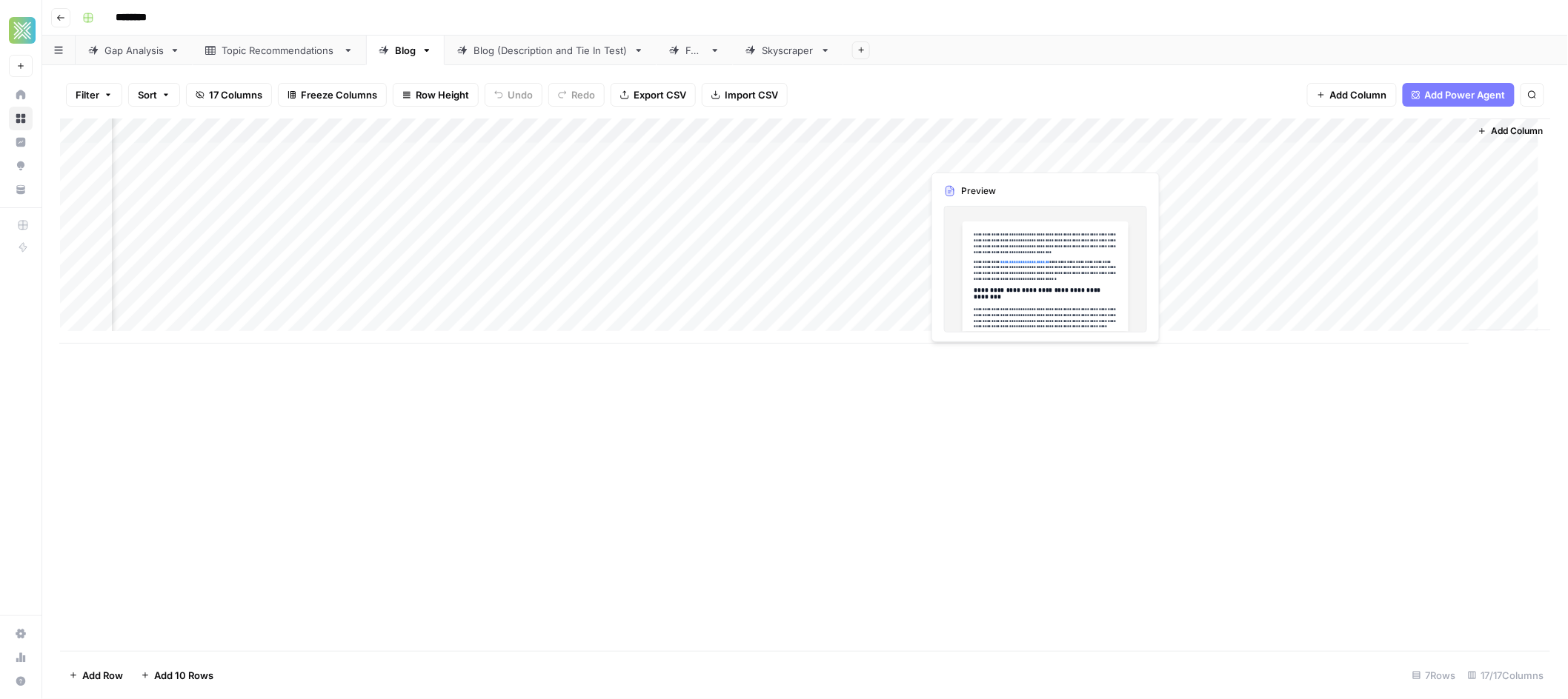
click at [1045, 153] on div "Add Column" at bounding box center [805, 231] width 1491 height 225
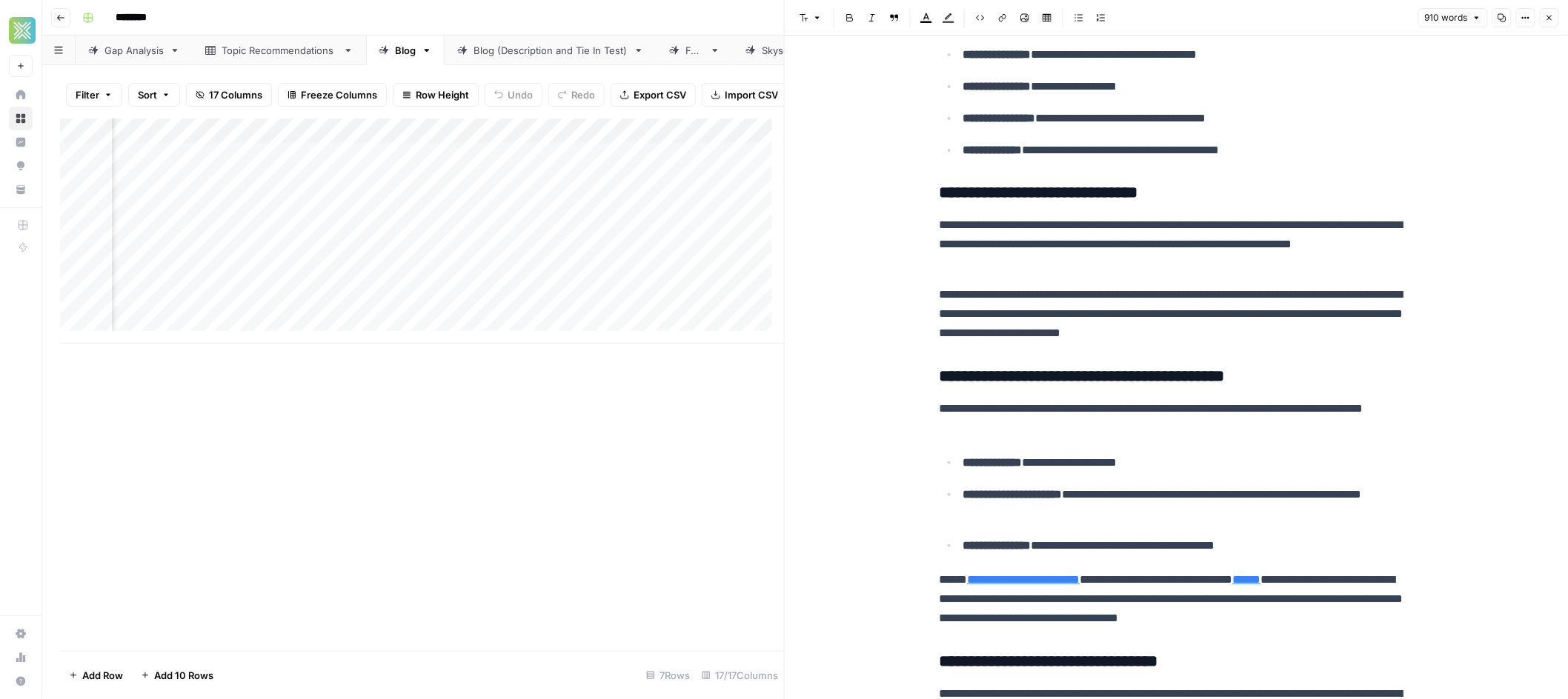
scroll to position [775, 0]
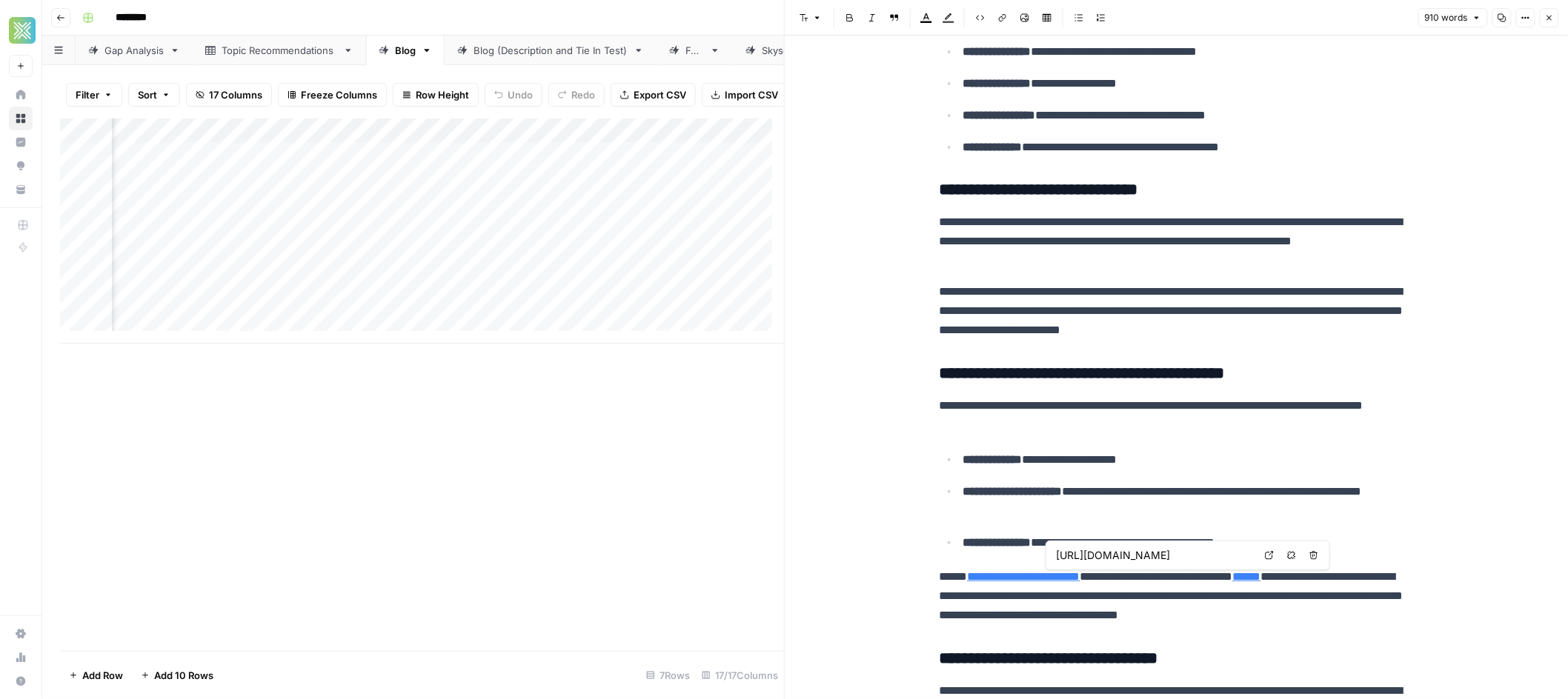
type input "[URL][DOMAIN_NAME]"
click at [1272, 553] on icon at bounding box center [1270, 556] width 8 height 8
click at [1294, 560] on icon "button" at bounding box center [1291, 555] width 9 height 9
click at [1186, 557] on icon at bounding box center [1186, 555] width 9 height 9
click at [1375, 455] on p "**********" at bounding box center [1188, 460] width 450 height 20
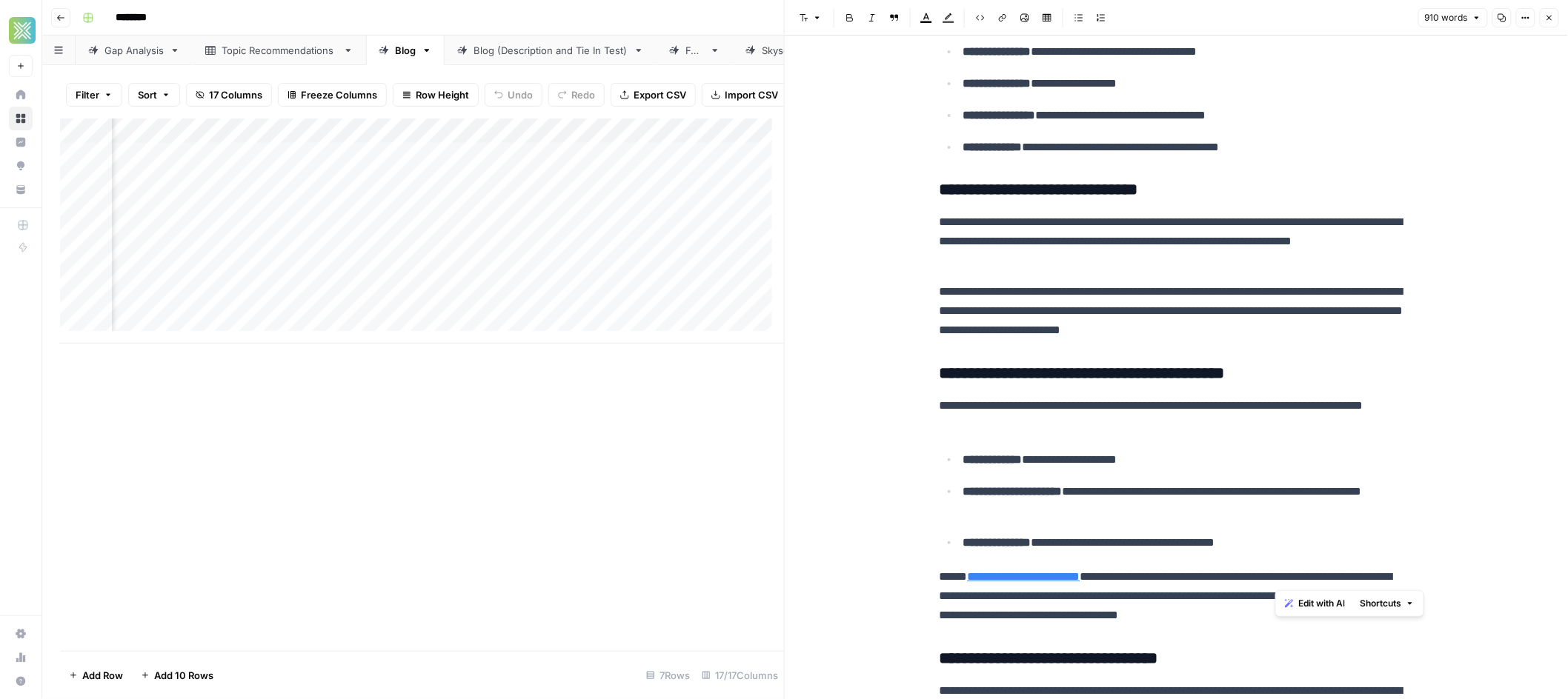
drag, startPoint x: 1275, startPoint y: 579, endPoint x: 1338, endPoint y: 579, distance: 63.0
click at [1338, 579] on p "**********" at bounding box center [1176, 596] width 475 height 58
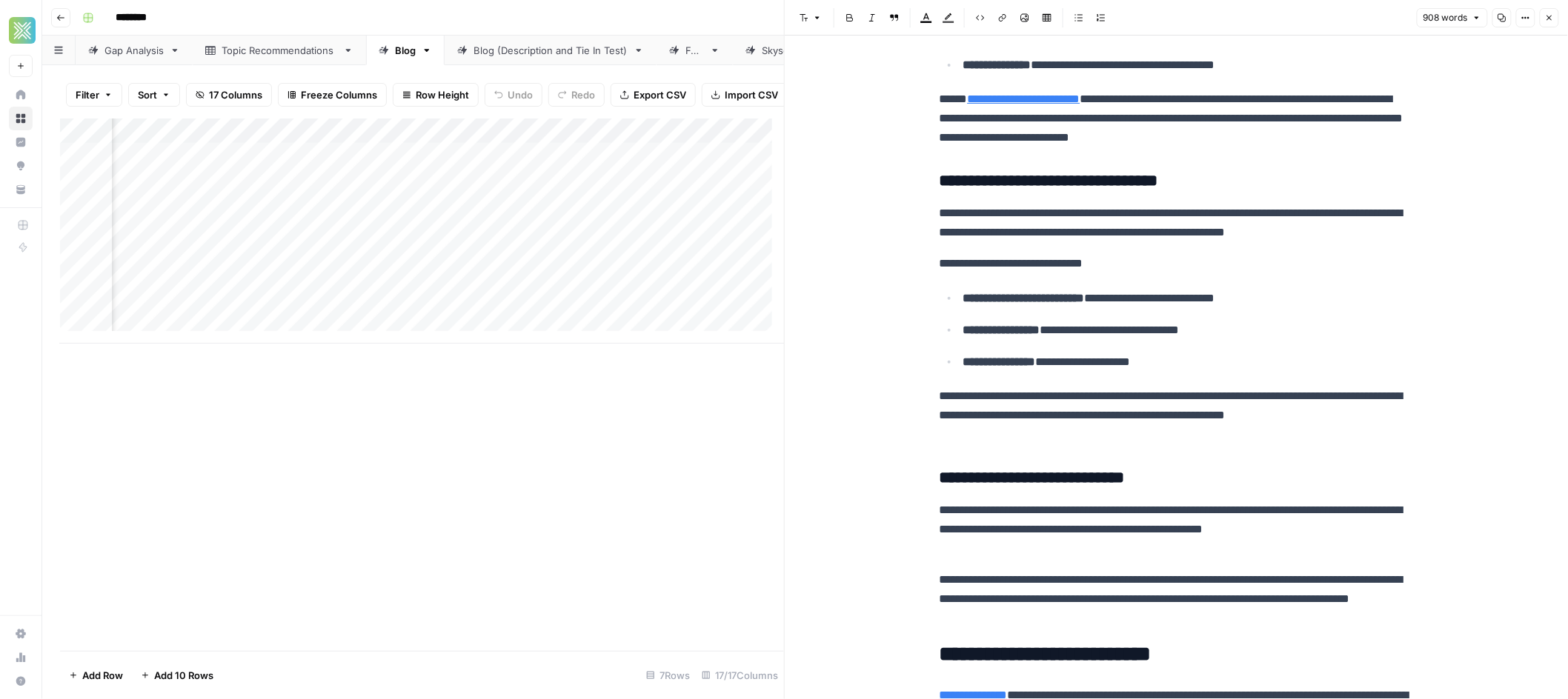
scroll to position [1250, 0]
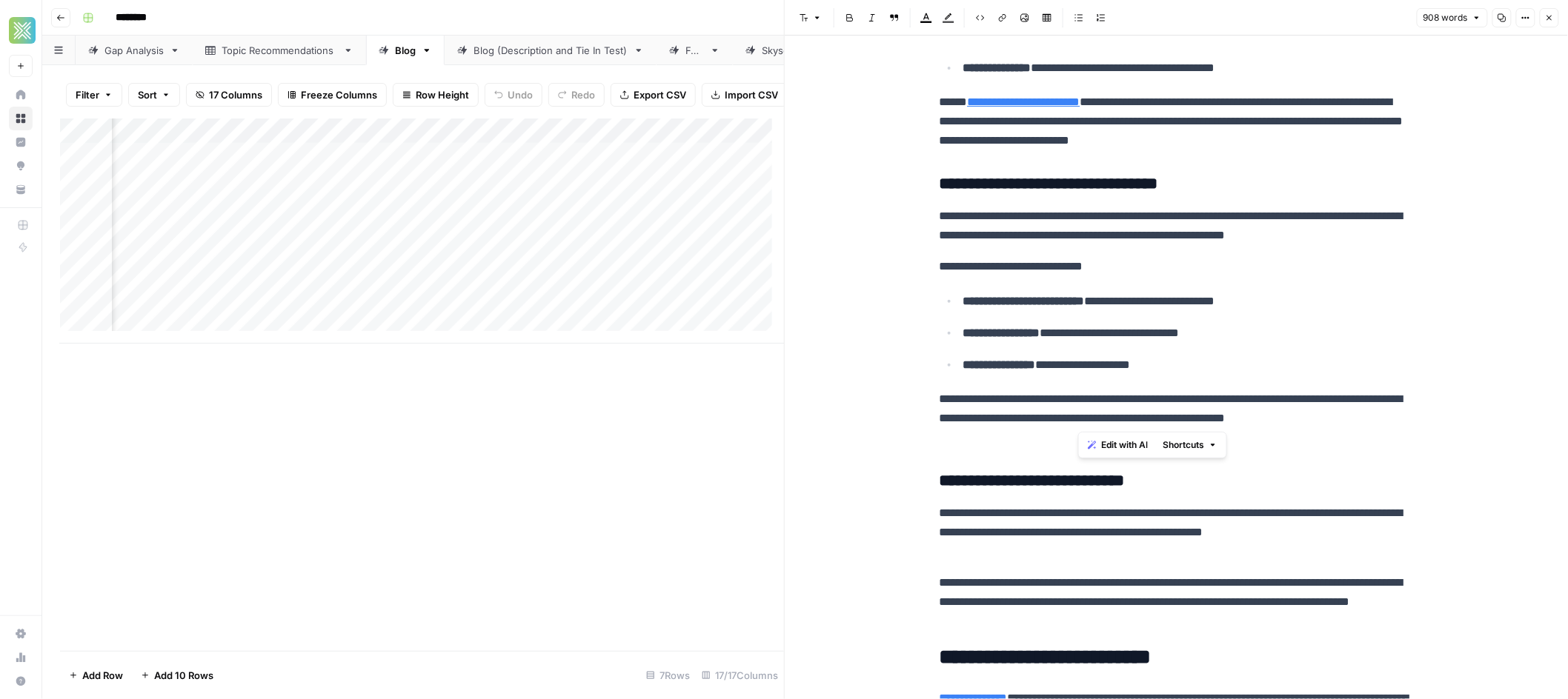
drag, startPoint x: 1150, startPoint y: 418, endPoint x: 1078, endPoint y: 422, distance: 72.1
click at [1078, 422] on p "**********" at bounding box center [1176, 418] width 475 height 58
click at [1001, 21] on icon "button" at bounding box center [1002, 17] width 9 height 9
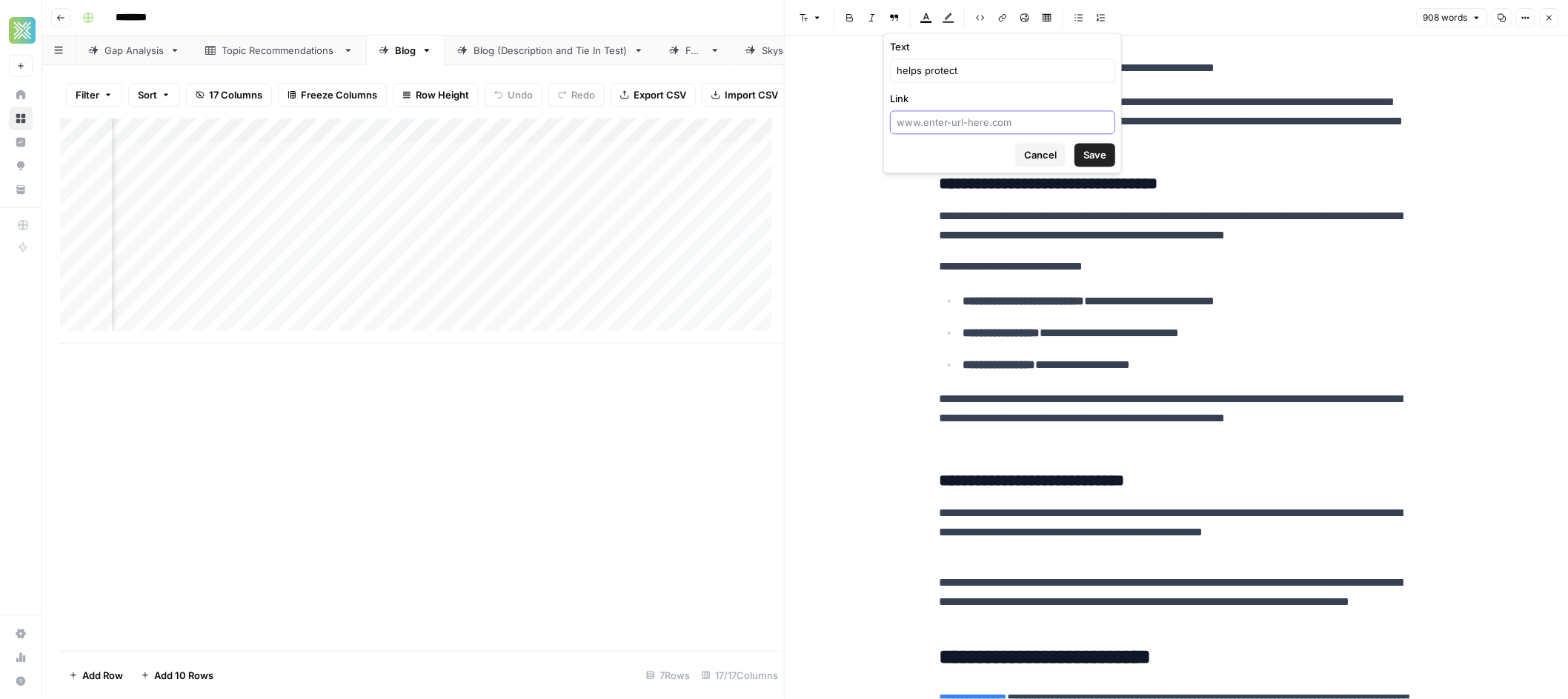
click at [948, 125] on input "Link" at bounding box center [1002, 122] width 212 height 15
paste input "[URL][DOMAIN_NAME]"
type input "[URL][DOMAIN_NAME]"
click at [1095, 153] on span "Save" at bounding box center [1095, 155] width 23 height 15
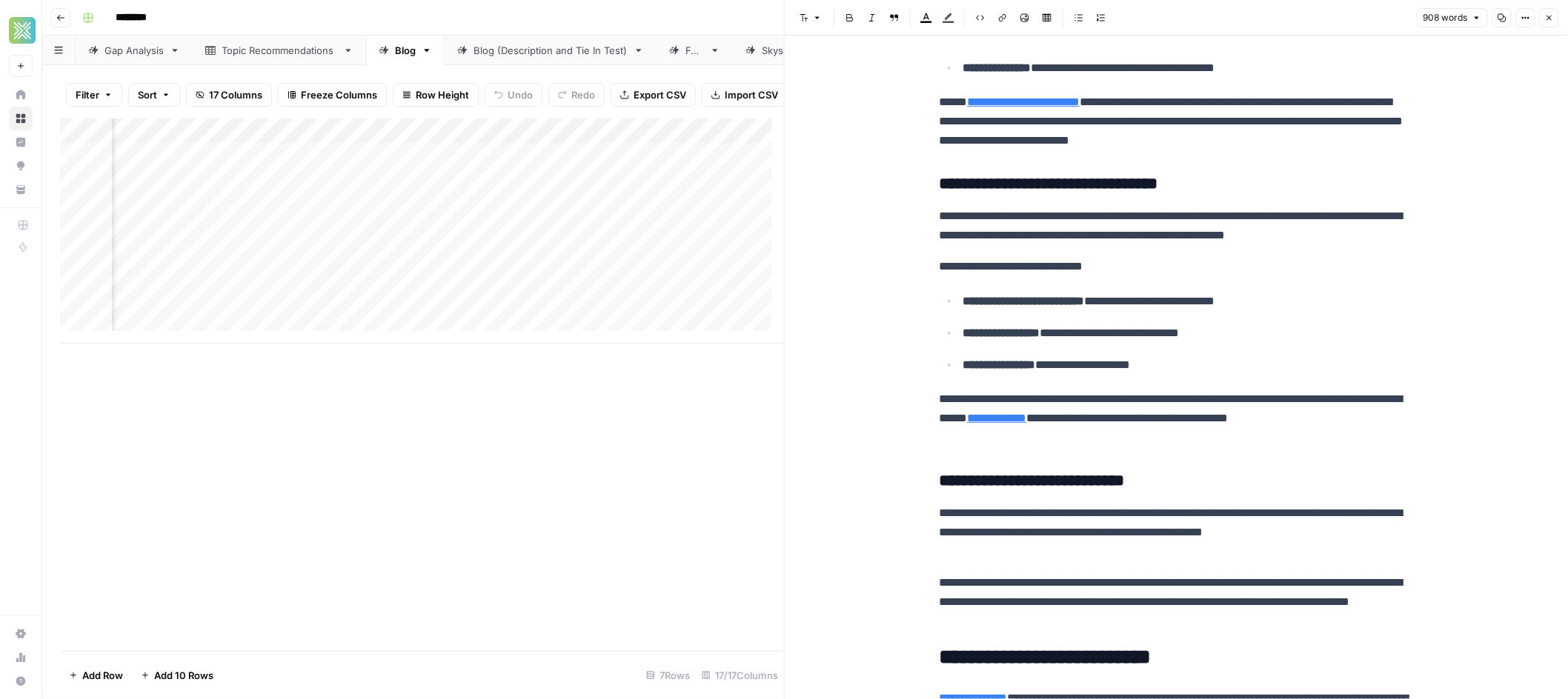
click at [1215, 456] on div "**********" at bounding box center [1176, 187] width 492 height 2758
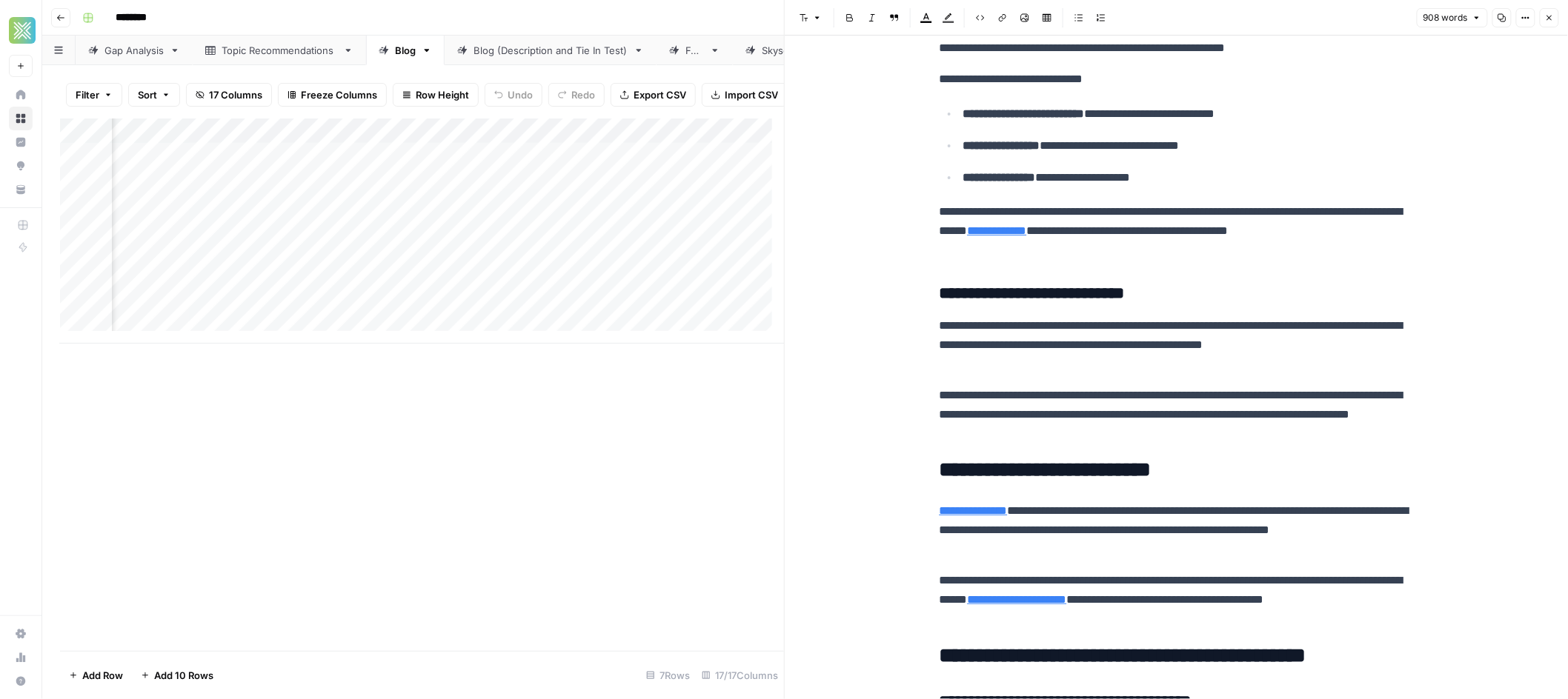
scroll to position [1611, 0]
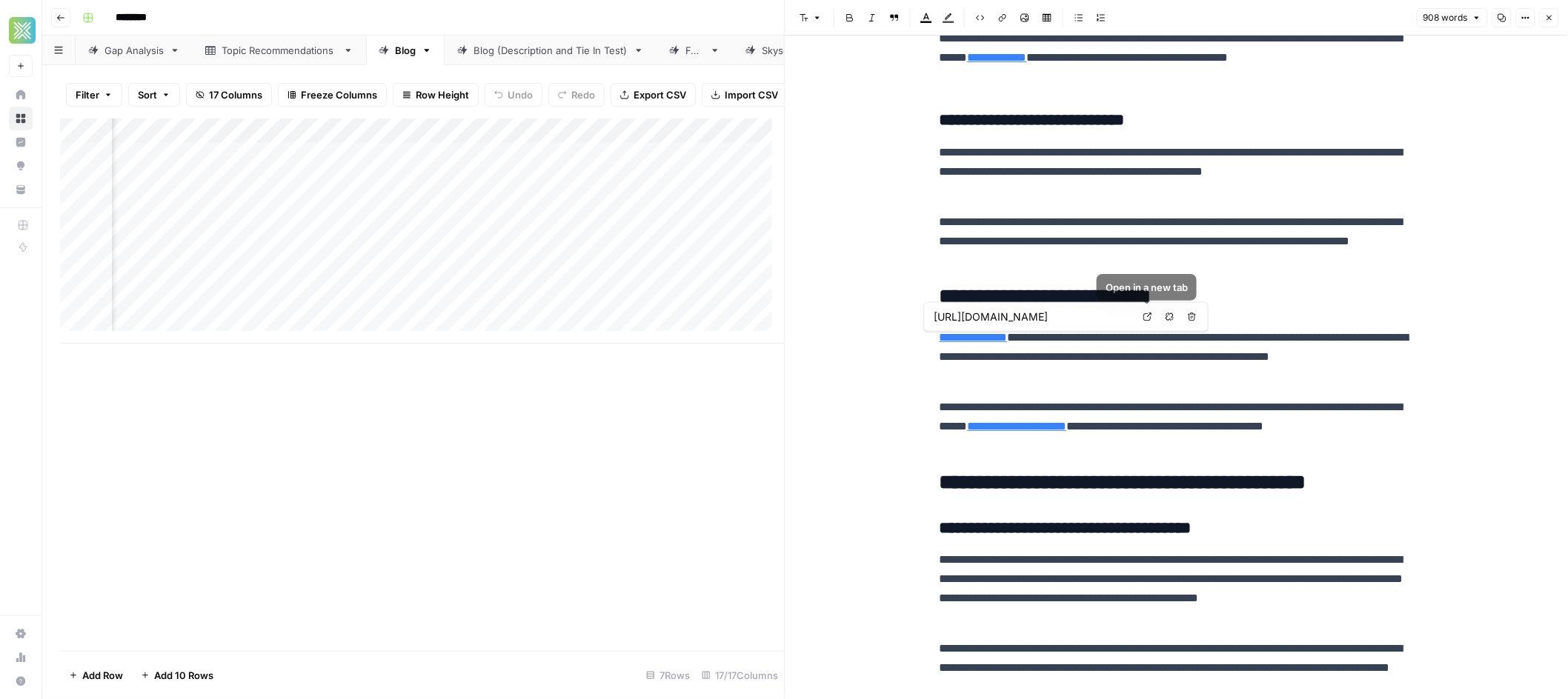
click at [1149, 317] on icon at bounding box center [1147, 317] width 9 height 9
type input "[URL][DOMAIN_NAME]"
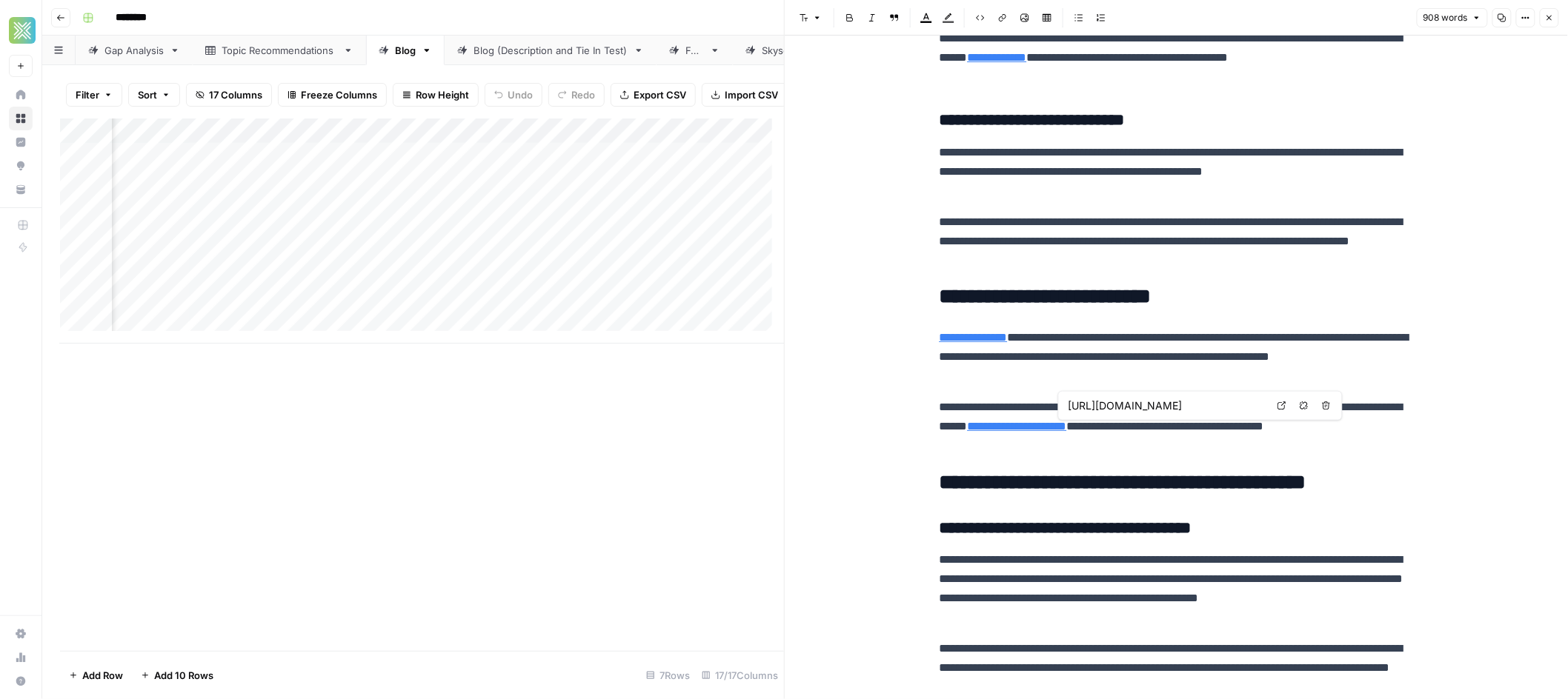
click at [1067, 428] on link "**********" at bounding box center [1018, 426] width 99 height 11
click at [1283, 405] on icon at bounding box center [1281, 405] width 9 height 9
type input "[URL][DOMAIN_NAME]"
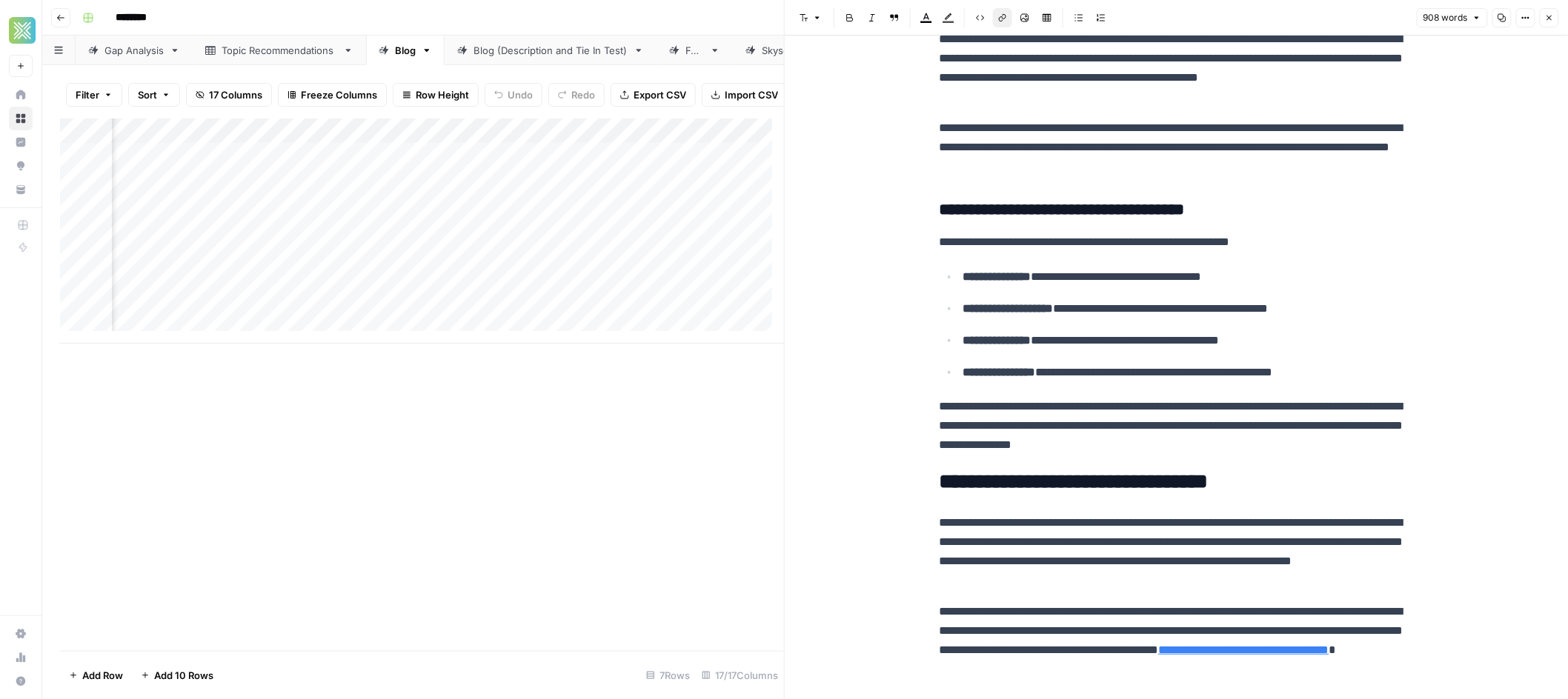
scroll to position [2165, 0]
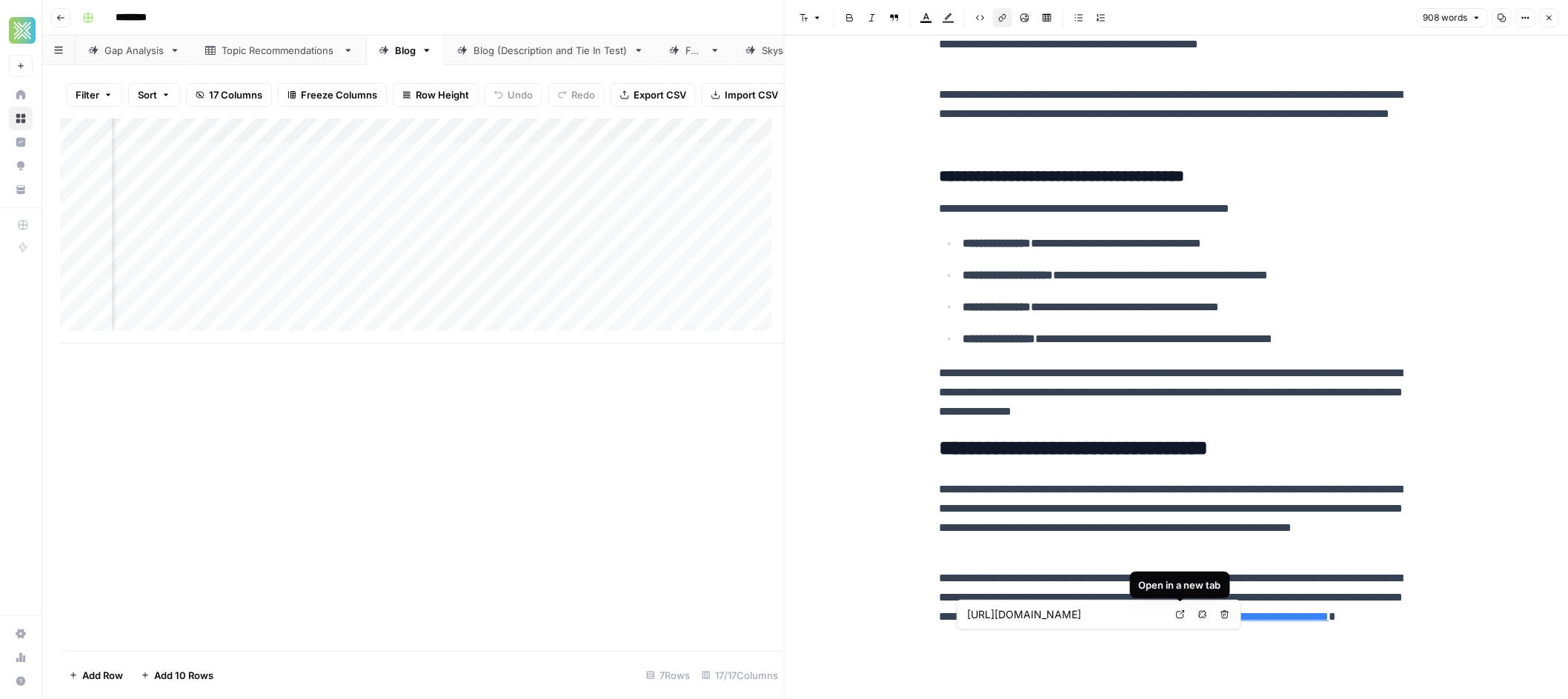
click at [1181, 616] on icon at bounding box center [1180, 614] width 9 height 9
click at [1159, 623] on link "**********" at bounding box center [1244, 617] width 170 height 11
click at [1200, 616] on icon "button" at bounding box center [1202, 614] width 9 height 9
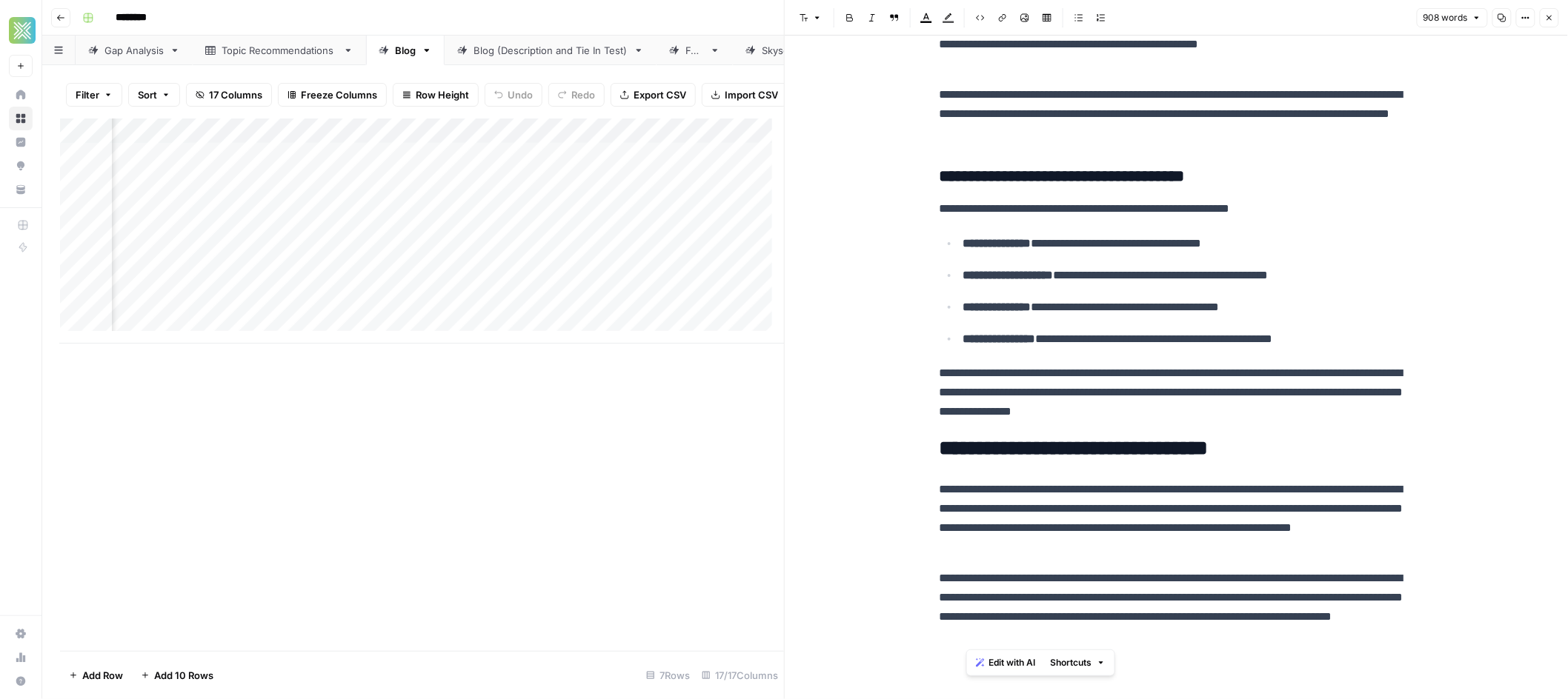
drag, startPoint x: 1191, startPoint y: 640, endPoint x: 965, endPoint y: 640, distance: 226.0
click at [965, 640] on p "**********" at bounding box center [1176, 607] width 475 height 77
drag, startPoint x: 1209, startPoint y: 384, endPoint x: 1211, endPoint y: 369, distance: 15.1
click at [1209, 383] on p "**********" at bounding box center [1176, 392] width 475 height 58
click at [1547, 20] on icon "button" at bounding box center [1549, 17] width 9 height 9
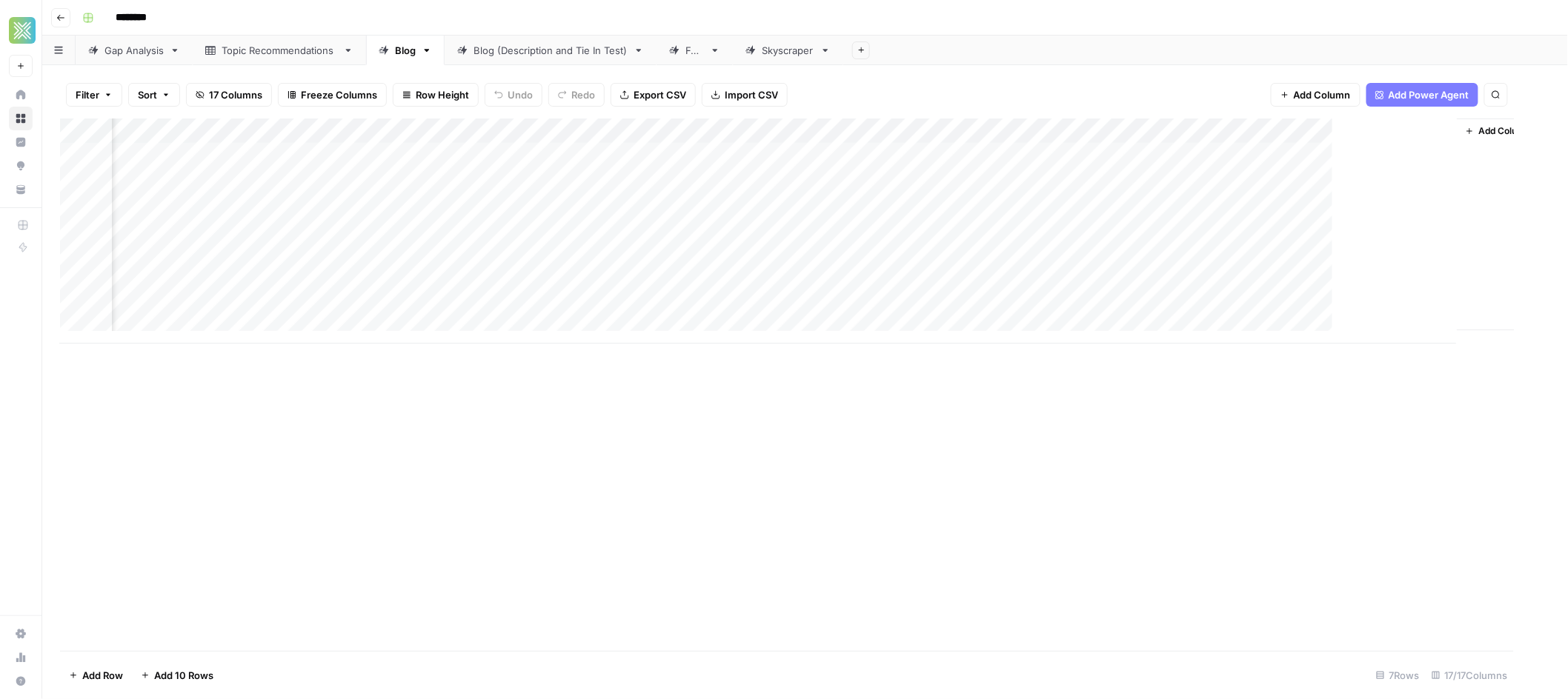
scroll to position [0, 1384]
click at [1197, 153] on div "Add Column" at bounding box center [805, 231] width 1491 height 225
click at [1198, 155] on div "Add Column" at bounding box center [805, 231] width 1491 height 225
click at [1036, 177] on div "Add Column" at bounding box center [805, 231] width 1491 height 225
click at [1059, 179] on div "Add Column" at bounding box center [805, 231] width 1491 height 225
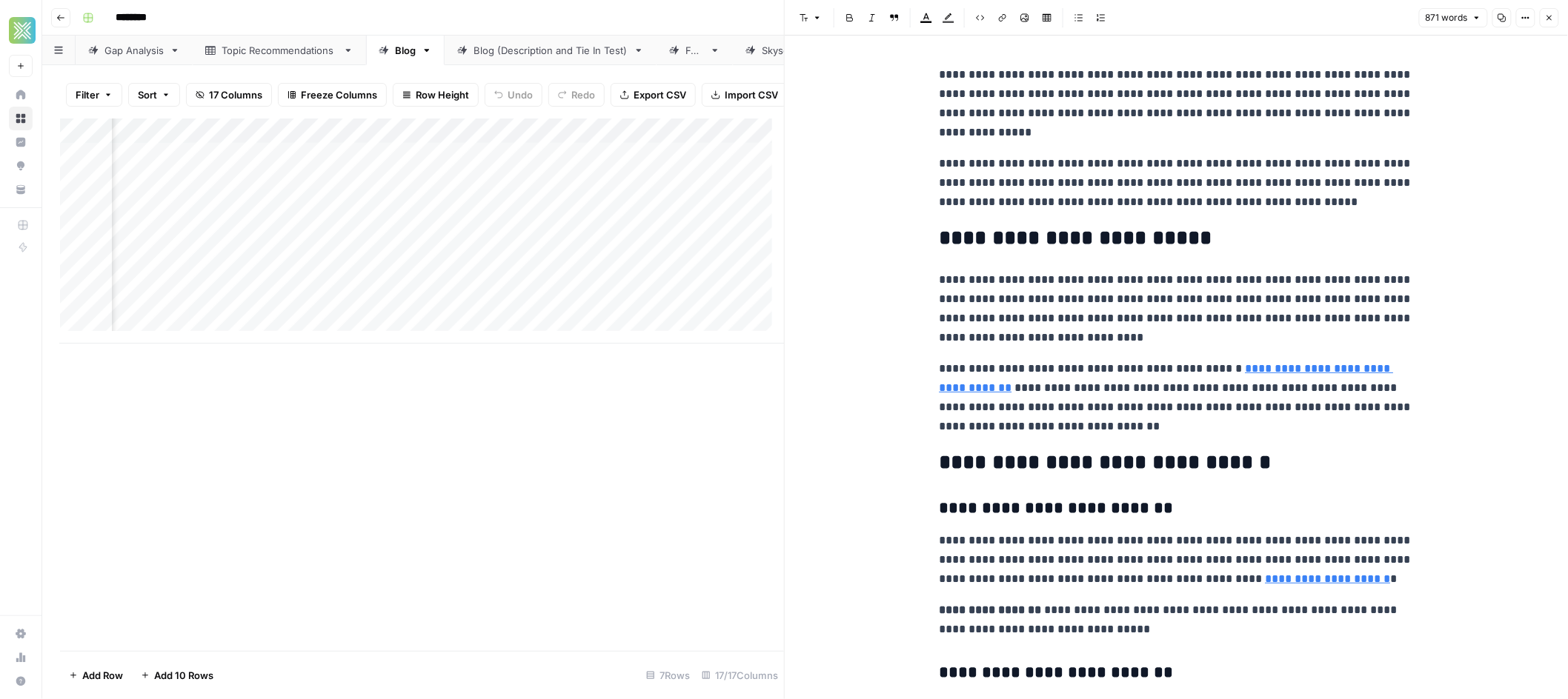
drag, startPoint x: 1548, startPoint y: 16, endPoint x: 1538, endPoint y: 36, distance: 22.4
click at [1548, 17] on icon "button" at bounding box center [1549, 17] width 9 height 9
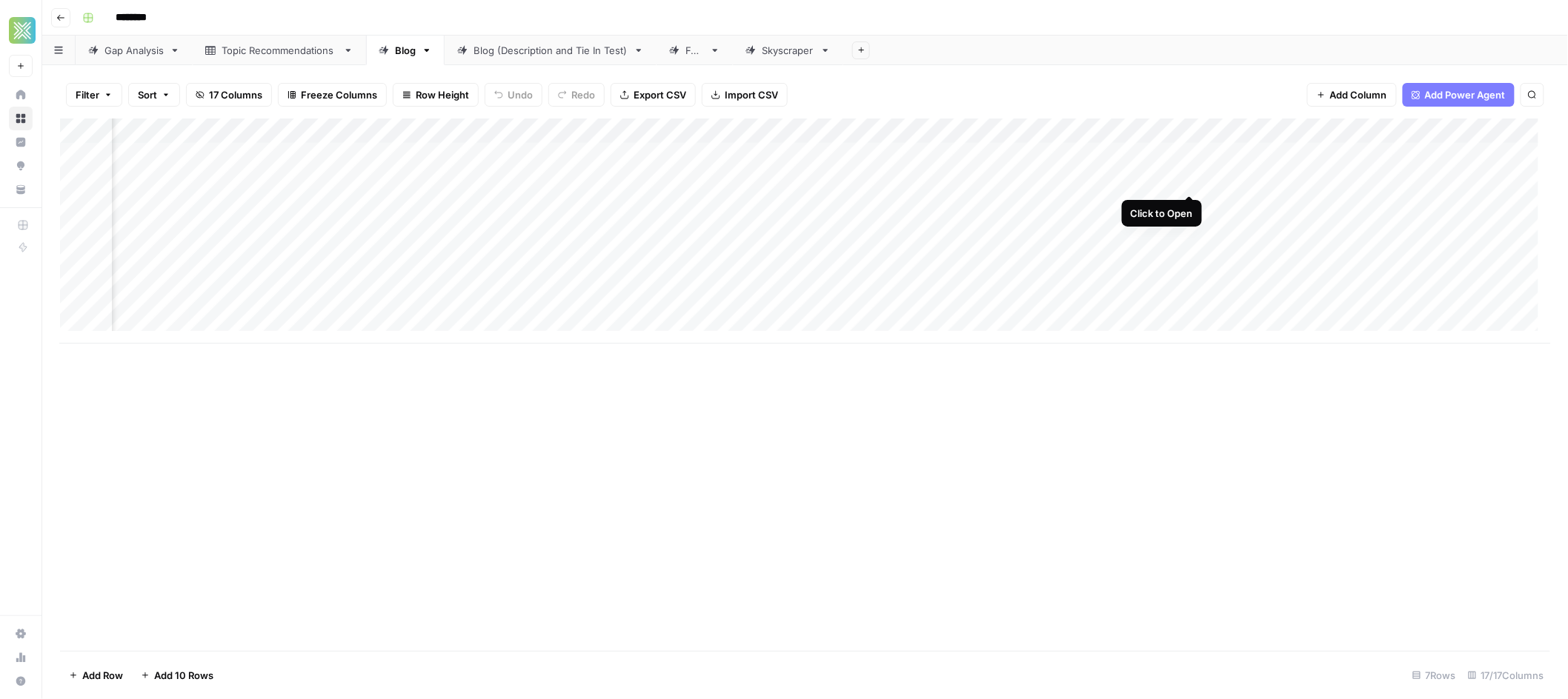
scroll to position [0, 1402]
click at [1027, 152] on div "Add Column" at bounding box center [805, 231] width 1491 height 225
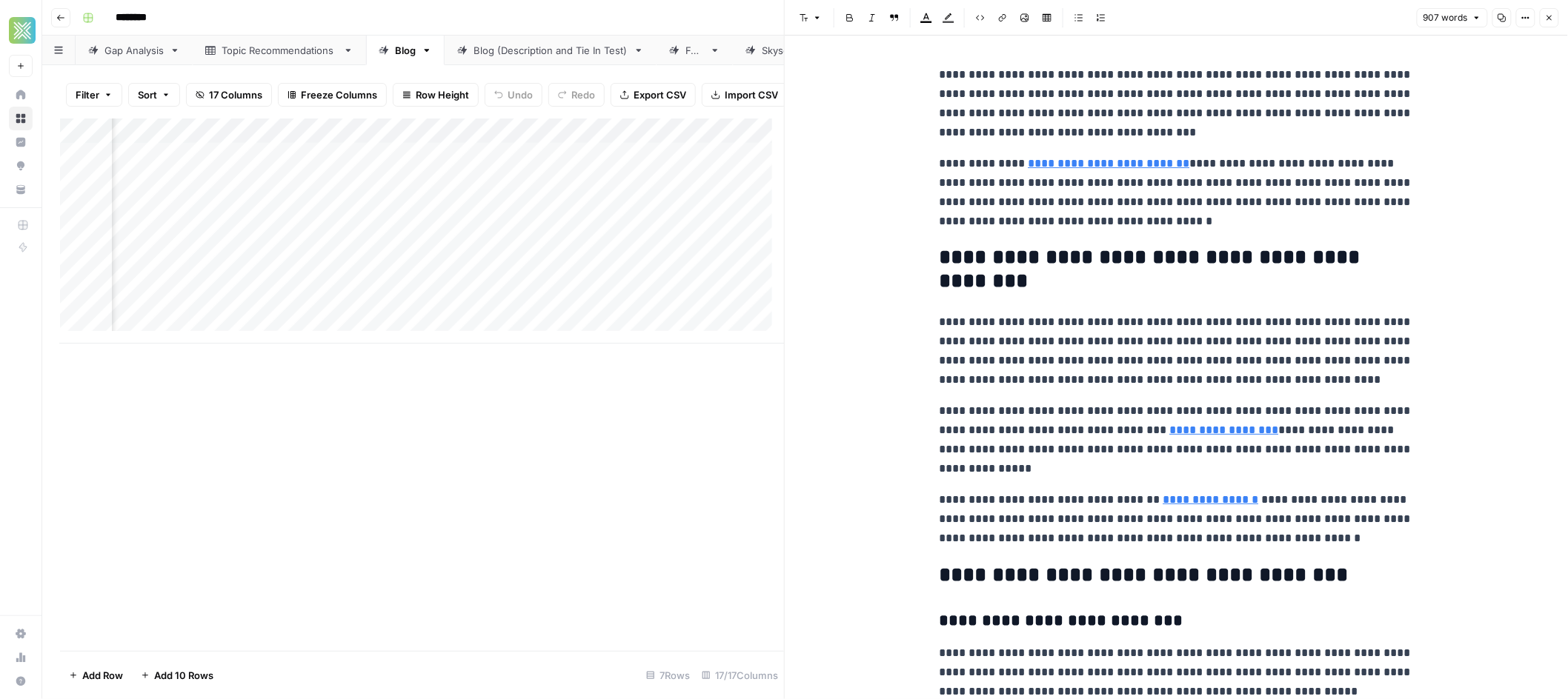
click at [1545, 13] on icon "button" at bounding box center [1549, 17] width 9 height 9
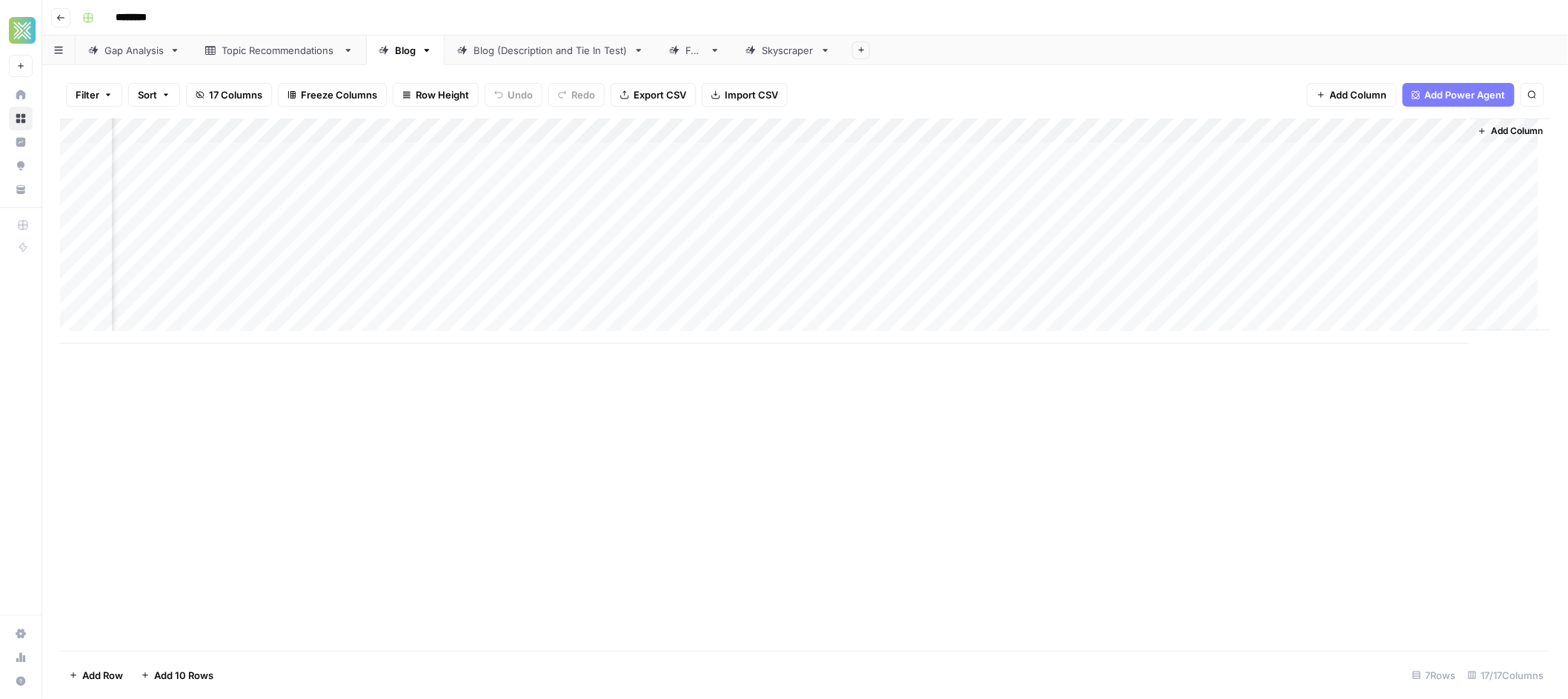
scroll to position [0, 1384]
click at [1062, 177] on div "Add Column" at bounding box center [805, 231] width 1491 height 225
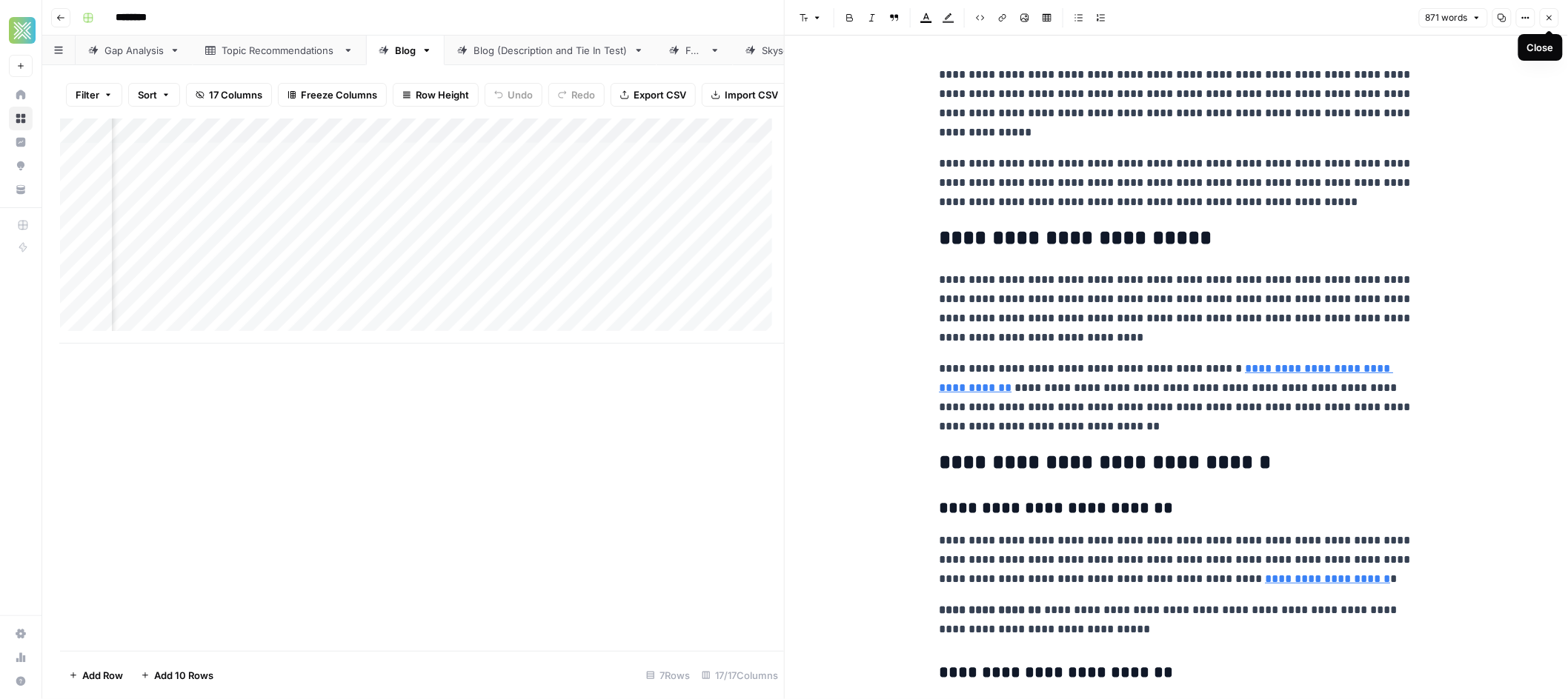
click at [1553, 20] on button "Close" at bounding box center [1549, 18] width 20 height 20
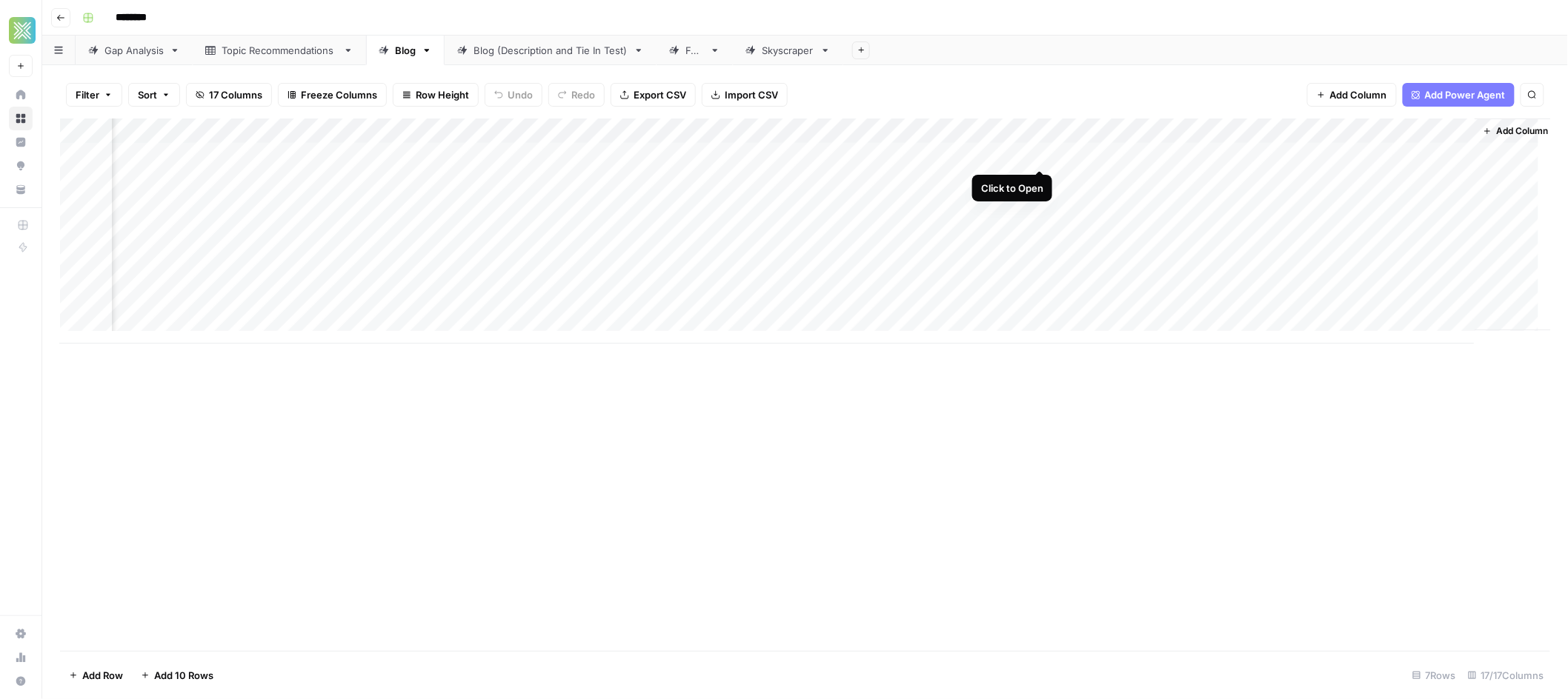
click at [1042, 153] on div "Add Column" at bounding box center [805, 231] width 1491 height 225
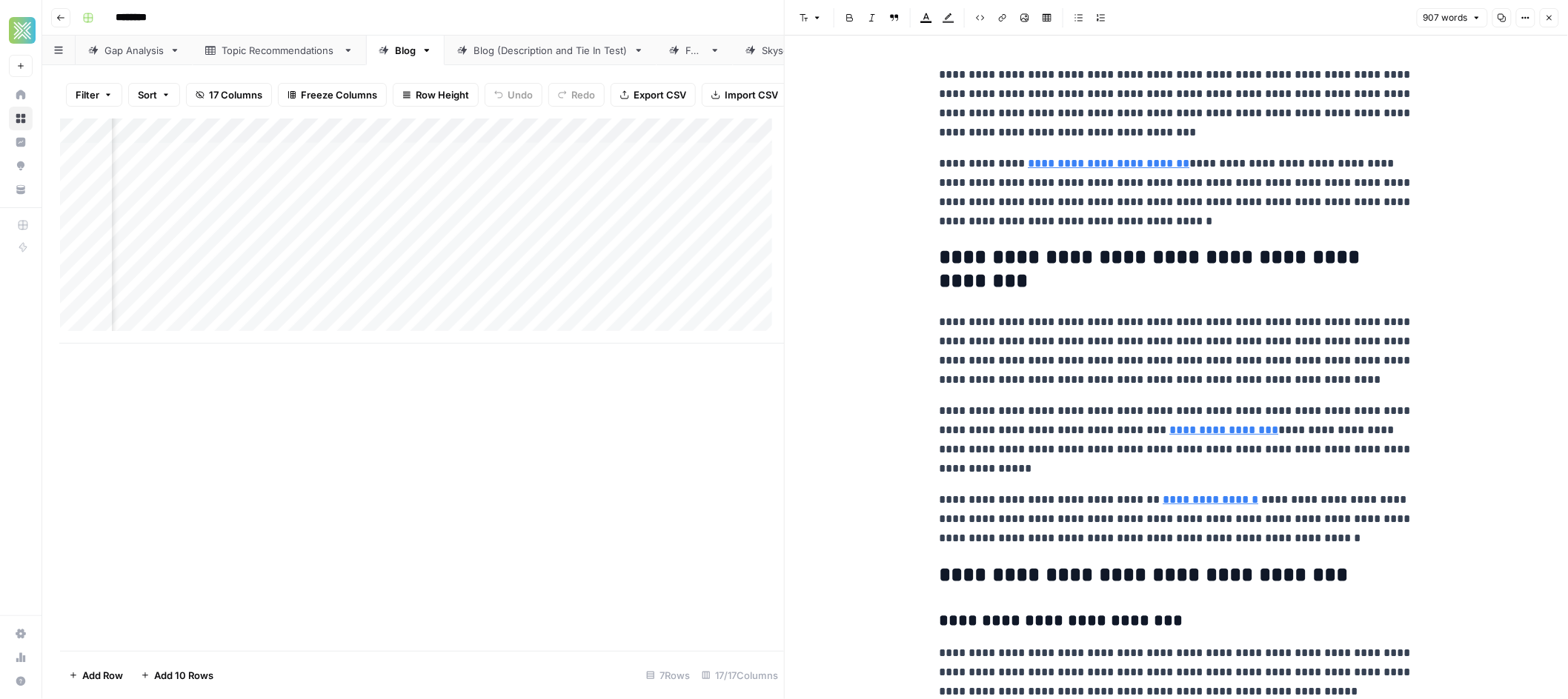
click at [1549, 18] on icon "button" at bounding box center [1550, 18] width 5 height 5
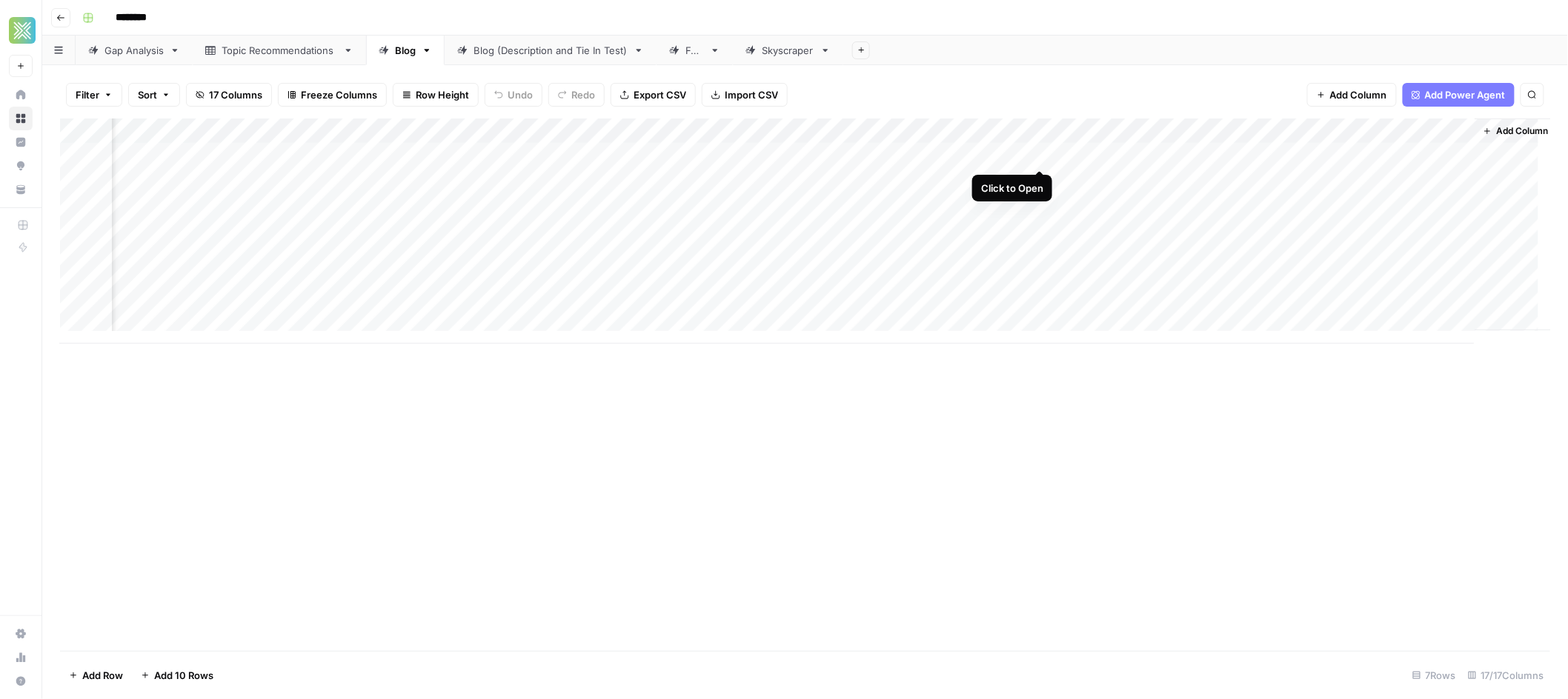
click at [1039, 153] on div "Add Column" at bounding box center [805, 231] width 1491 height 225
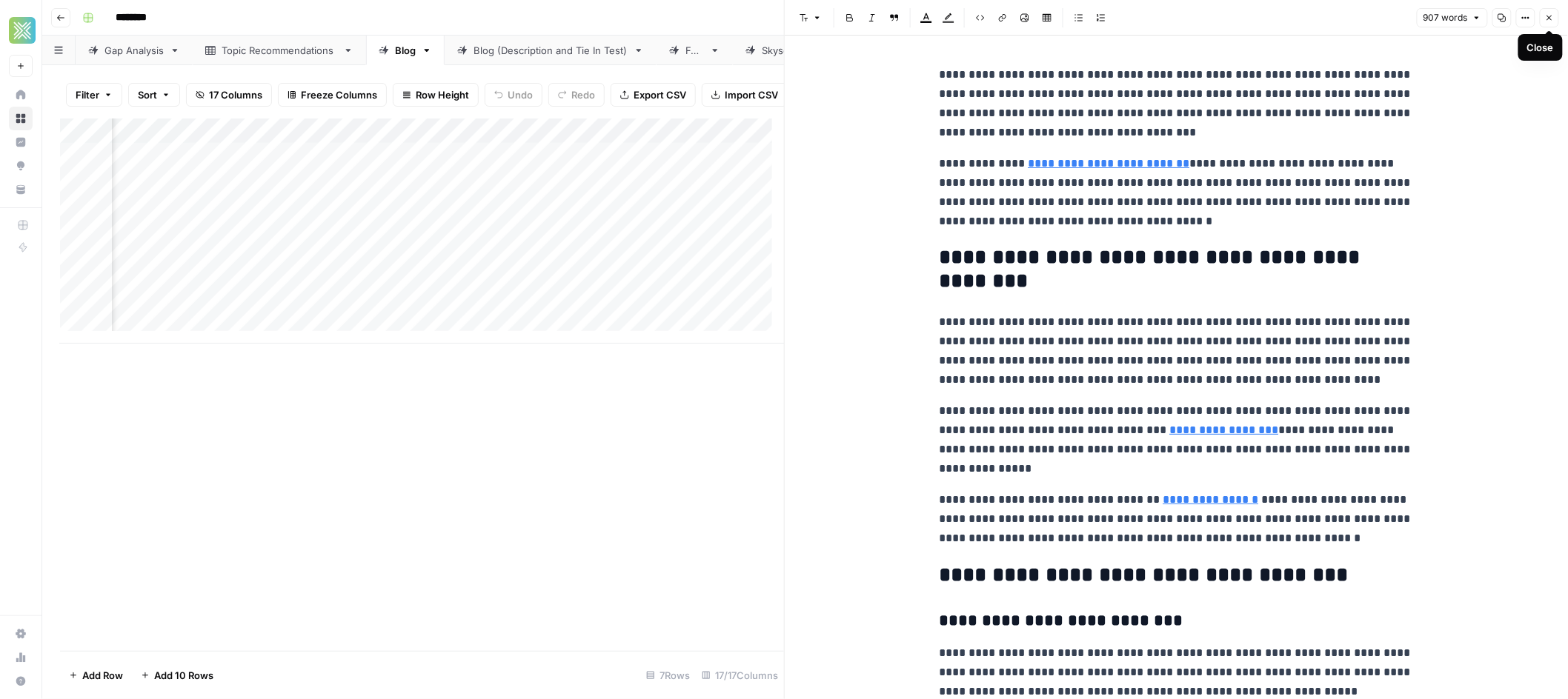
click at [1553, 15] on icon "button" at bounding box center [1549, 17] width 9 height 9
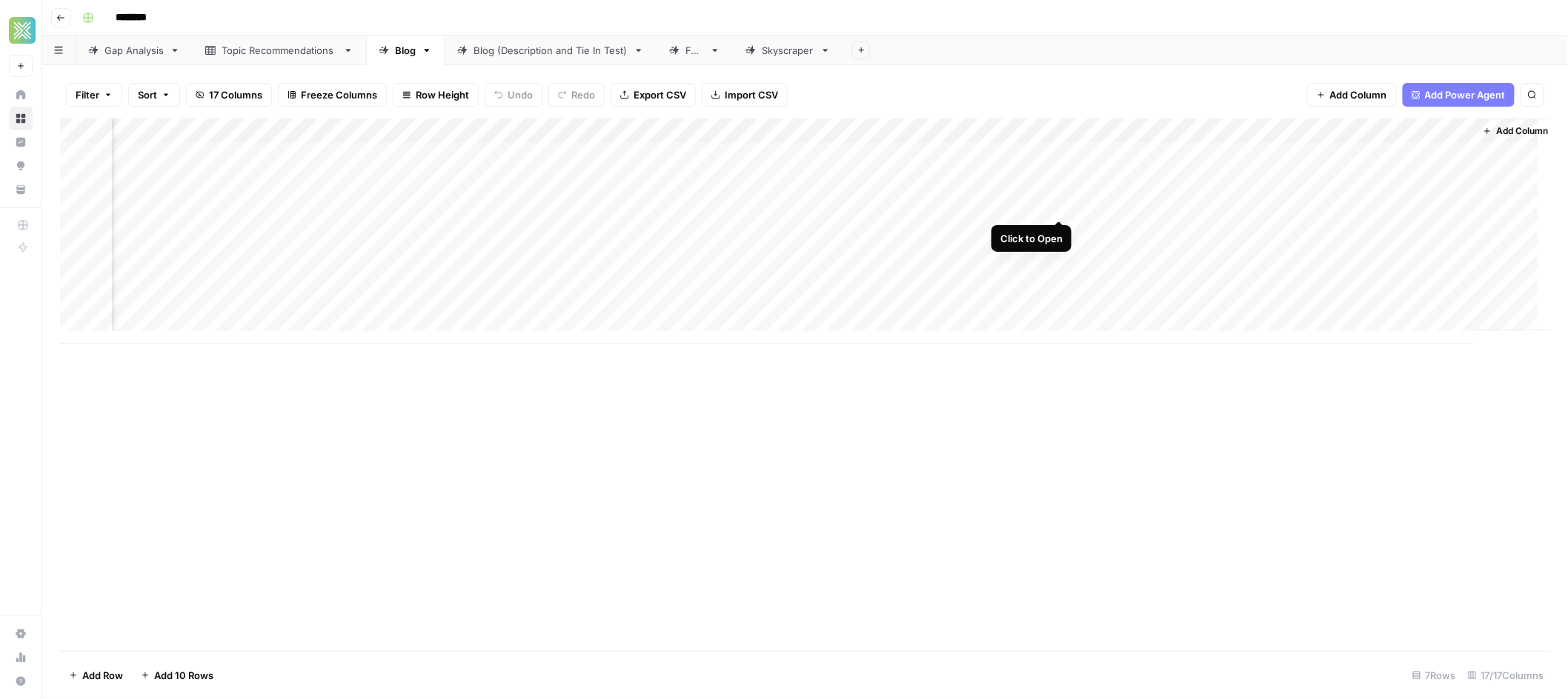
click at [1061, 203] on div "Add Column" at bounding box center [805, 231] width 1491 height 225
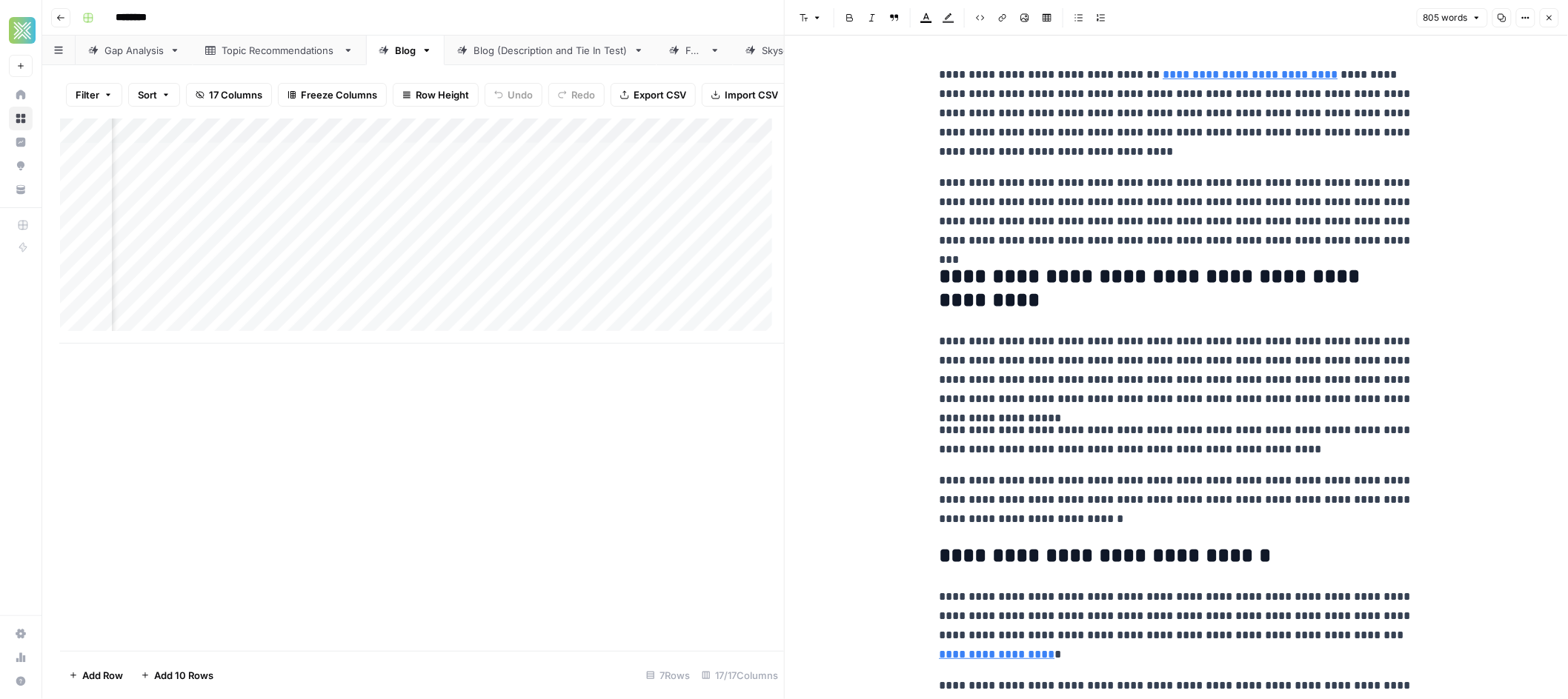
click at [1548, 15] on icon "button" at bounding box center [1549, 17] width 9 height 9
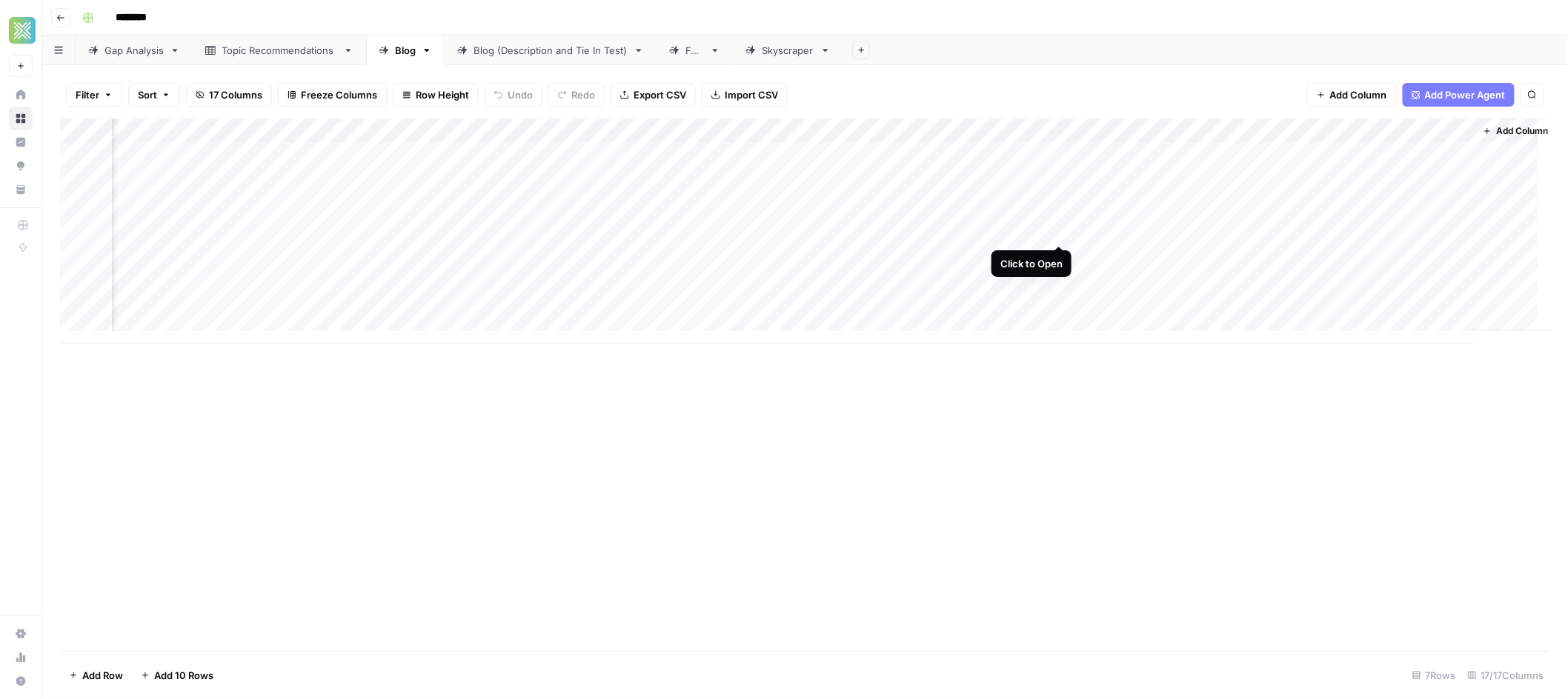
click at [1058, 229] on div "Add Column" at bounding box center [805, 231] width 1491 height 225
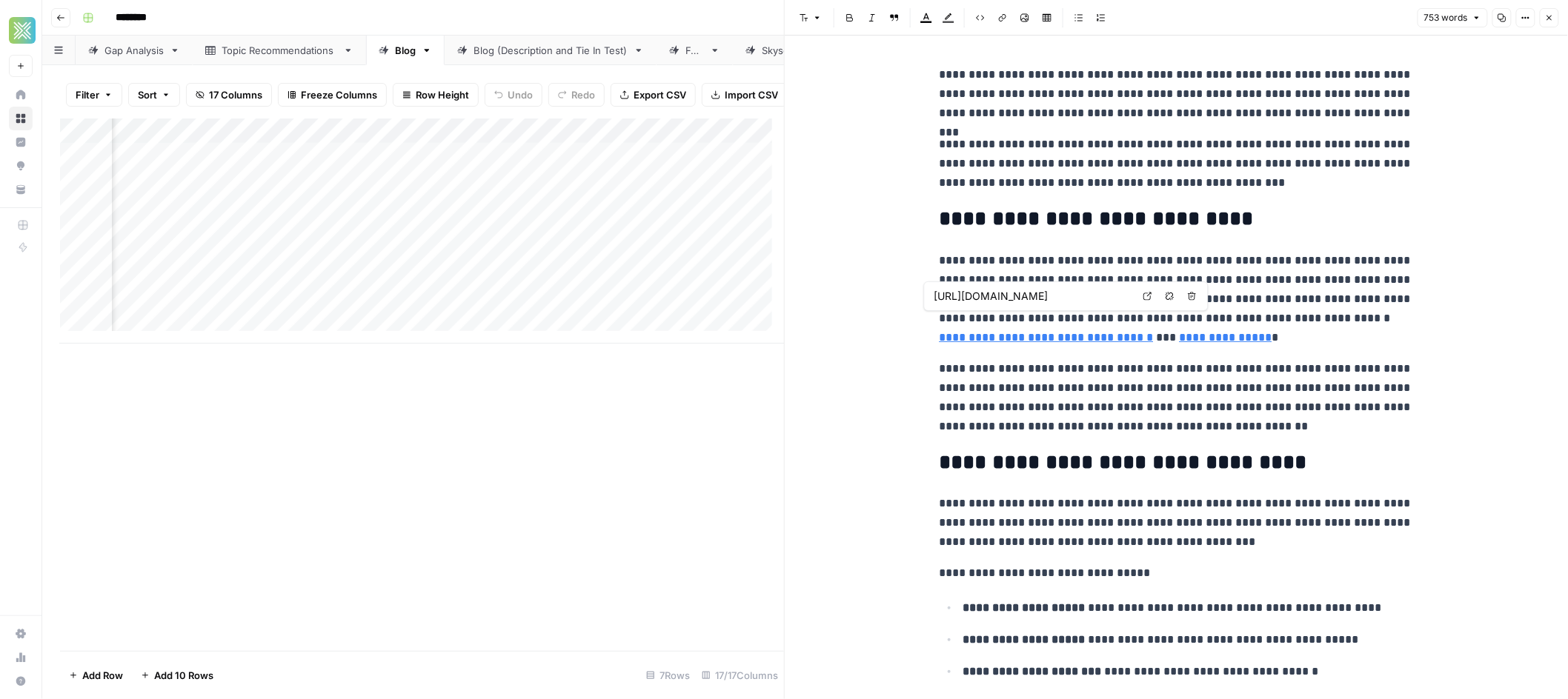
type input "[URL][DOMAIN_NAME]"
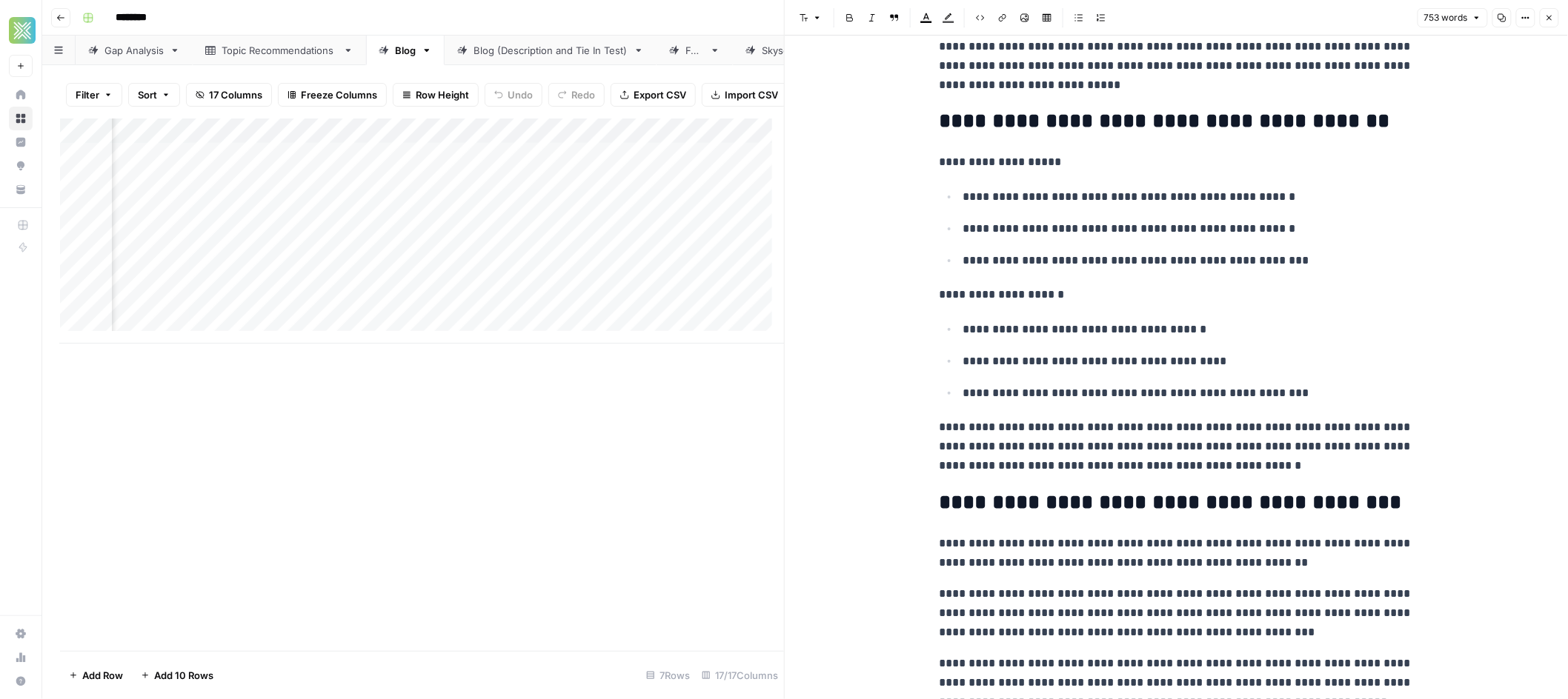
scroll to position [1635, 0]
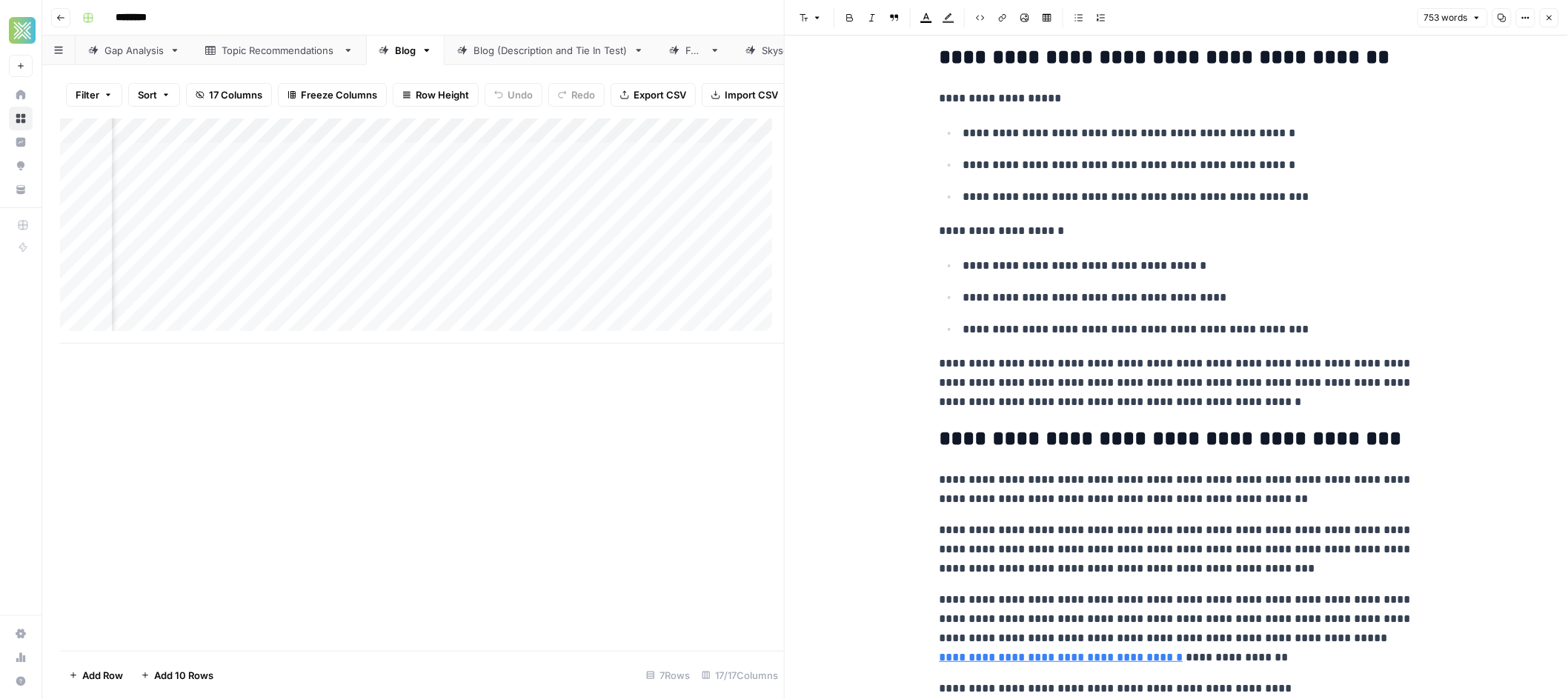
click at [1555, 13] on button "Close" at bounding box center [1549, 18] width 20 height 20
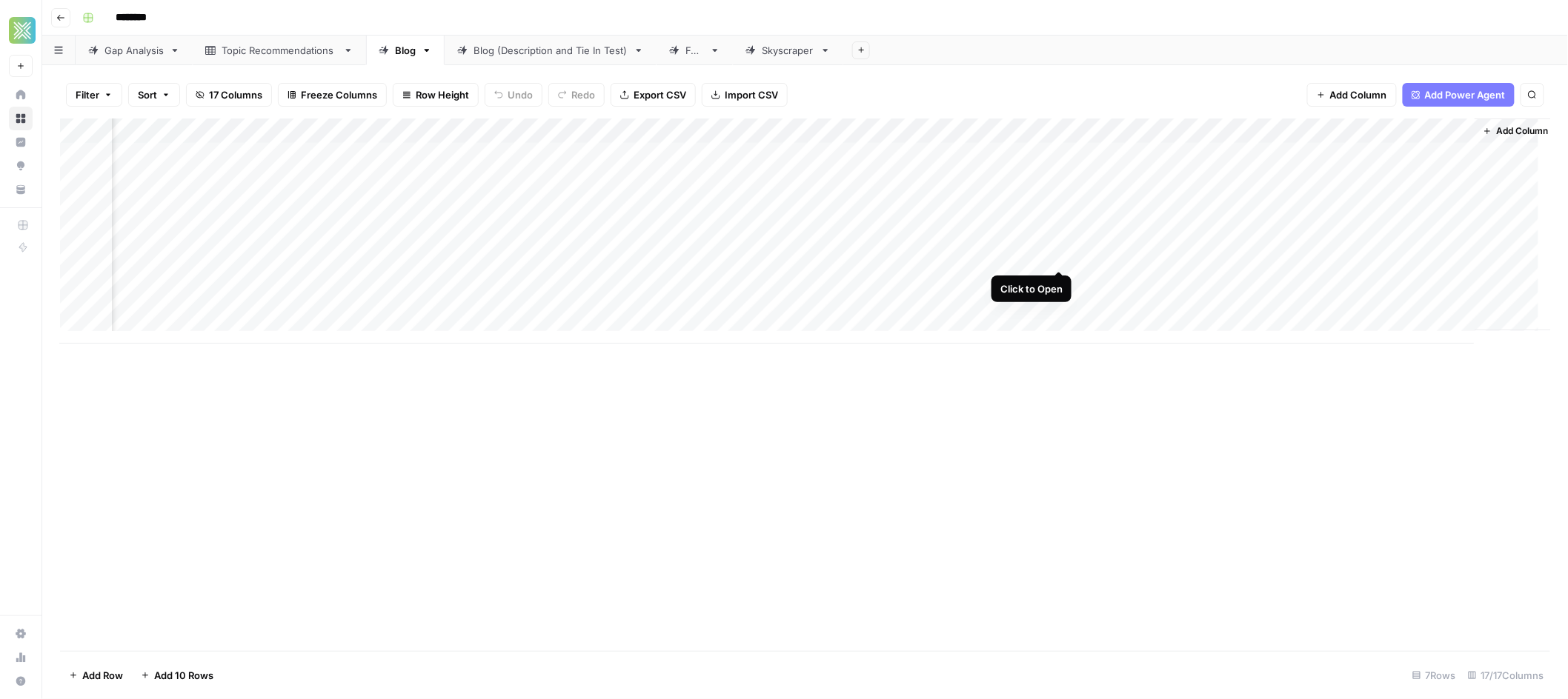
click at [1061, 253] on div "Add Column" at bounding box center [805, 231] width 1491 height 225
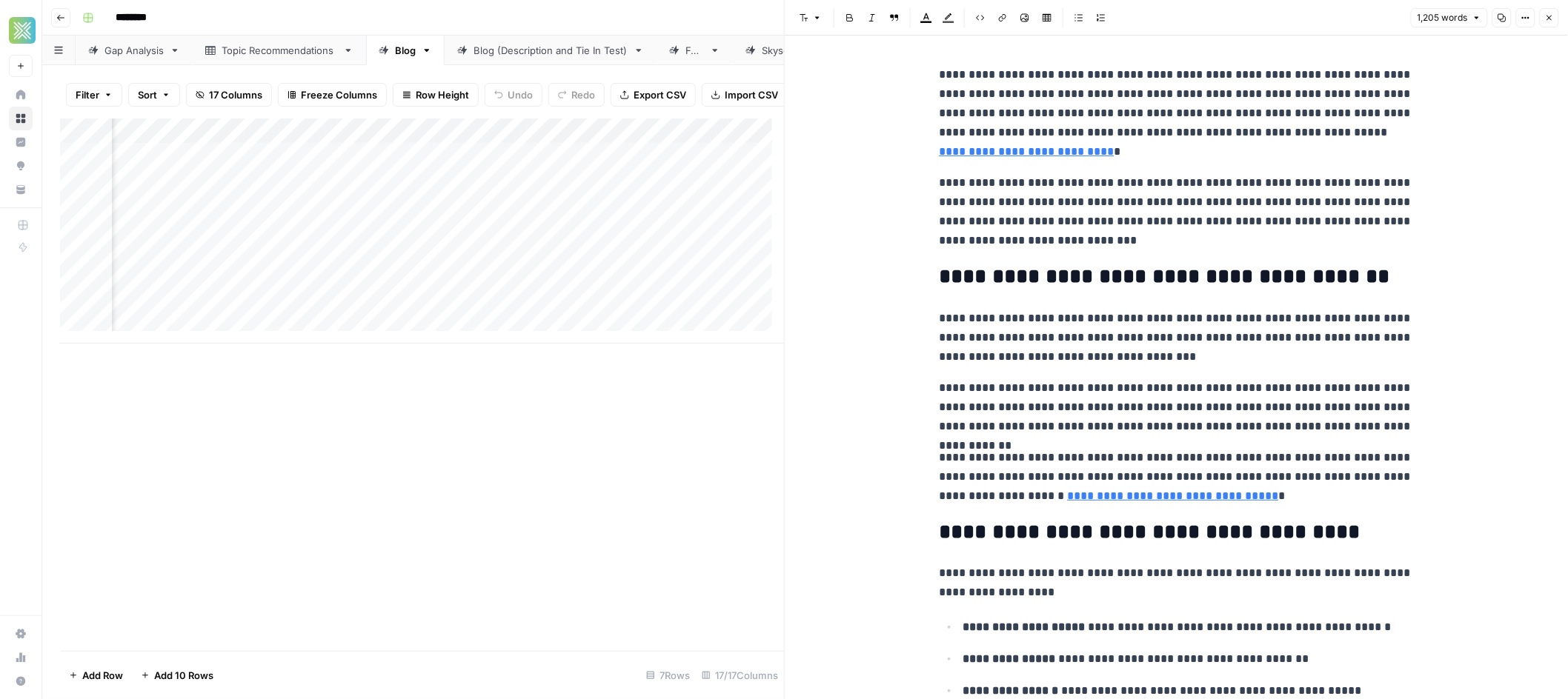
click at [712, 378] on div "Add Column" at bounding box center [422, 385] width 724 height 532
click at [1553, 20] on icon "button" at bounding box center [1549, 17] width 9 height 9
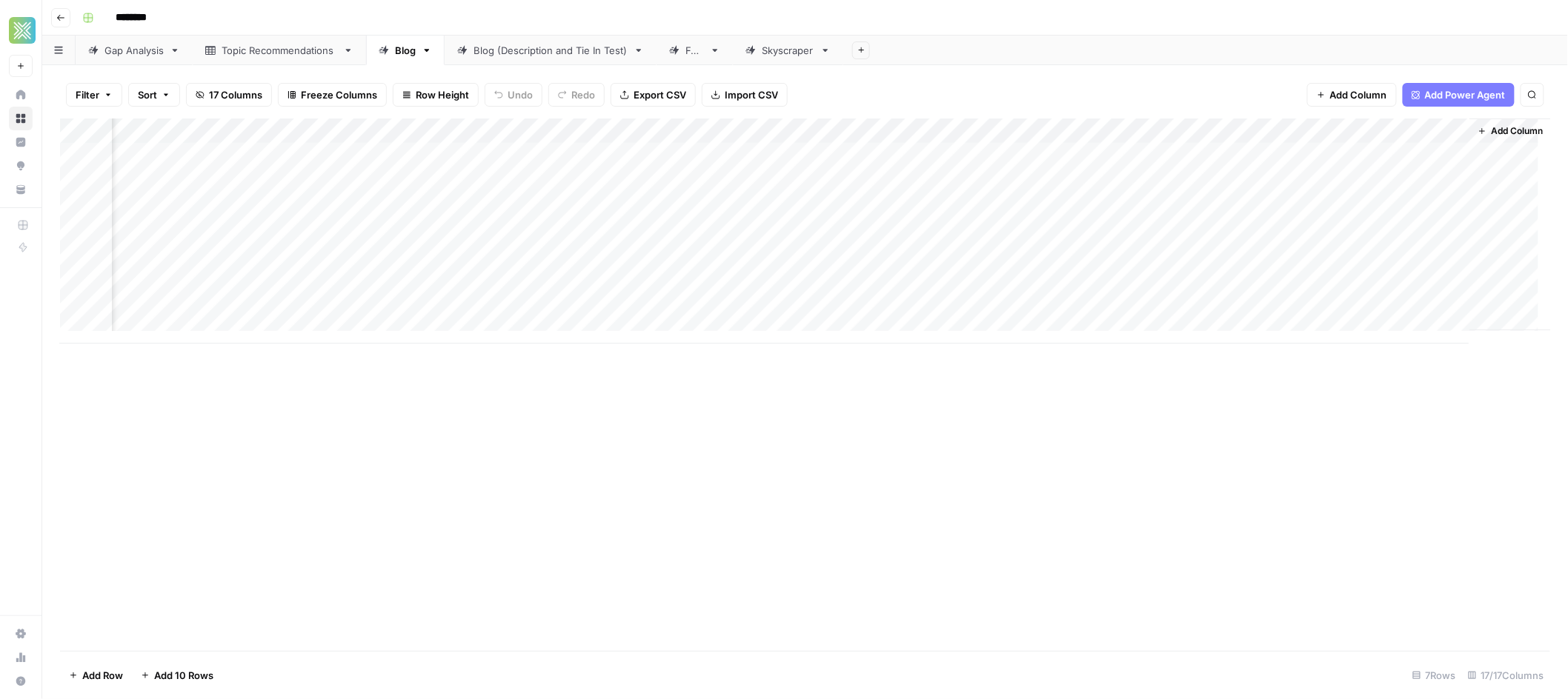
scroll to position [0, 1384]
click at [566, 45] on div "Blog (Description and Tie In Test)" at bounding box center [550, 50] width 154 height 15
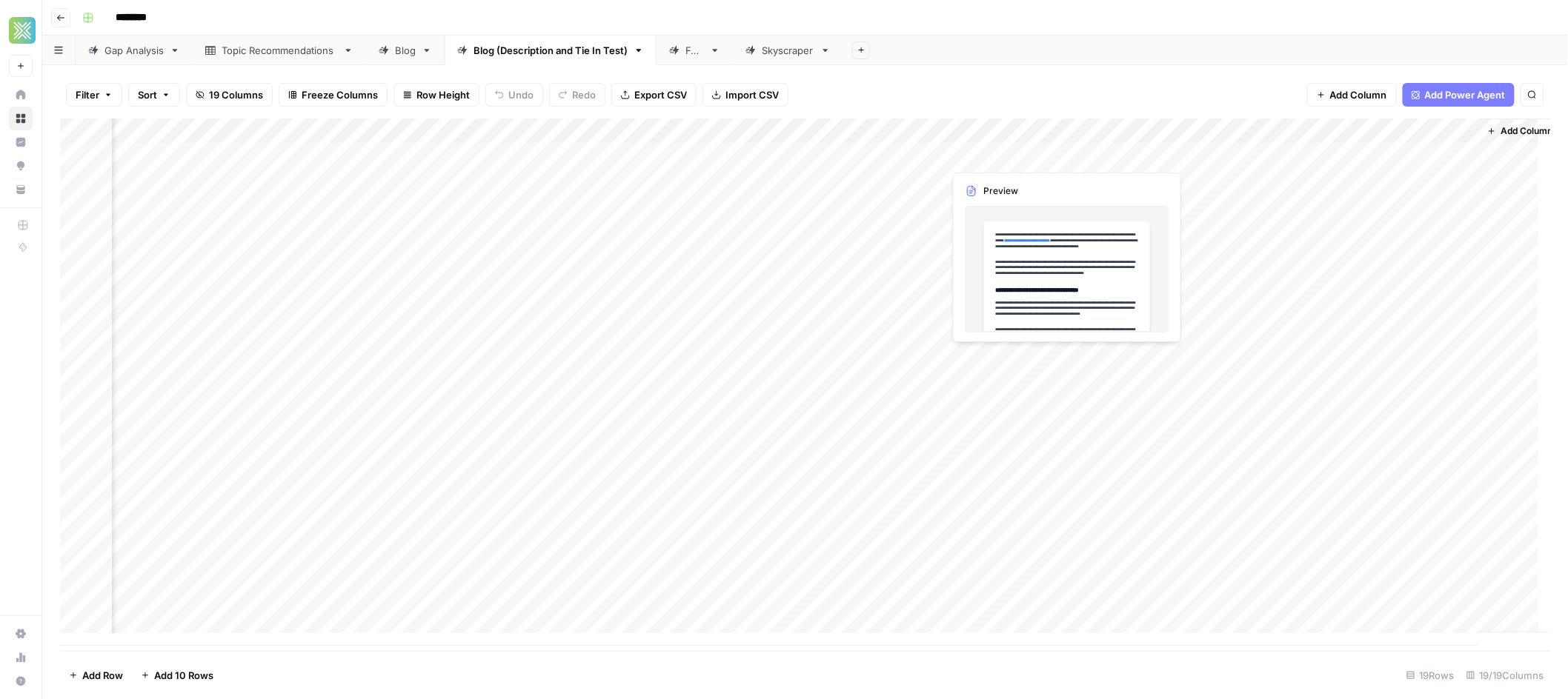
click at [1061, 155] on div "Add Column" at bounding box center [805, 382] width 1491 height 527
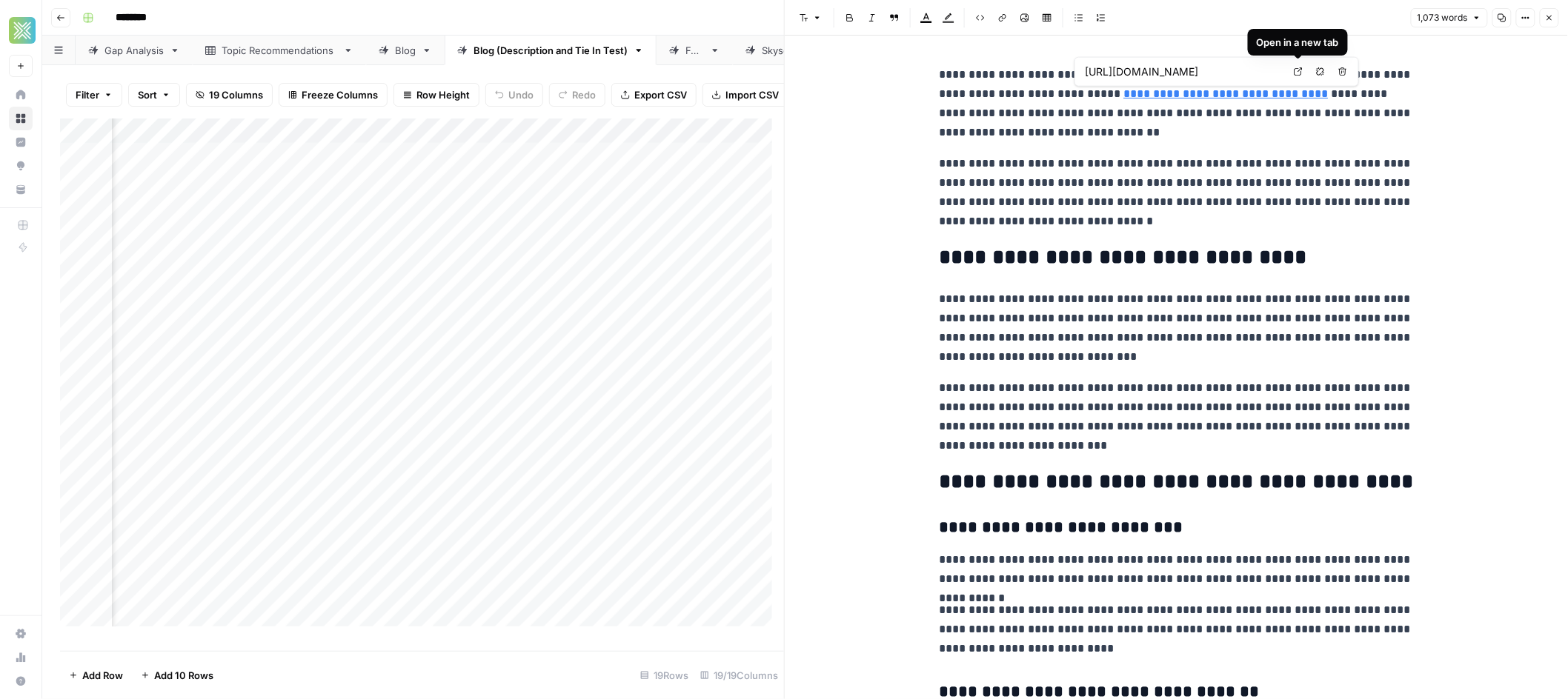
click at [1299, 70] on icon at bounding box center [1298, 72] width 9 height 9
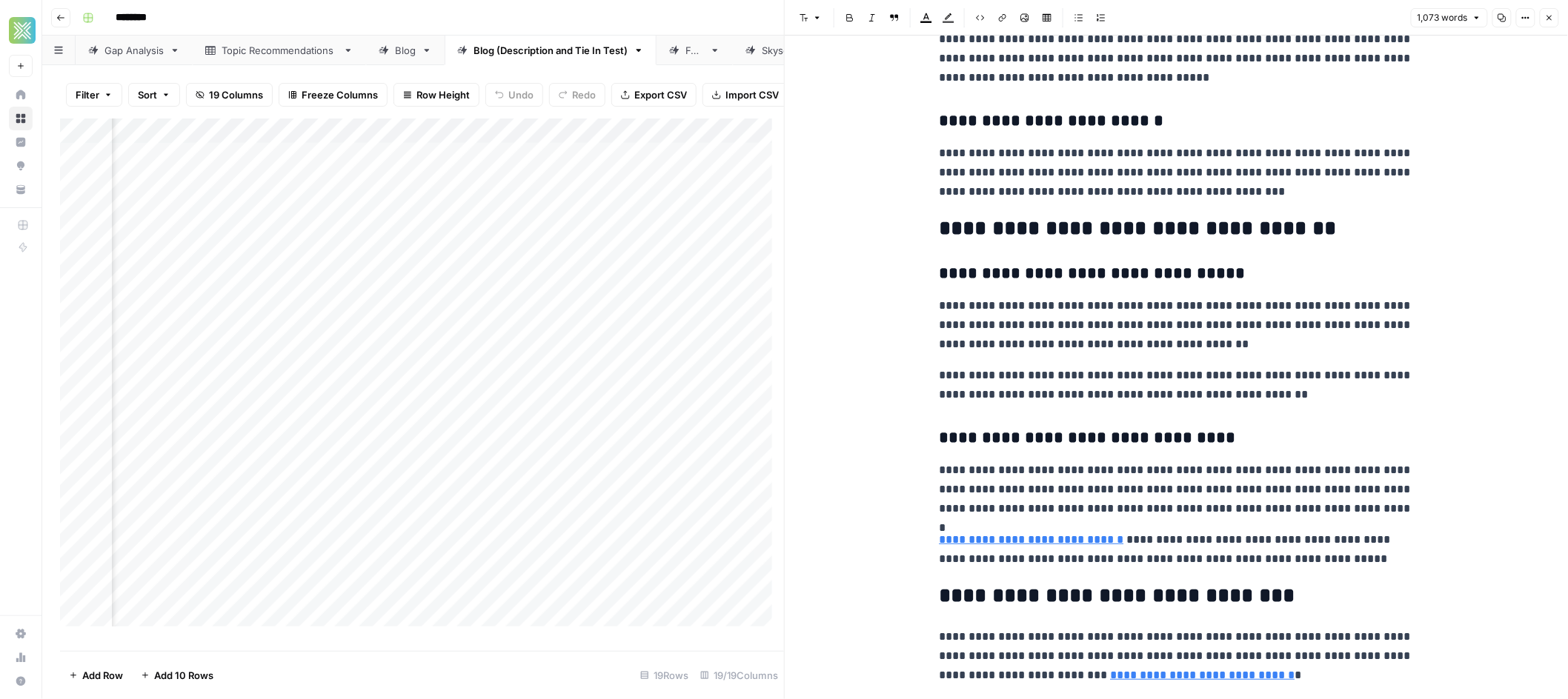
scroll to position [741, 0]
